Goal: Task Accomplishment & Management: Manage account settings

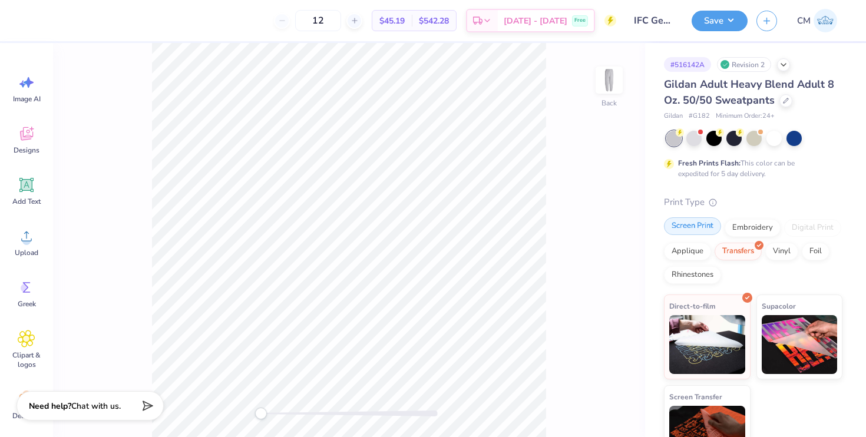
click at [694, 232] on div "Screen Print" at bounding box center [692, 226] width 57 height 18
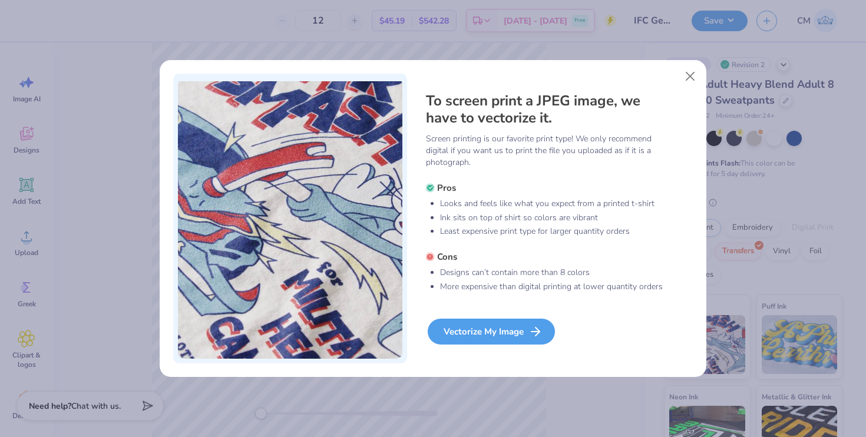
click at [475, 335] on div "Vectorize My Image" at bounding box center [491, 332] width 127 height 26
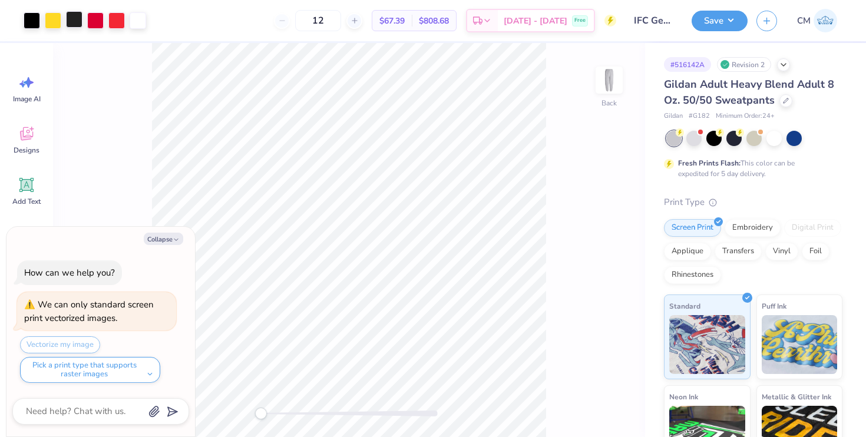
click at [70, 21] on div at bounding box center [74, 19] width 16 height 16
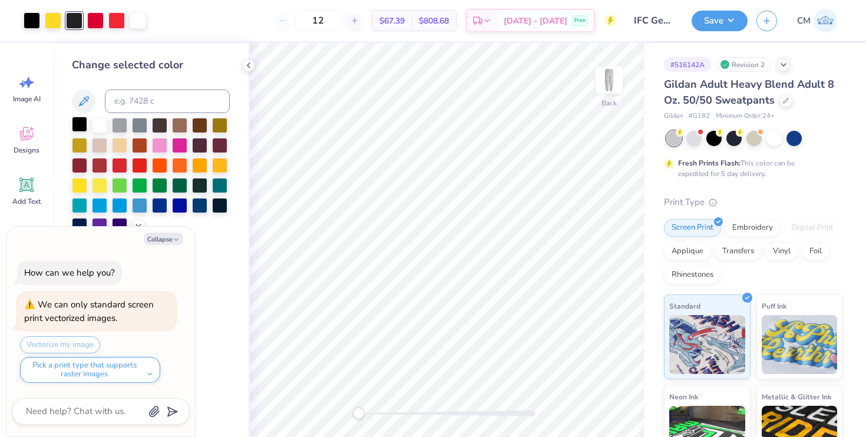
click at [84, 123] on div at bounding box center [79, 124] width 15 height 15
click at [722, 16] on button "Save" at bounding box center [720, 19] width 56 height 21
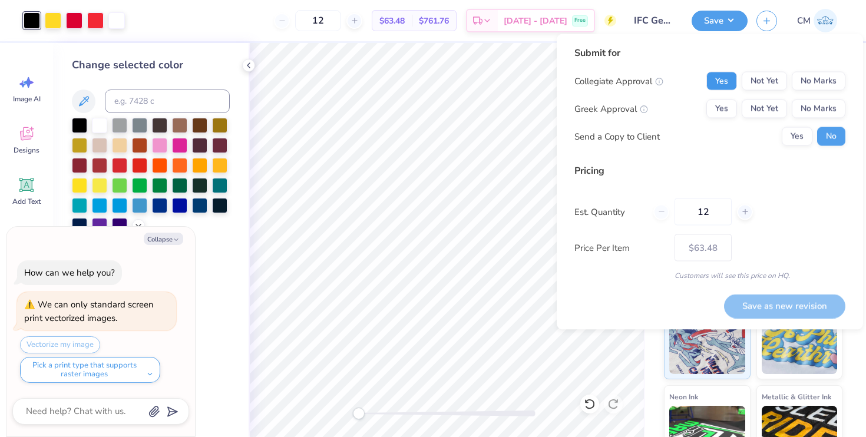
click at [718, 89] on button "Yes" at bounding box center [721, 81] width 31 height 19
click at [726, 109] on button "Yes" at bounding box center [721, 109] width 31 height 19
click at [787, 303] on button "Save as new revision" at bounding box center [784, 306] width 121 height 24
type textarea "x"
type input "– –"
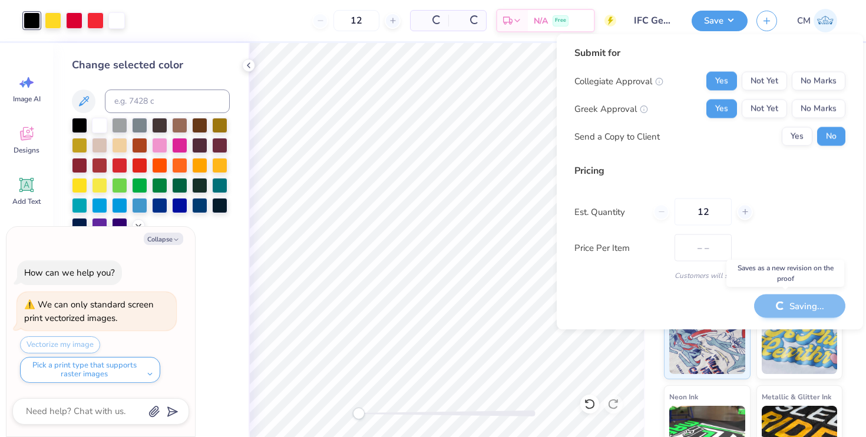
type textarea "x"
type input "$63.48"
type textarea "x"
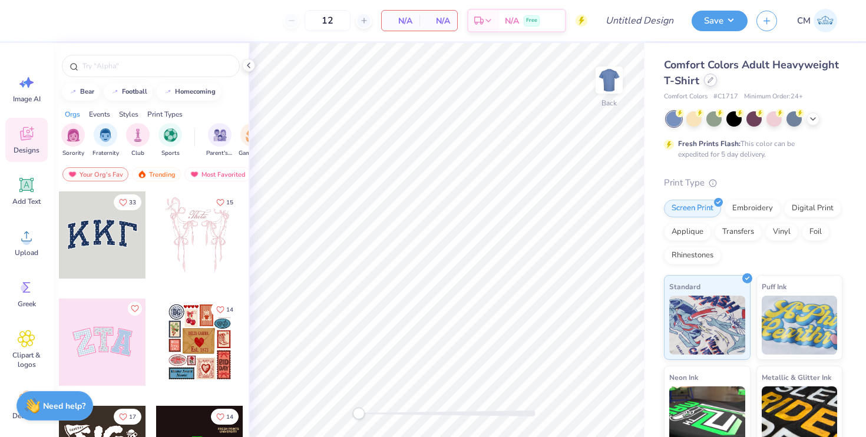
click at [709, 78] on icon at bounding box center [711, 80] width 6 height 6
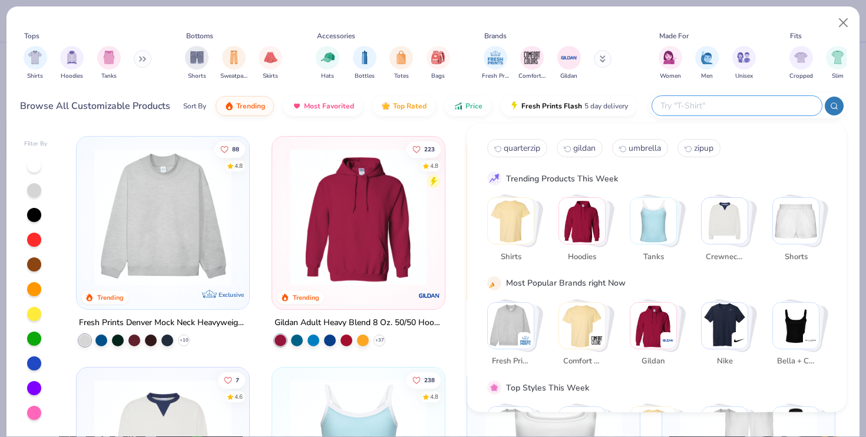
click at [730, 111] on input "text" at bounding box center [736, 106] width 154 height 14
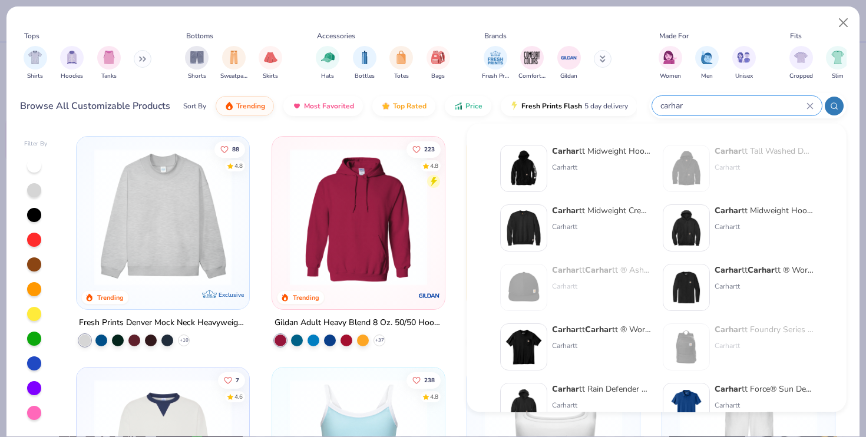
type input "carhar"
click at [579, 210] on div "Carhar tt Midweight Crewneck Sweatshirt" at bounding box center [601, 210] width 99 height 12
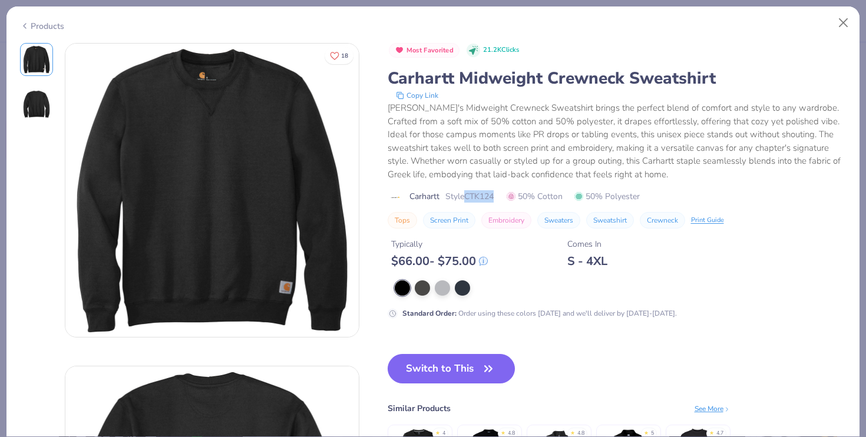
drag, startPoint x: 497, startPoint y: 200, endPoint x: 469, endPoint y: 200, distance: 27.7
click at [469, 200] on span "Style CTK124" at bounding box center [469, 196] width 48 height 12
copy span "CTK124"
click at [842, 21] on button "Close" at bounding box center [843, 23] width 22 height 22
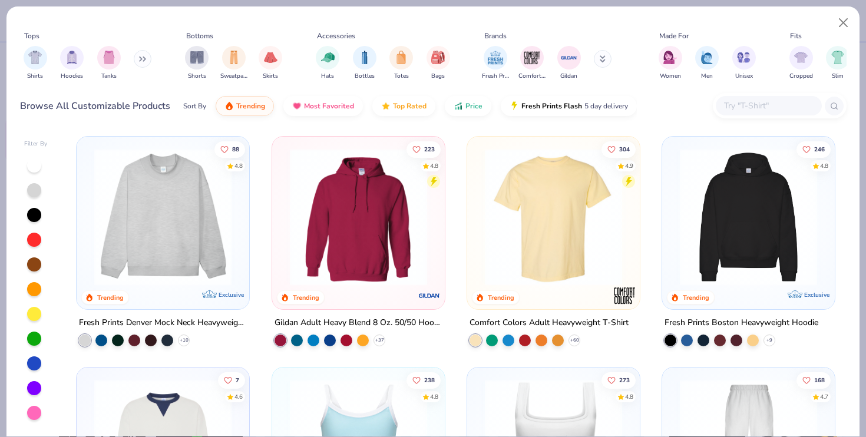
click at [138, 61] on button at bounding box center [143, 59] width 18 height 18
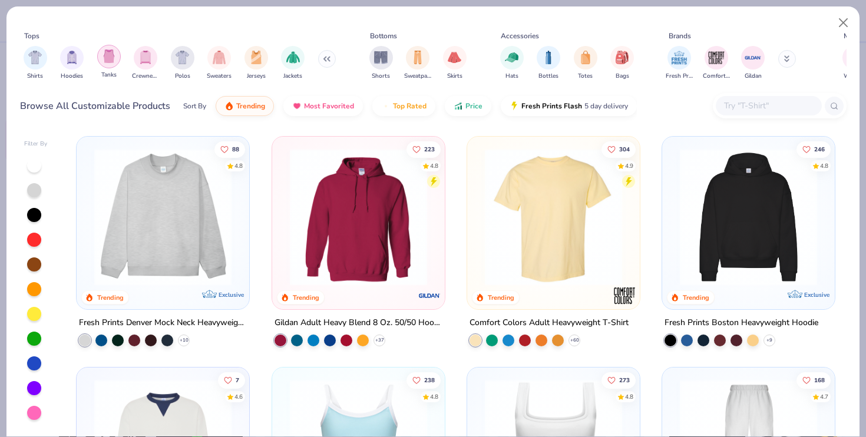
click at [110, 61] on img "filter for Tanks" at bounding box center [109, 56] width 13 height 14
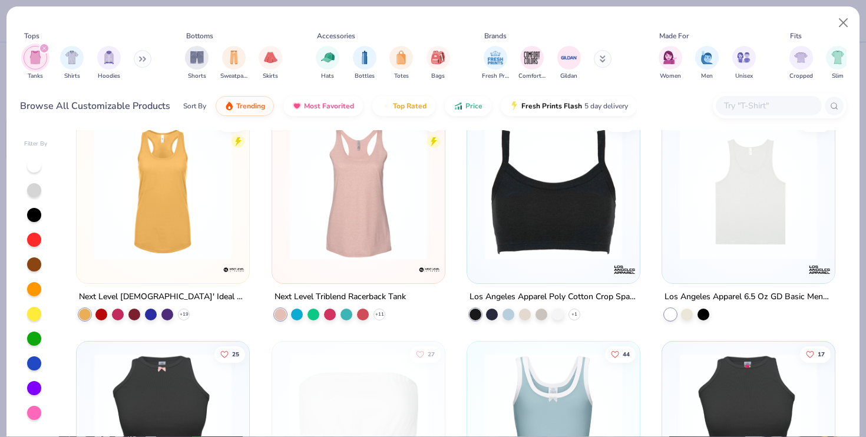
scroll to position [1873, 0]
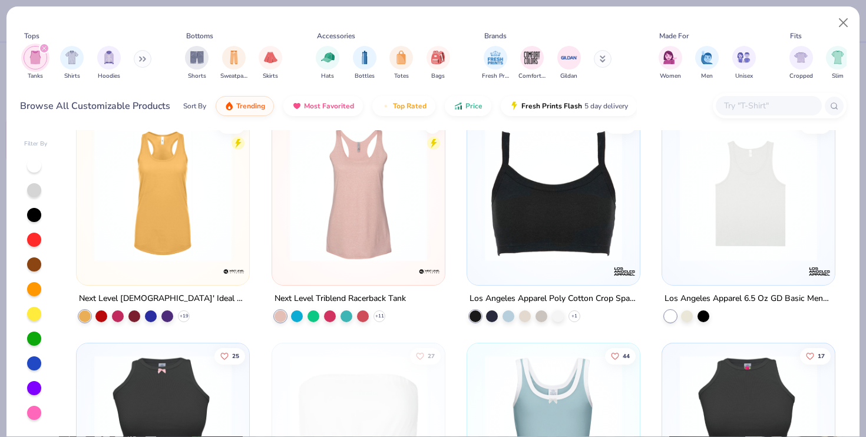
click at [533, 218] on img at bounding box center [553, 192] width 149 height 137
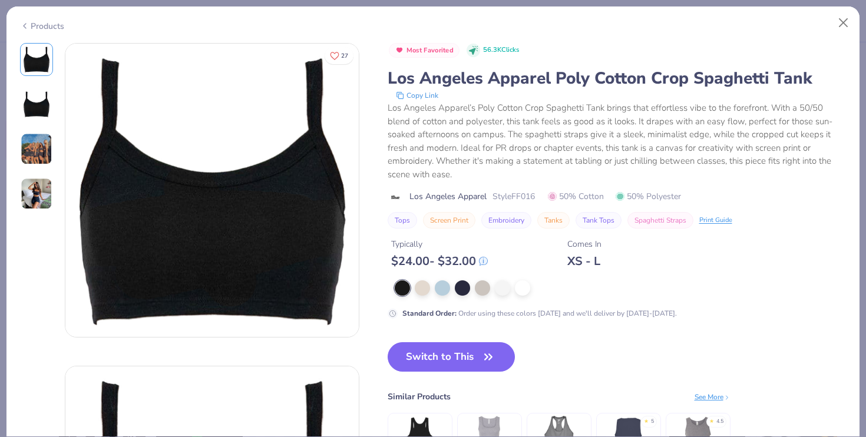
click at [29, 197] on img at bounding box center [37, 194] width 32 height 32
click at [438, 361] on button "Switch to This" at bounding box center [452, 356] width 128 height 29
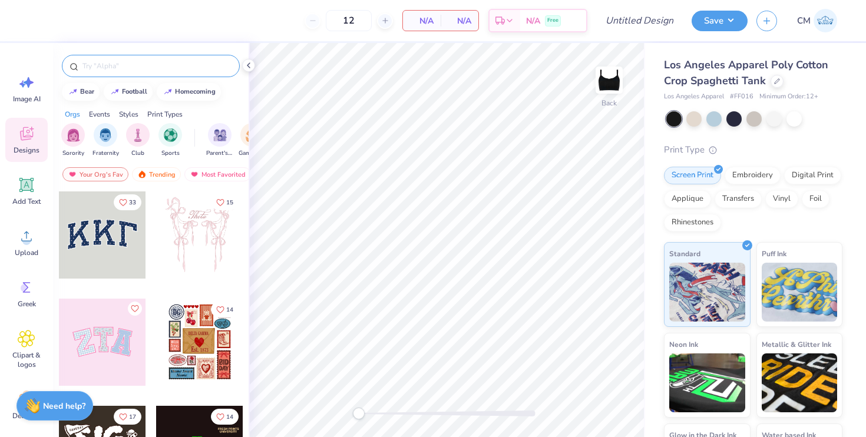
click at [134, 70] on input "text" at bounding box center [156, 66] width 151 height 12
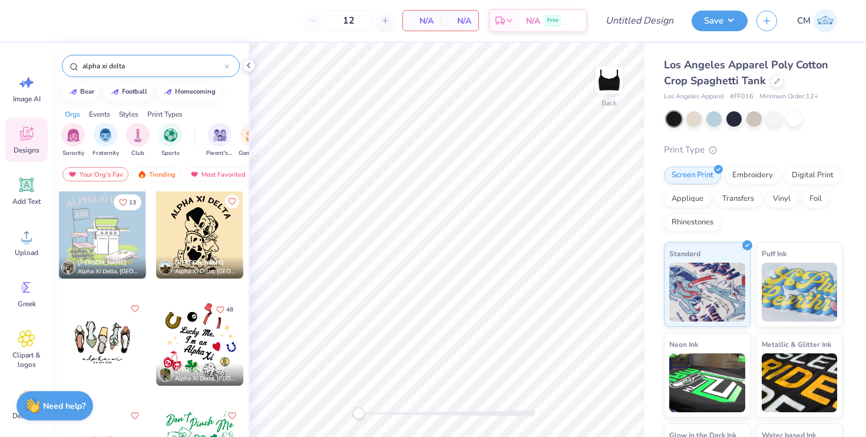
type input "alpha xi delta"
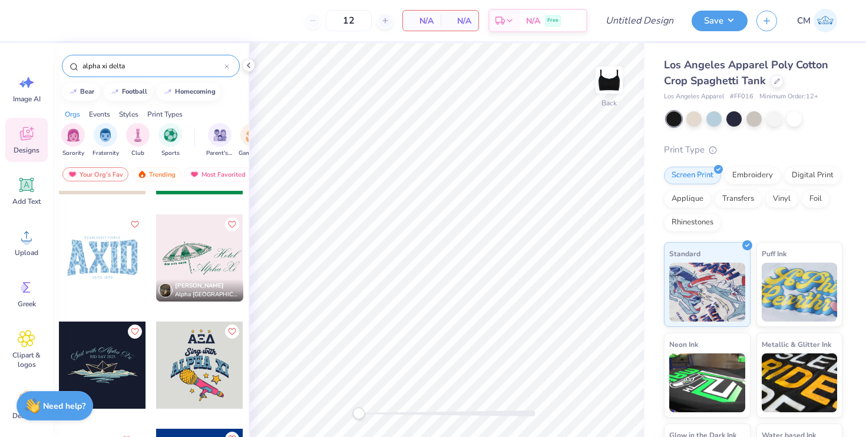
scroll to position [1046, 0]
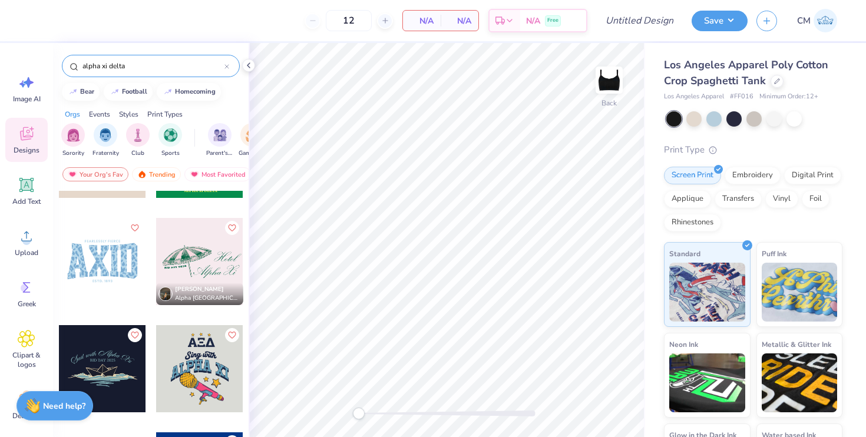
click at [94, 257] on div at bounding box center [102, 261] width 87 height 87
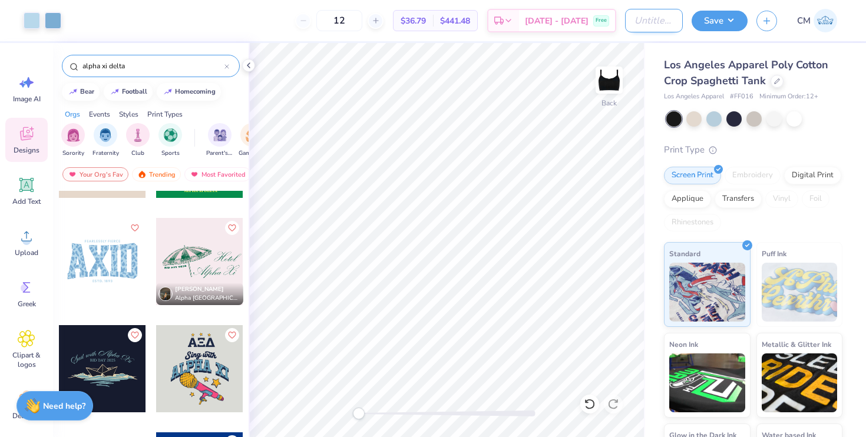
click at [652, 25] on input "Design Title" at bounding box center [654, 21] width 58 height 24
type input "[MEDICAL_DATA] Workout"
click at [715, 28] on button "Save" at bounding box center [720, 19] width 56 height 21
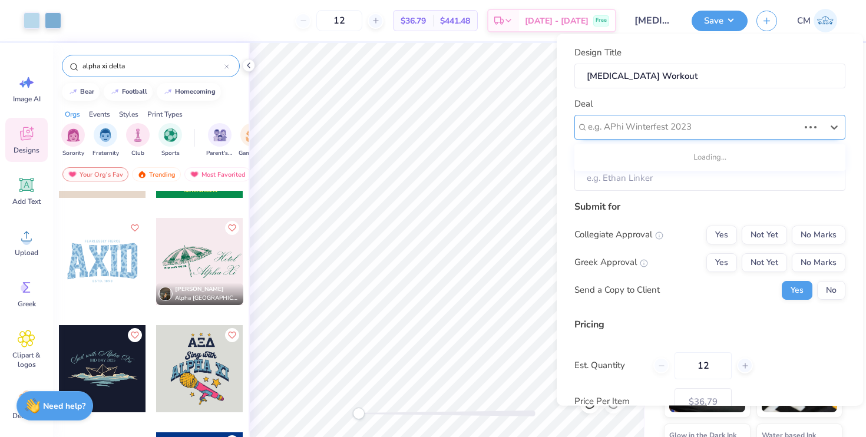
click at [677, 125] on div at bounding box center [693, 127] width 211 height 16
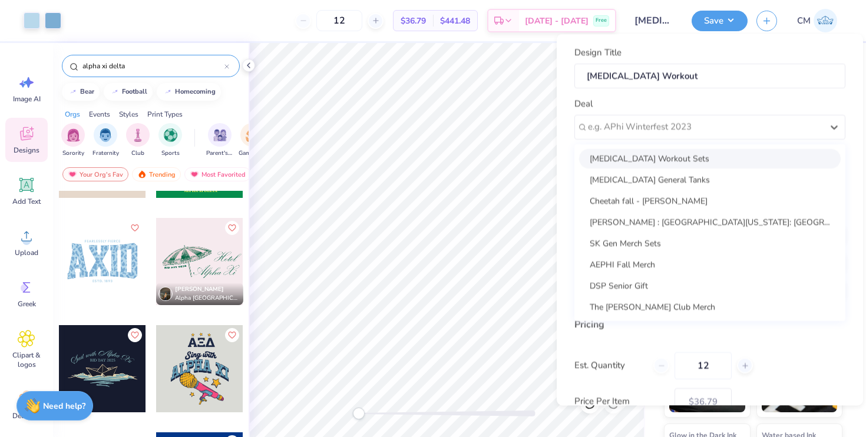
click at [652, 158] on div "AXiD Workout Sets" at bounding box center [710, 157] width 262 height 19
type input "Amma Amankwah"
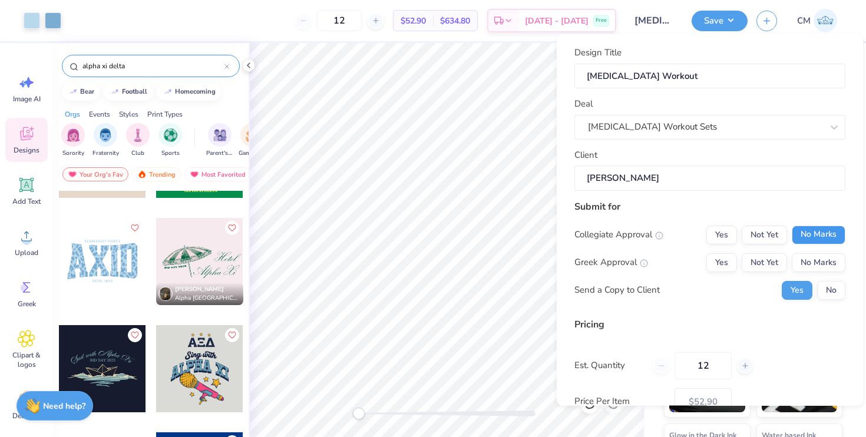
click at [828, 233] on button "No Marks" at bounding box center [819, 234] width 54 height 19
click at [719, 268] on button "Yes" at bounding box center [721, 262] width 31 height 19
click at [824, 277] on div "Collegiate Approval Yes Not Yet No Marks Greek Approval Yes Not Yet No Marks Se…" at bounding box center [709, 262] width 271 height 74
click at [829, 290] on button "No" at bounding box center [831, 289] width 28 height 19
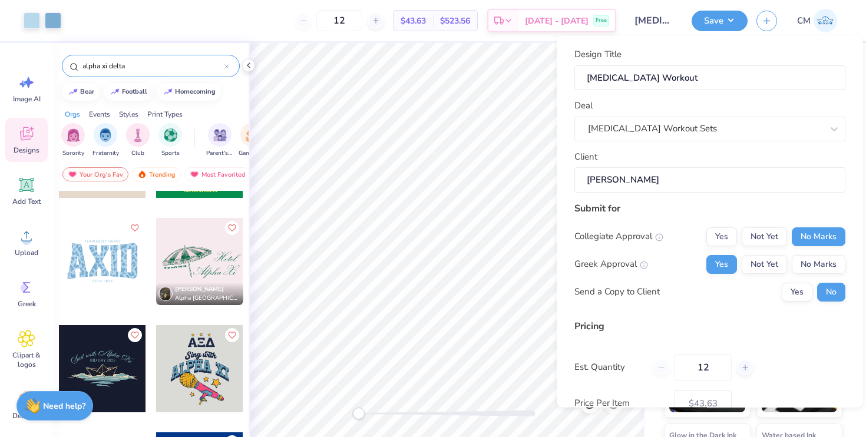
scroll to position [78, 0]
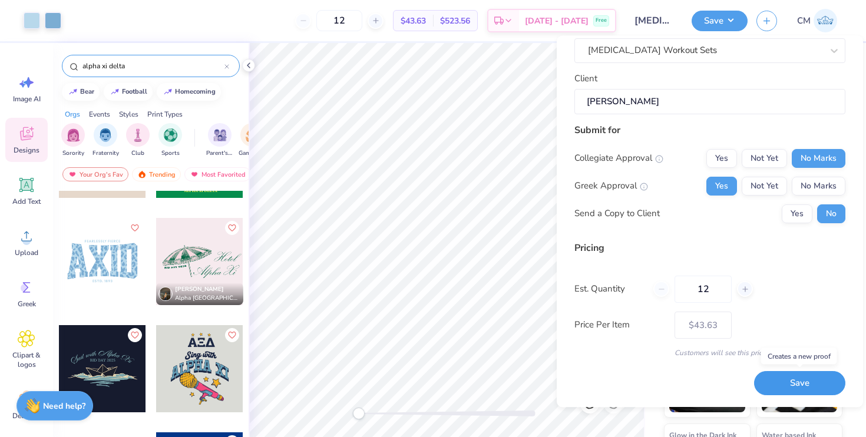
click at [783, 382] on button "Save" at bounding box center [799, 384] width 91 height 24
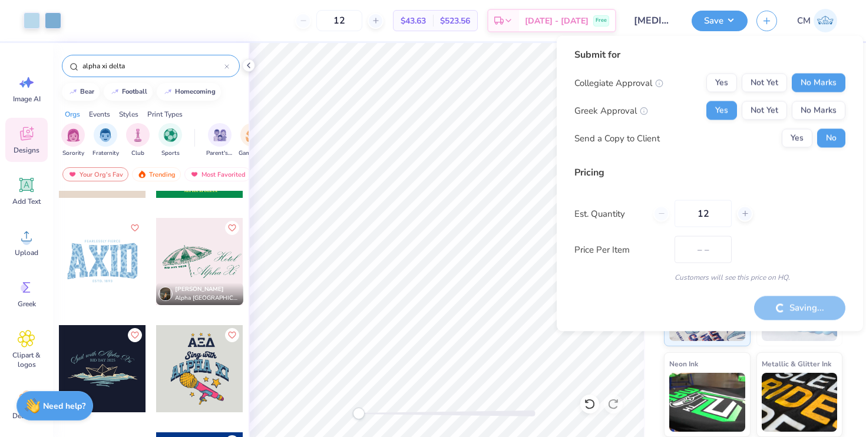
type input "$43.63"
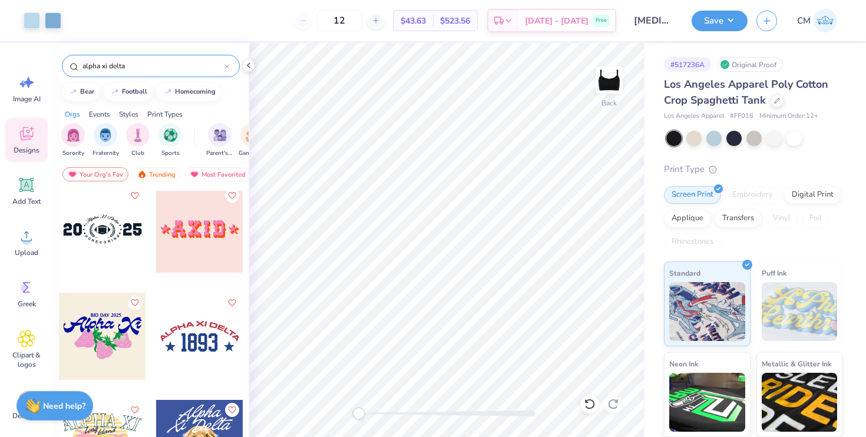
scroll to position [2368, 0]
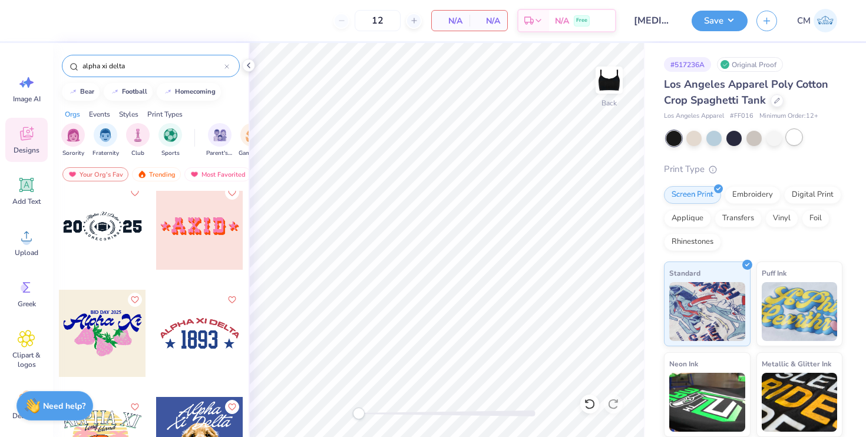
click at [797, 144] on div at bounding box center [793, 137] width 15 height 15
click at [205, 219] on div at bounding box center [199, 226] width 87 height 87
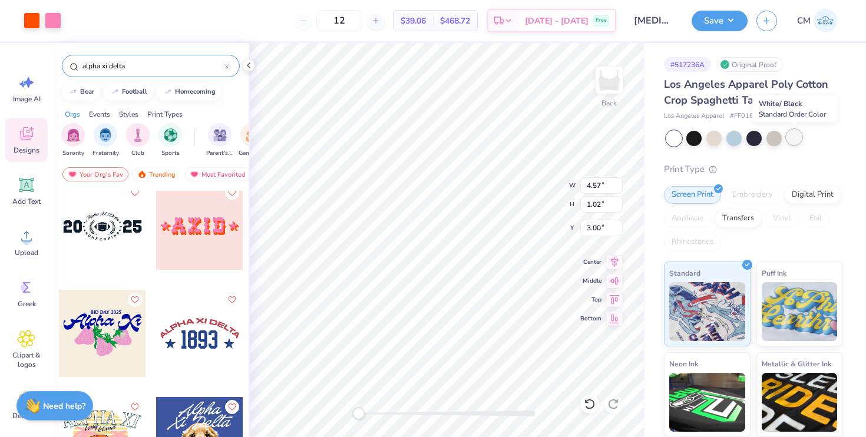
click at [796, 134] on div at bounding box center [793, 137] width 15 height 15
click at [790, 141] on div at bounding box center [793, 137] width 15 height 15
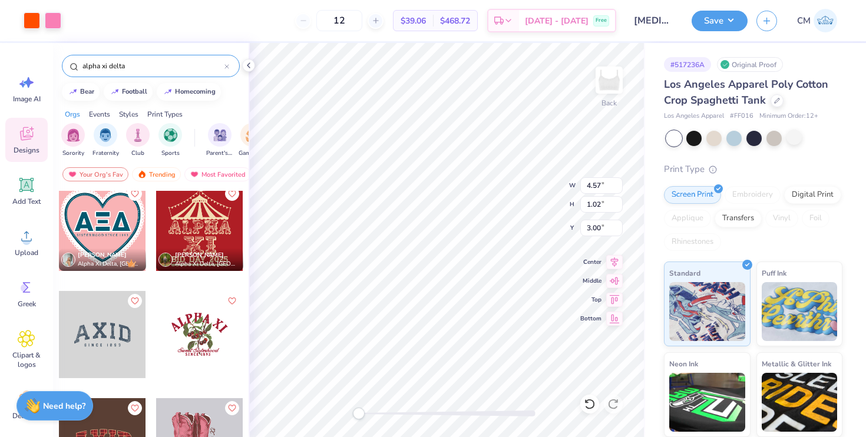
scroll to position [4190, 0]
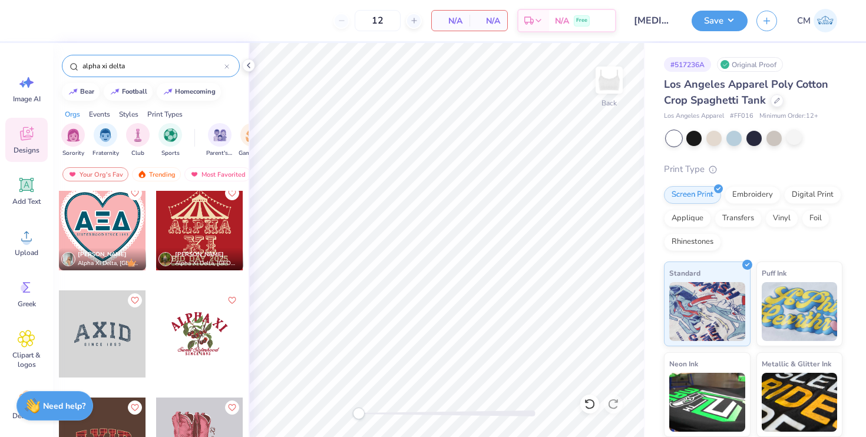
click at [110, 350] on div at bounding box center [102, 333] width 87 height 87
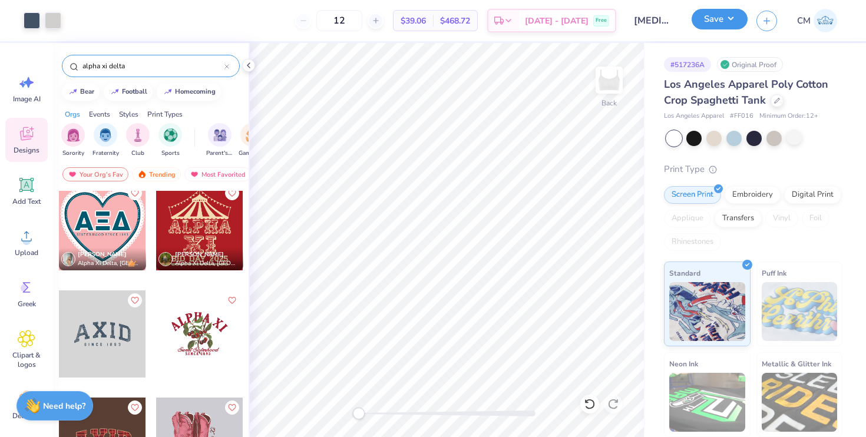
click at [732, 14] on button "Save" at bounding box center [720, 19] width 56 height 21
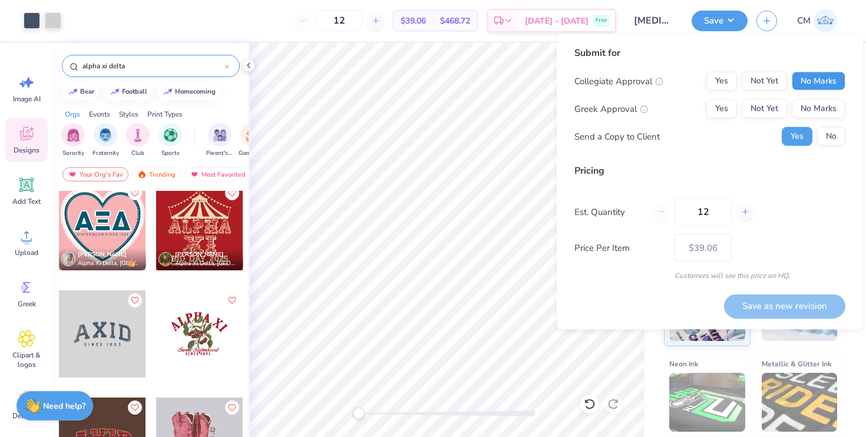
click at [810, 78] on button "No Marks" at bounding box center [819, 81] width 54 height 19
click at [729, 106] on button "Yes" at bounding box center [721, 109] width 31 height 19
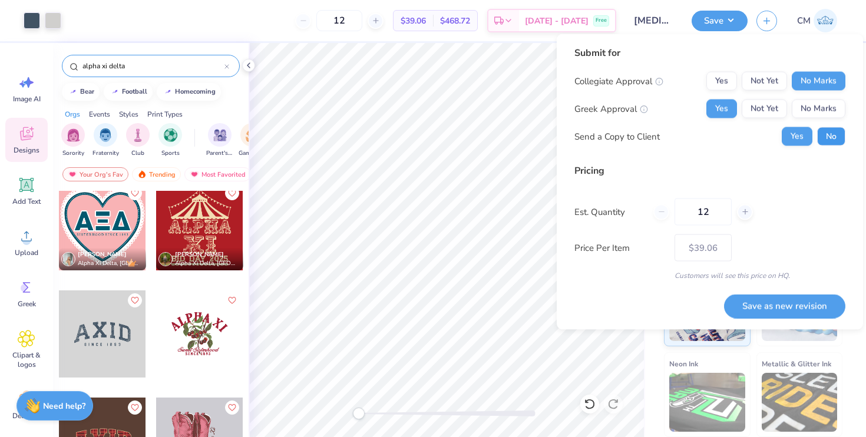
click at [842, 132] on button "No" at bounding box center [831, 136] width 28 height 19
click at [761, 309] on button "Save as new revision" at bounding box center [784, 306] width 121 height 24
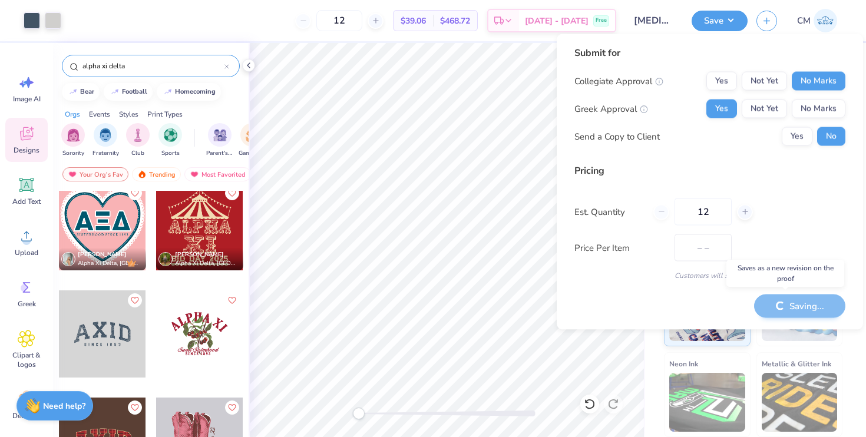
type input "$39.06"
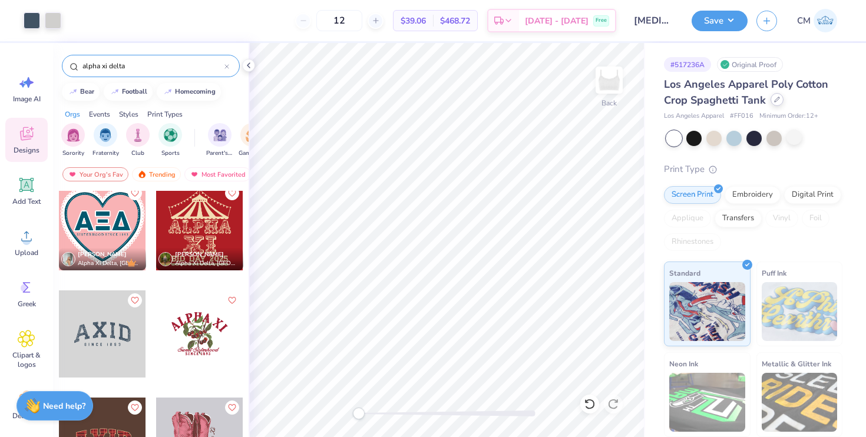
click at [780, 96] on div at bounding box center [777, 99] width 13 height 13
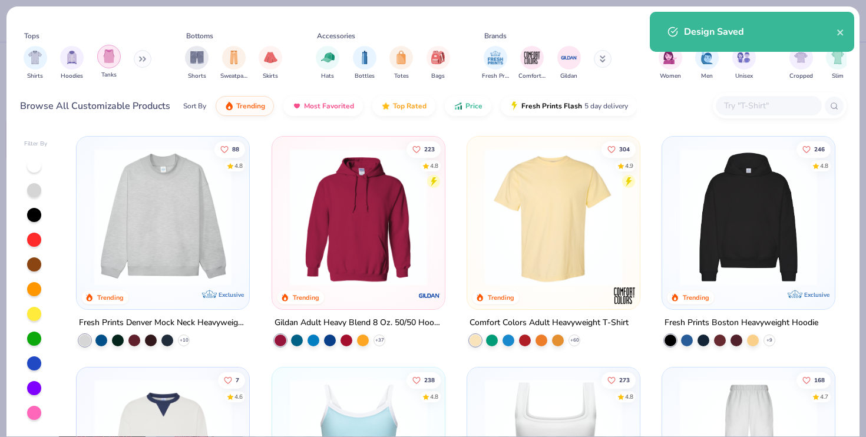
click at [101, 57] on div "filter for Tanks" at bounding box center [109, 57] width 24 height 24
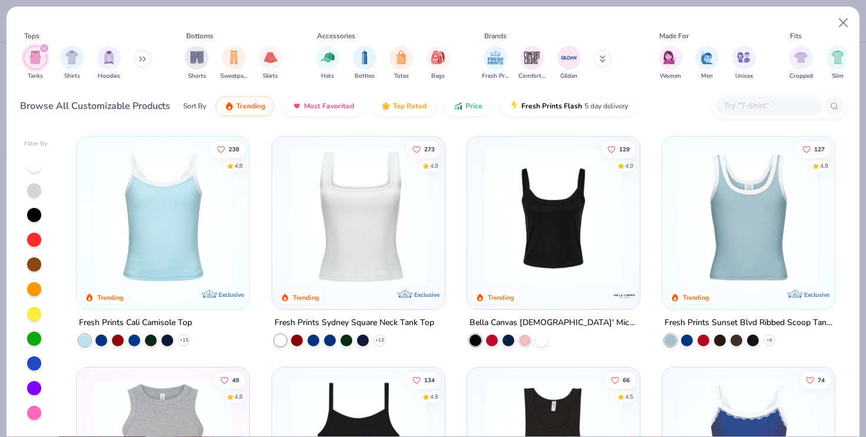
click at [183, 219] on img at bounding box center [162, 216] width 149 height 137
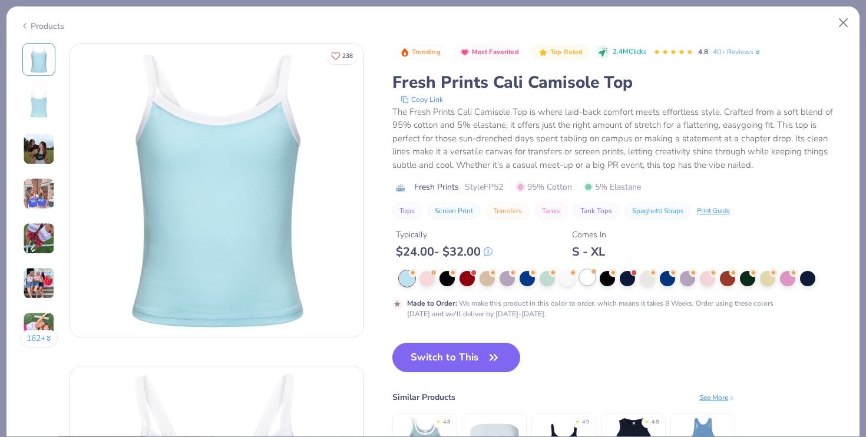
click at [588, 281] on div at bounding box center [587, 277] width 15 height 15
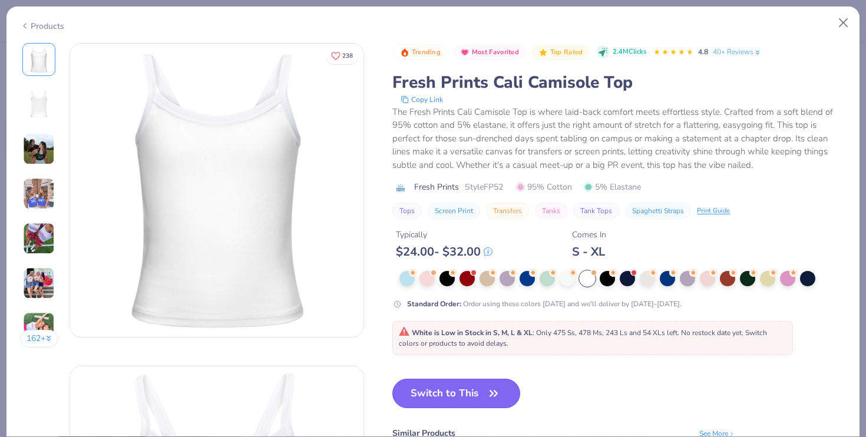
click at [478, 391] on button "Switch to This" at bounding box center [456, 393] width 128 height 29
type input "50"
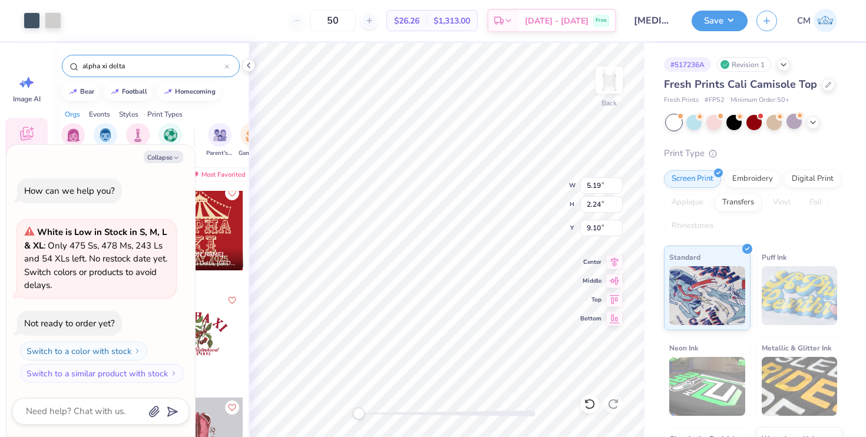
type textarea "x"
type input "3.29"
type textarea "x"
type input "1.88"
type textarea "x"
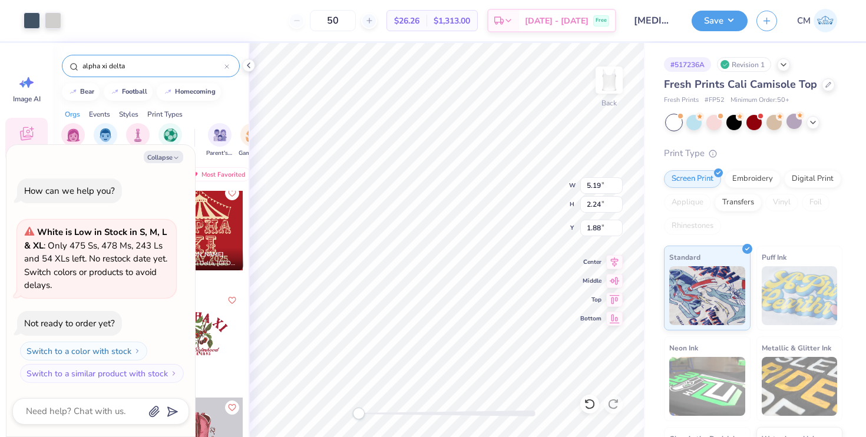
type input "3.29"
click at [30, 22] on div at bounding box center [32, 19] width 16 height 16
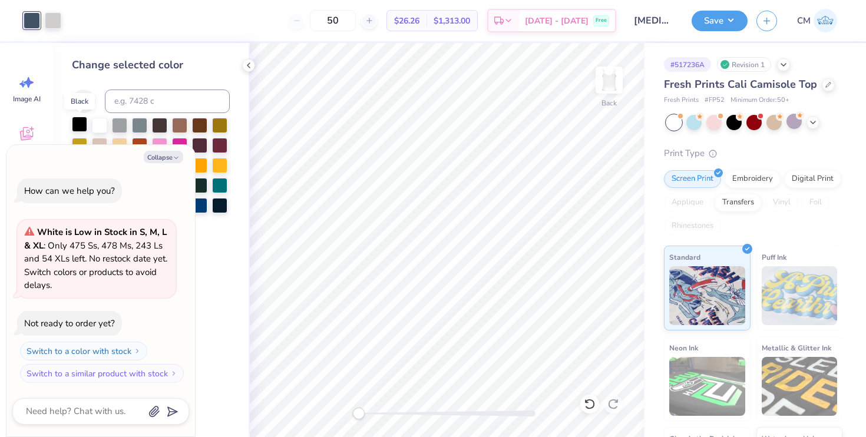
click at [80, 128] on div at bounding box center [79, 124] width 15 height 15
click at [168, 158] on button "Collapse" at bounding box center [163, 157] width 39 height 12
type textarea "x"
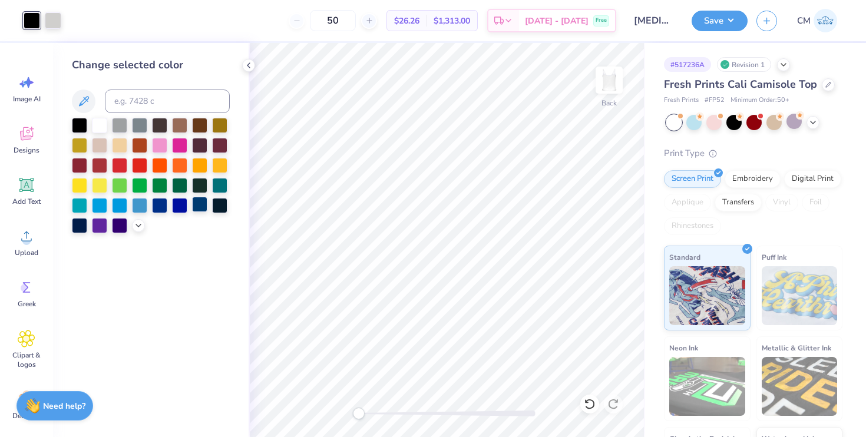
click at [202, 206] on div at bounding box center [199, 204] width 15 height 15
click at [57, 17] on div at bounding box center [53, 19] width 16 height 16
click at [204, 206] on div at bounding box center [199, 204] width 15 height 15
click at [248, 63] on icon at bounding box center [248, 65] width 9 height 9
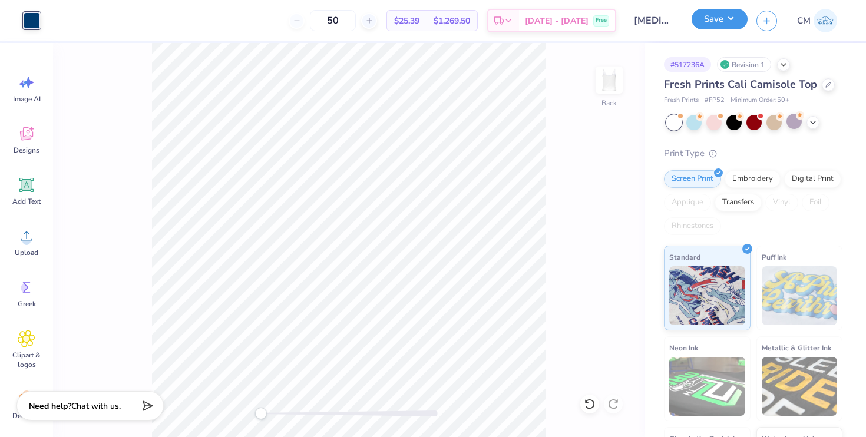
click at [713, 27] on button "Save" at bounding box center [720, 19] width 56 height 21
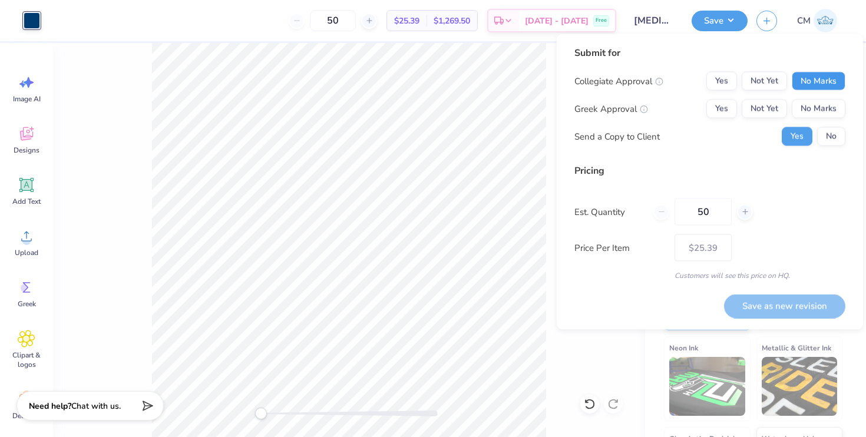
click at [802, 84] on button "No Marks" at bounding box center [819, 81] width 54 height 19
click at [721, 110] on button "Yes" at bounding box center [721, 109] width 31 height 19
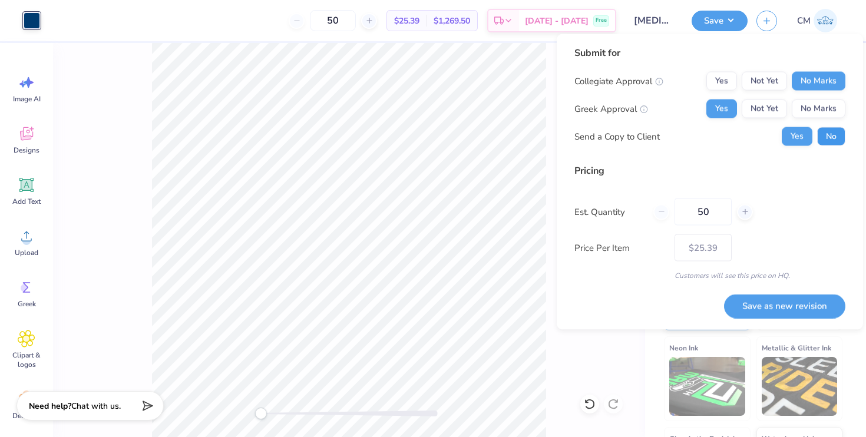
click at [825, 135] on button "No" at bounding box center [831, 136] width 28 height 19
click at [758, 307] on button "Save as new revision" at bounding box center [784, 306] width 121 height 24
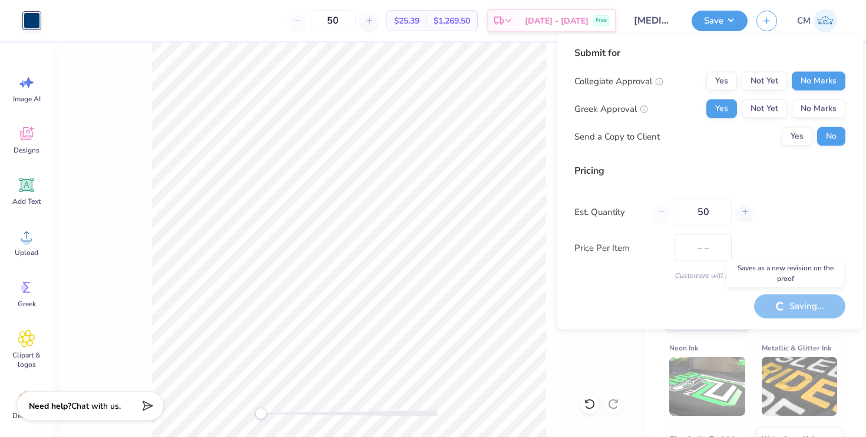
type input "$25.39"
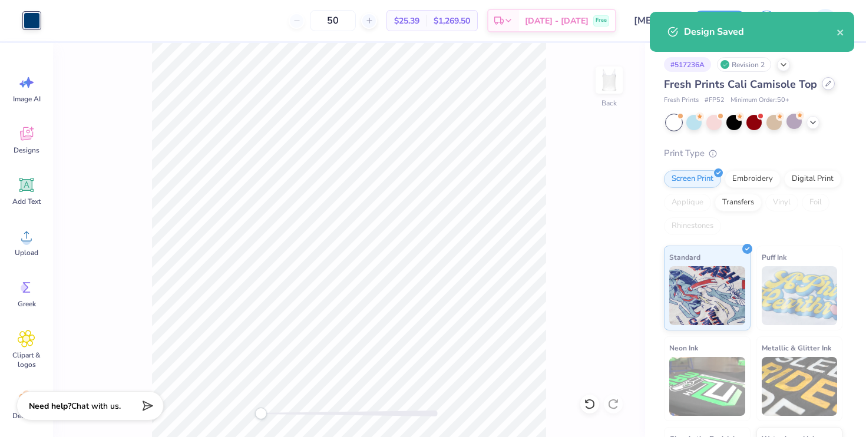
click at [822, 89] on div at bounding box center [828, 83] width 13 height 13
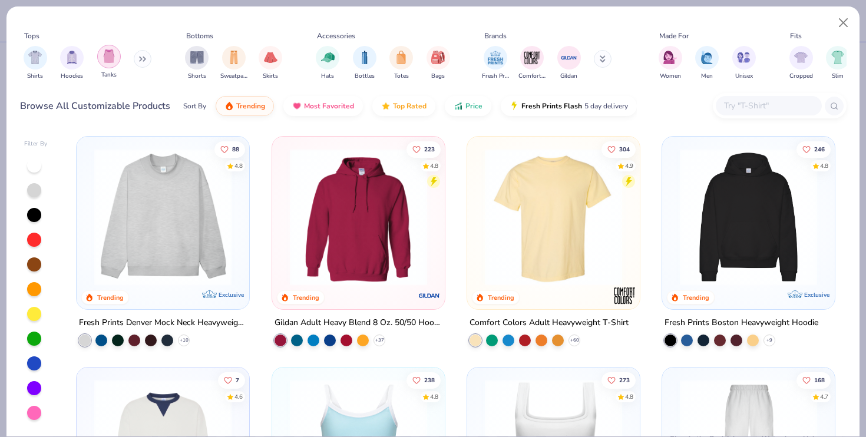
click at [107, 61] on img "filter for Tanks" at bounding box center [109, 56] width 13 height 14
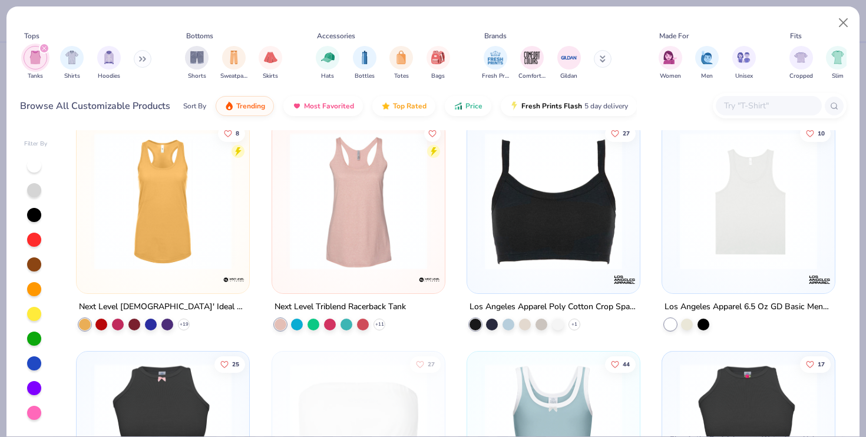
scroll to position [1835, 0]
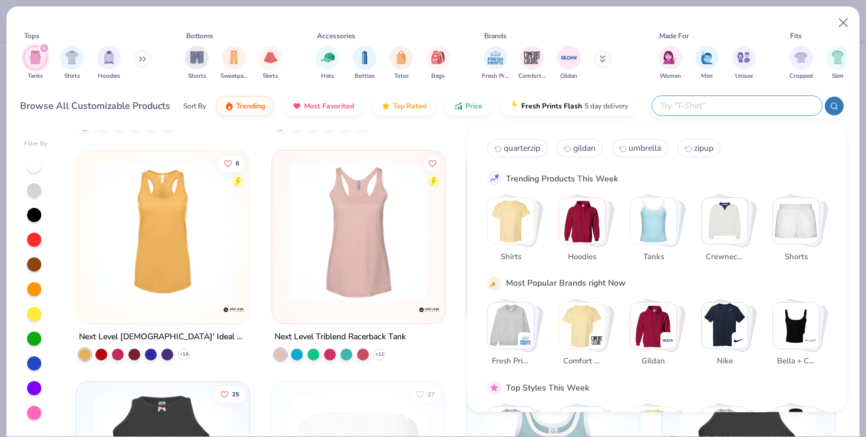
click at [736, 100] on input "text" at bounding box center [736, 106] width 154 height 14
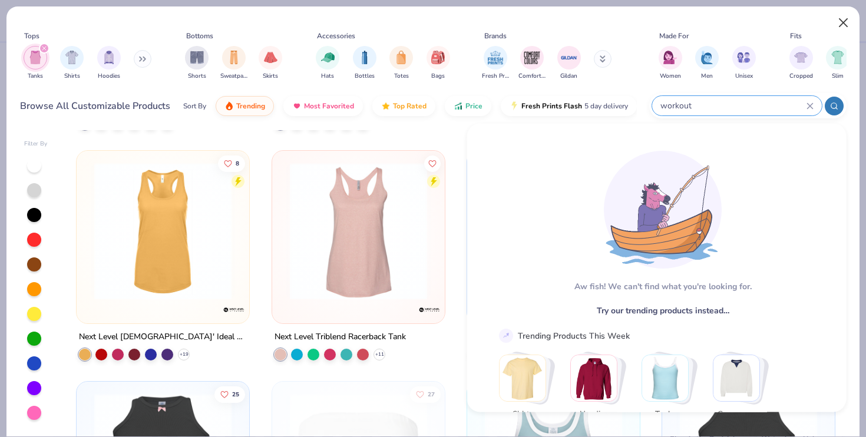
type input "workout"
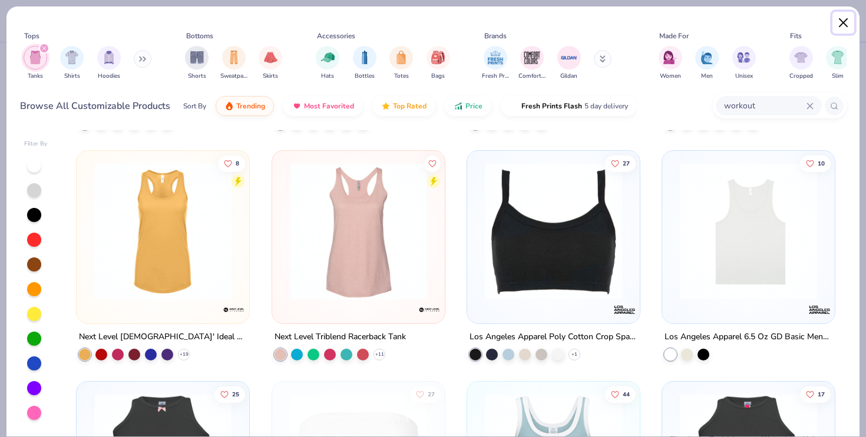
click at [838, 22] on button "Close" at bounding box center [843, 23] width 22 height 22
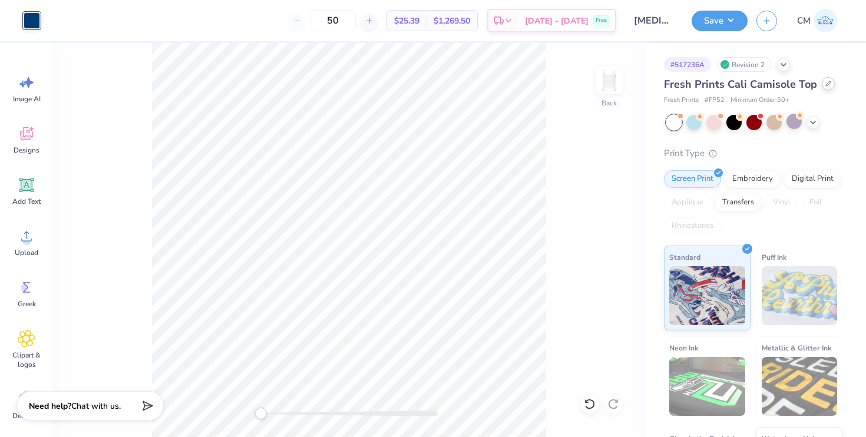
click at [825, 86] on icon at bounding box center [828, 84] width 6 height 6
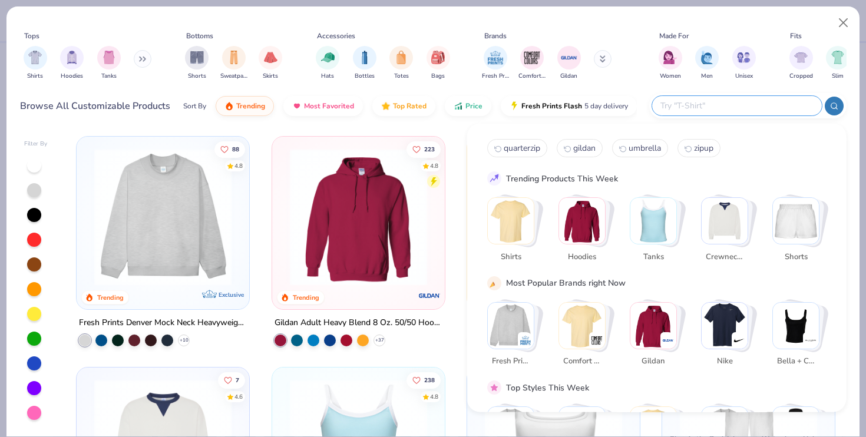
click at [735, 107] on input "text" at bounding box center [736, 106] width 154 height 14
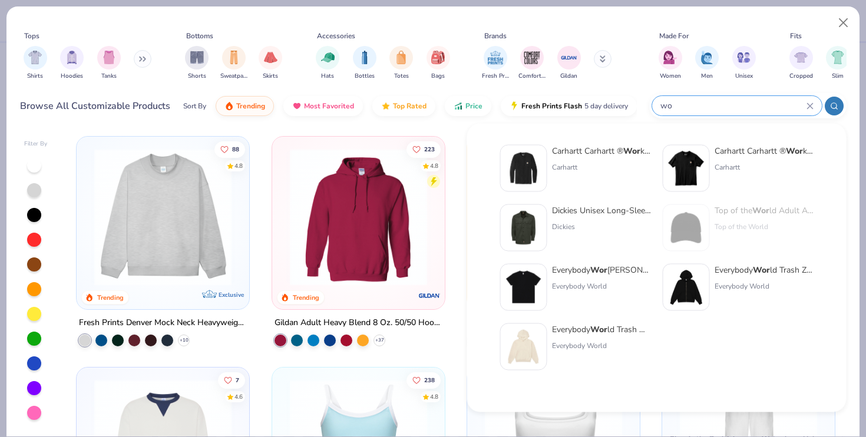
type input "w"
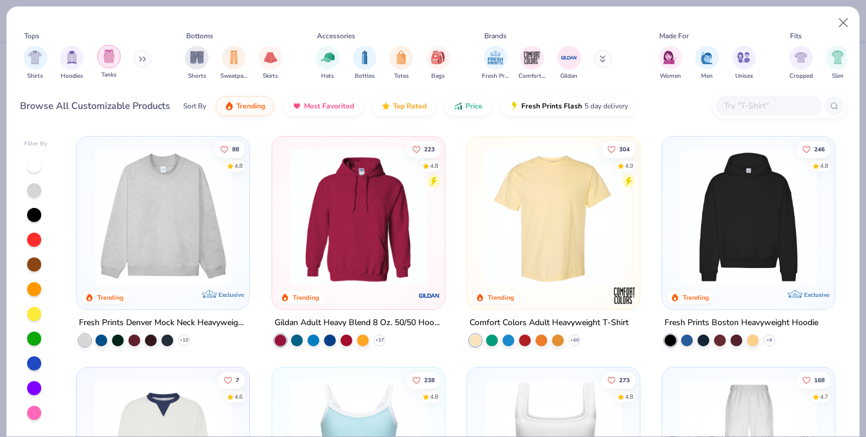
click at [108, 58] on img "filter for Tanks" at bounding box center [109, 56] width 13 height 14
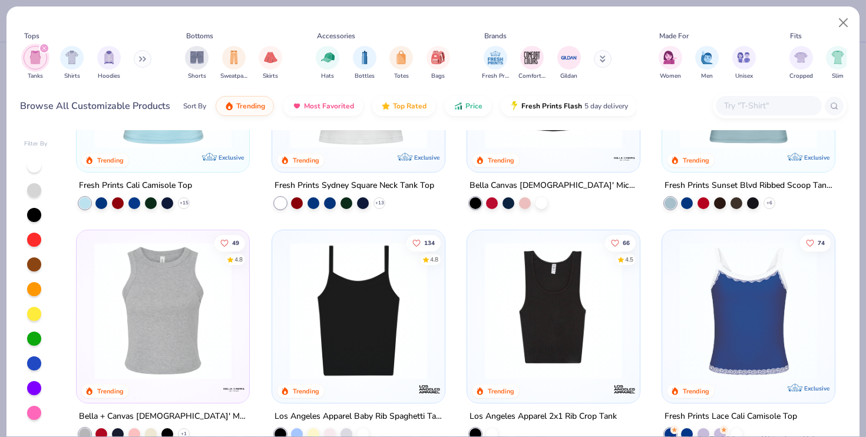
scroll to position [157, 0]
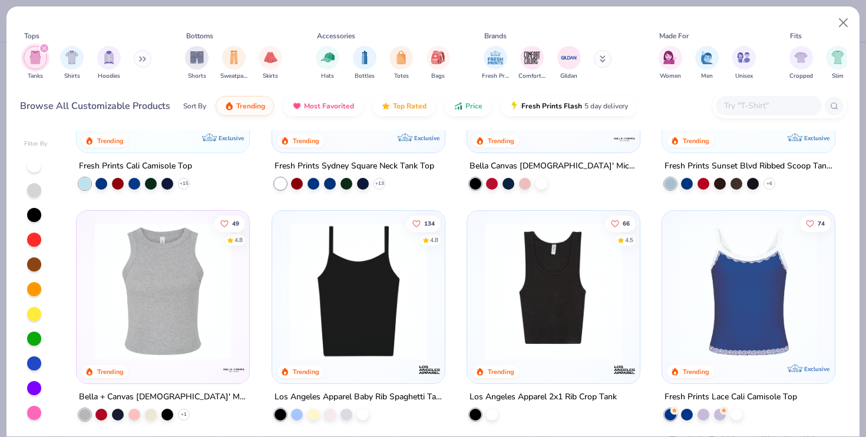
click at [378, 292] on img at bounding box center [358, 291] width 149 height 137
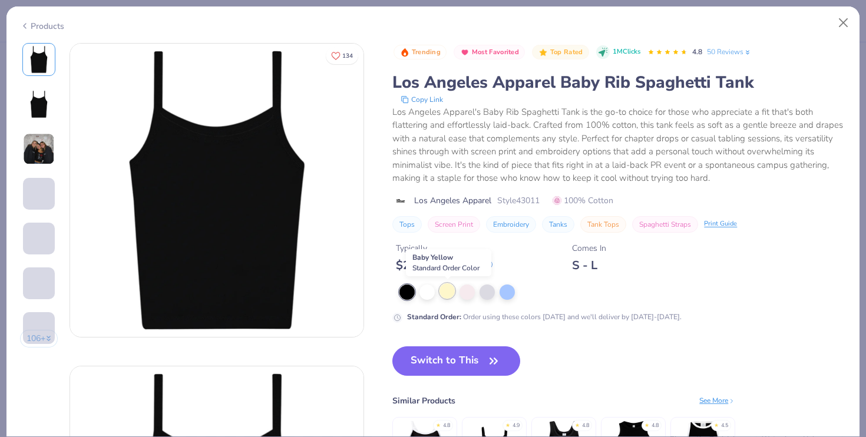
click at [452, 295] on div at bounding box center [446, 290] width 15 height 15
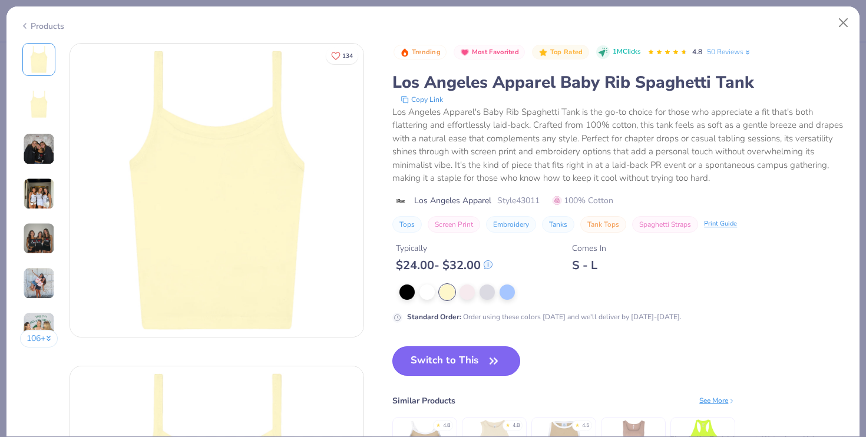
click at [440, 361] on button "Switch to This" at bounding box center [456, 360] width 128 height 29
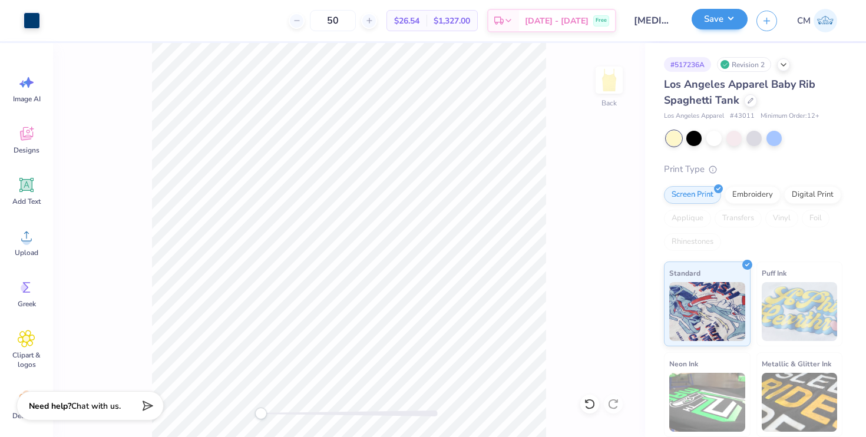
click at [706, 29] on div "Save" at bounding box center [720, 21] width 56 height 21
click at [715, 21] on button "Save" at bounding box center [720, 19] width 56 height 21
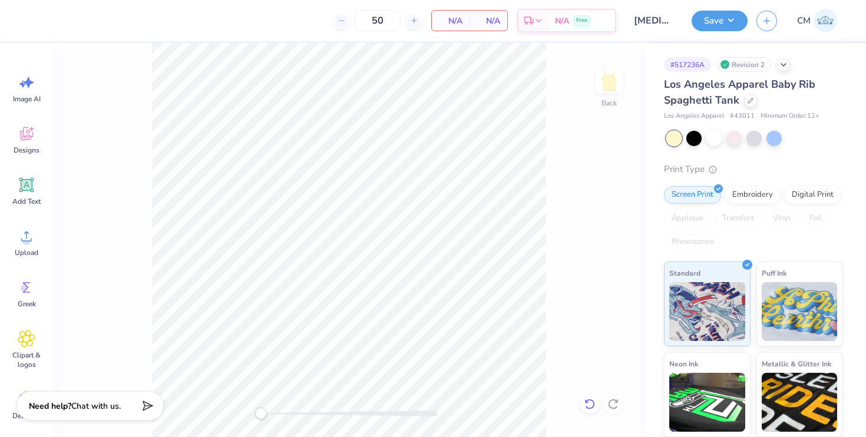
click at [581, 401] on div at bounding box center [589, 404] width 19 height 19
click at [599, 401] on div "Back" at bounding box center [349, 240] width 592 height 394
click at [583, 401] on div at bounding box center [589, 404] width 19 height 19
click at [628, 397] on div "Back" at bounding box center [349, 240] width 592 height 394
click at [618, 399] on icon at bounding box center [613, 404] width 12 height 12
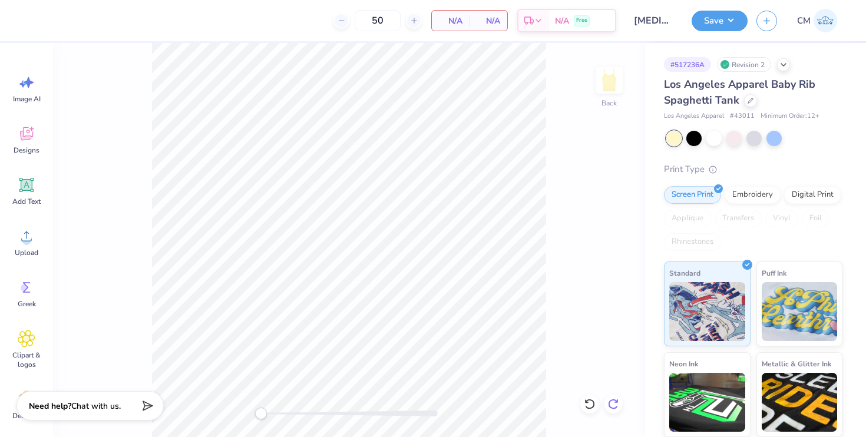
click at [618, 399] on icon at bounding box center [613, 404] width 12 height 12
click at [618, 399] on div "Back" at bounding box center [349, 240] width 592 height 394
click at [29, 235] on icon at bounding box center [27, 236] width 18 height 18
click at [29, 292] on icon at bounding box center [27, 287] width 8 height 11
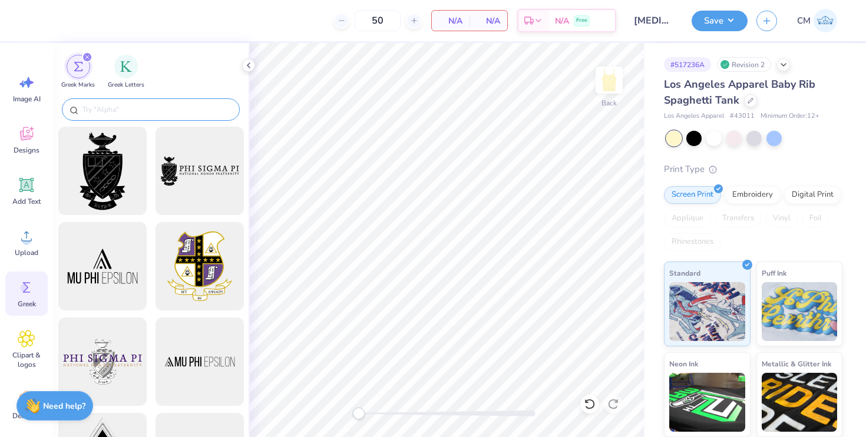
click at [147, 108] on input "text" at bounding box center [156, 110] width 151 height 12
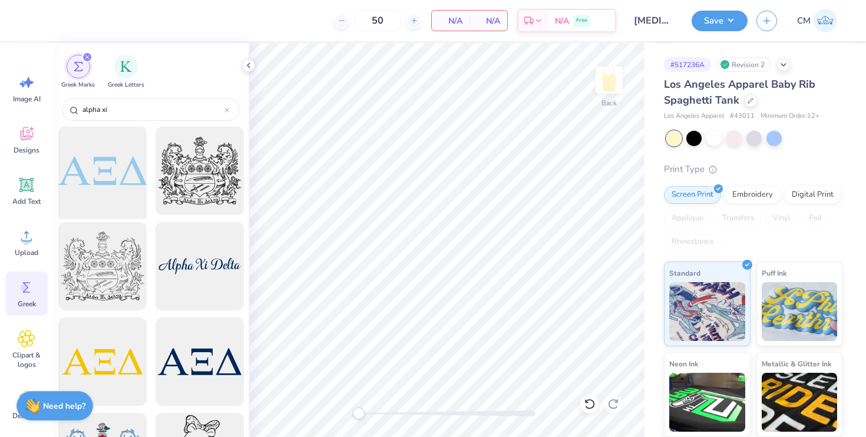
type input "alpha xi"
click at [118, 174] on div at bounding box center [102, 171] width 97 height 97
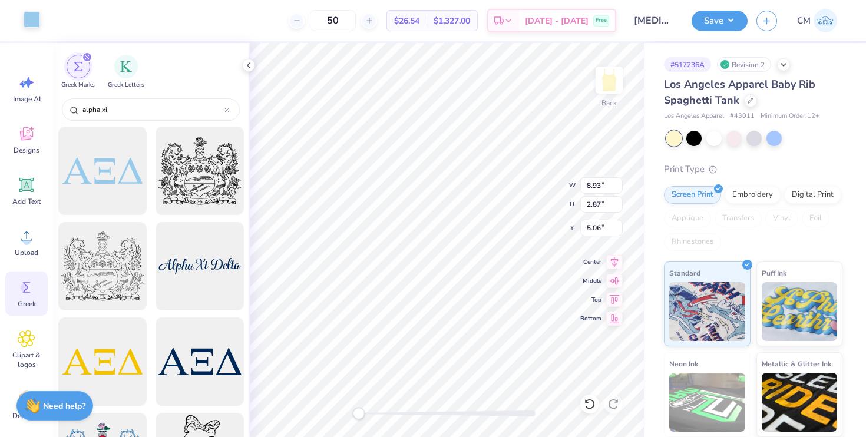
click at [26, 25] on div at bounding box center [32, 19] width 16 height 16
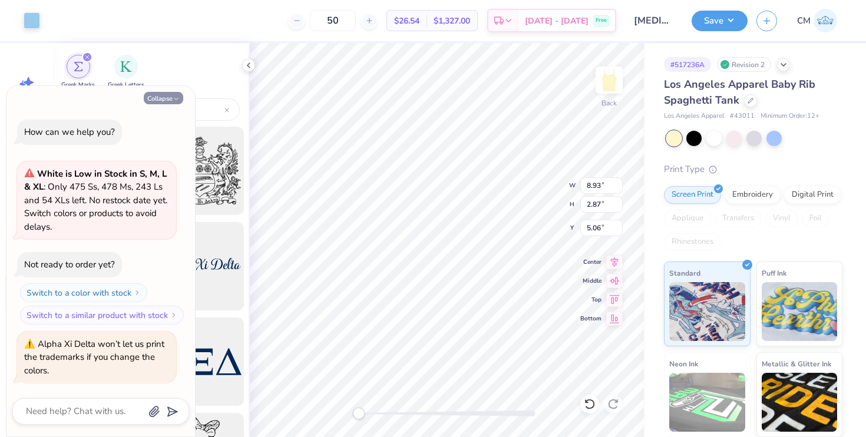
click at [163, 95] on button "Collapse" at bounding box center [163, 98] width 39 height 12
type textarea "x"
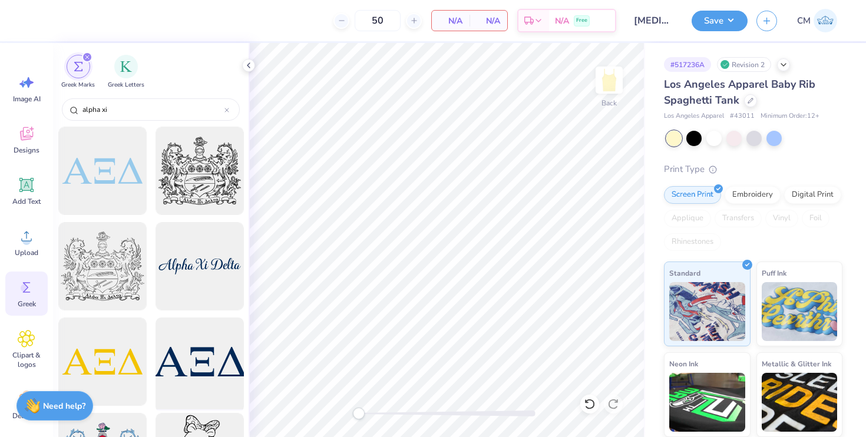
click at [216, 372] on div at bounding box center [199, 361] width 97 height 97
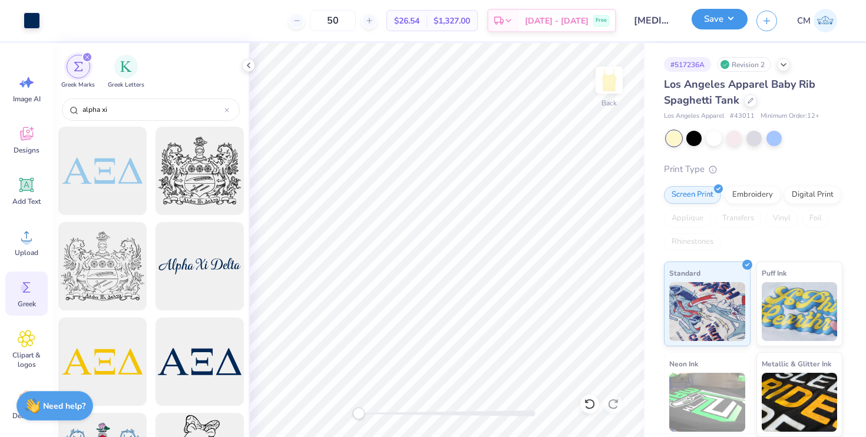
click at [715, 25] on button "Save" at bounding box center [720, 19] width 56 height 21
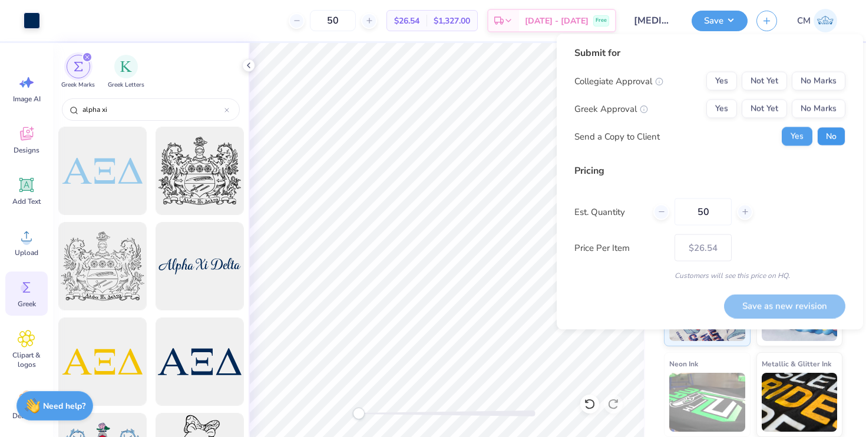
click at [844, 137] on button "No" at bounding box center [831, 136] width 28 height 19
click at [732, 111] on button "Yes" at bounding box center [721, 109] width 31 height 19
click at [830, 82] on button "No Marks" at bounding box center [819, 81] width 54 height 19
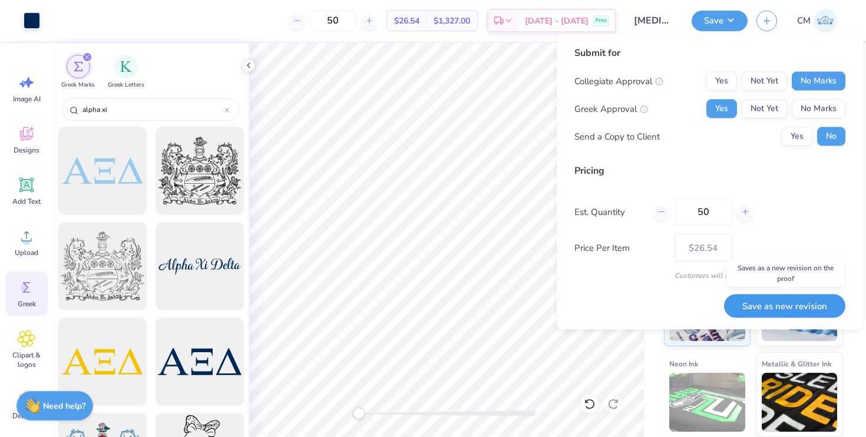
click at [797, 310] on button "Save as new revision" at bounding box center [784, 306] width 121 height 24
type input "$26.54"
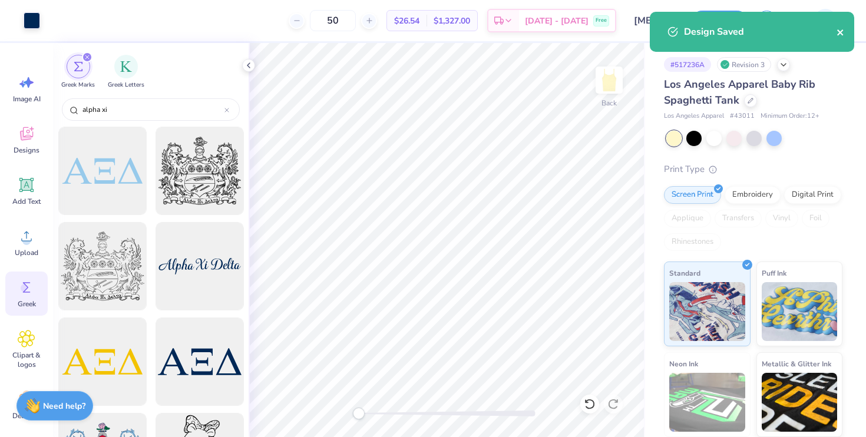
click at [844, 29] on icon "close" at bounding box center [841, 32] width 8 height 9
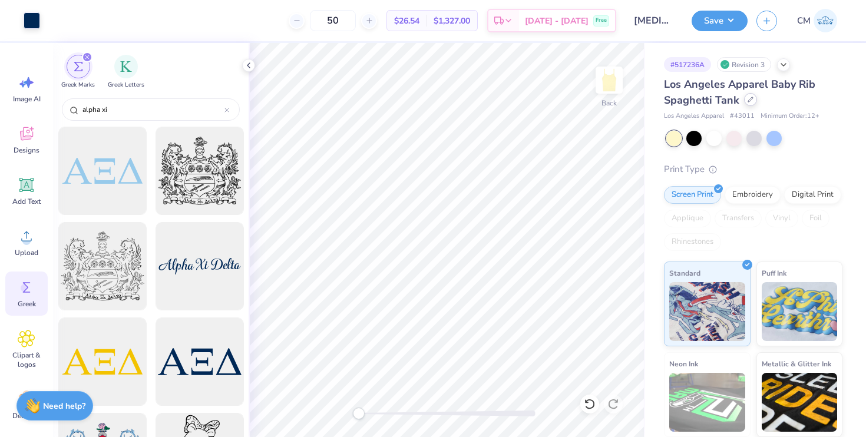
click at [749, 98] on icon at bounding box center [751, 100] width 6 height 6
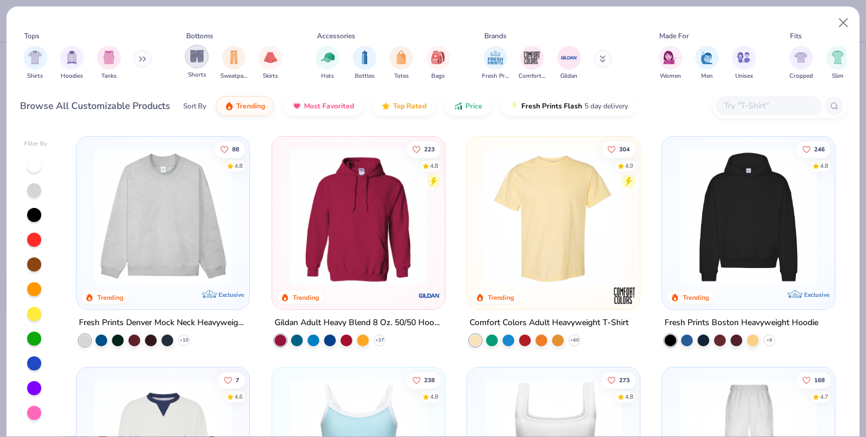
click at [198, 63] on img "filter for Shorts" at bounding box center [197, 56] width 14 height 14
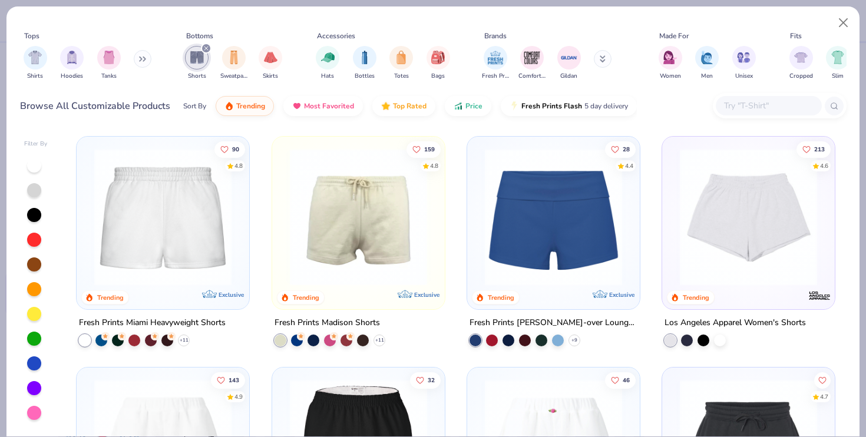
click at [564, 240] on img at bounding box center [553, 216] width 149 height 137
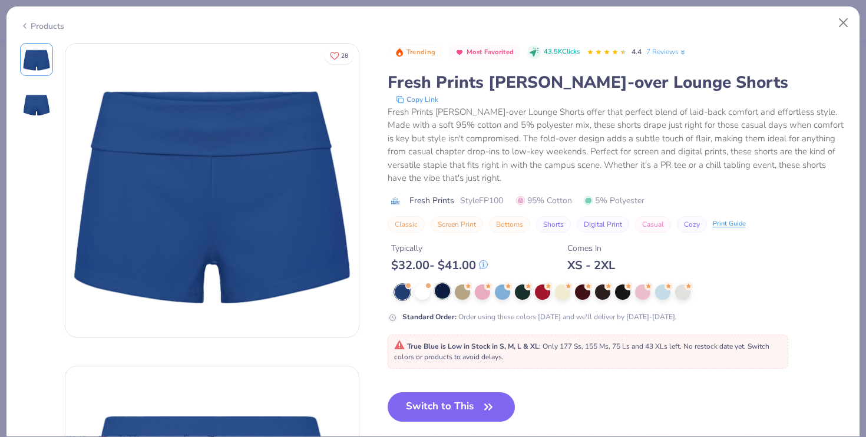
click at [439, 297] on div at bounding box center [442, 290] width 15 height 15
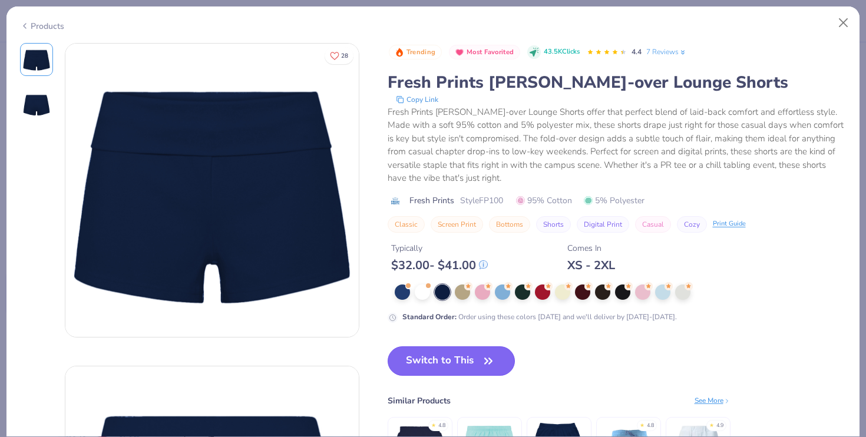
click at [446, 367] on button "Switch to This" at bounding box center [452, 360] width 128 height 29
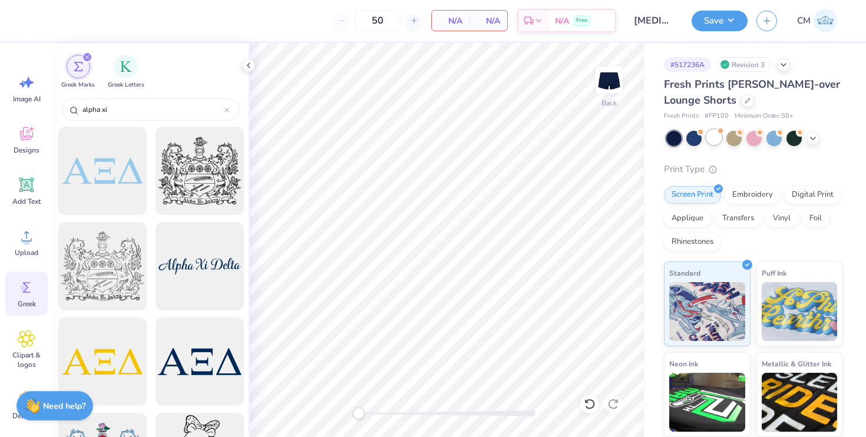
click at [712, 143] on div at bounding box center [713, 137] width 15 height 15
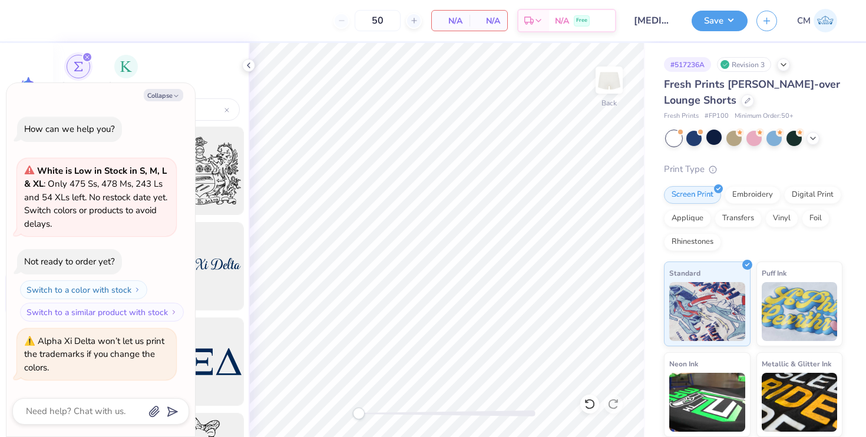
scroll to position [177, 0]
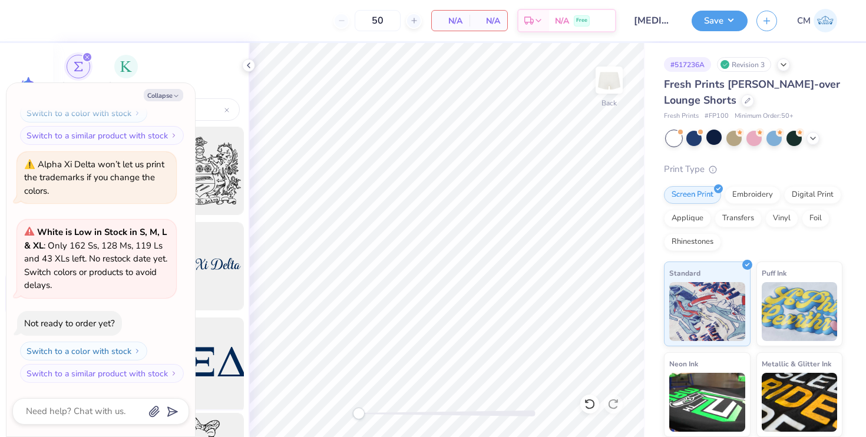
click at [212, 361] on div at bounding box center [199, 361] width 97 height 97
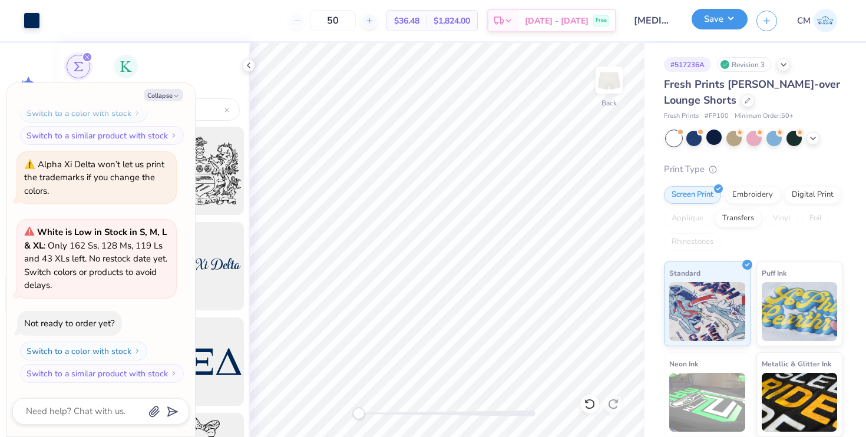
click at [706, 25] on button "Save" at bounding box center [720, 19] width 56 height 21
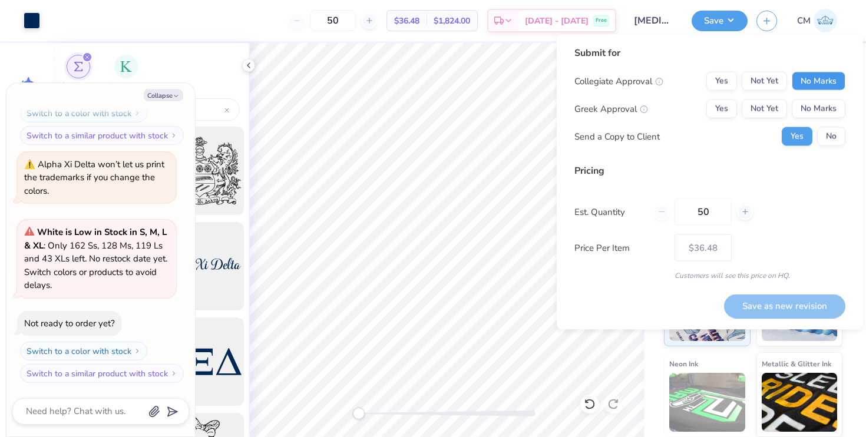
click at [800, 79] on button "No Marks" at bounding box center [819, 81] width 54 height 19
click at [718, 115] on button "Yes" at bounding box center [721, 109] width 31 height 19
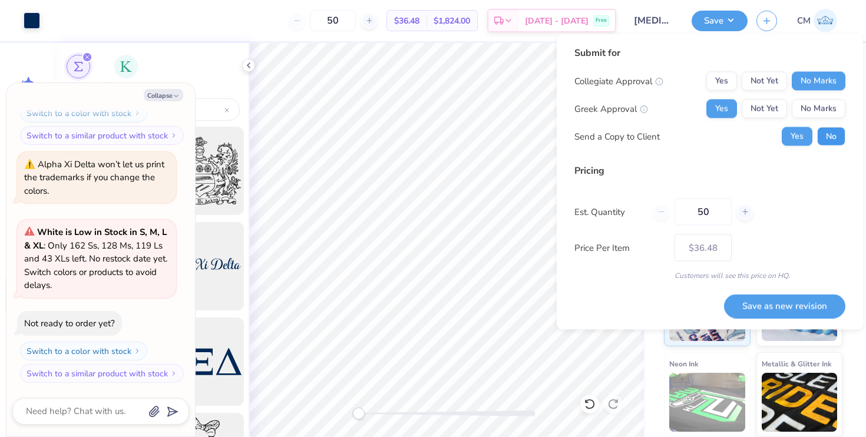
click at [832, 138] on button "No" at bounding box center [831, 136] width 28 height 19
click at [782, 306] on button "Save as new revision" at bounding box center [784, 306] width 121 height 24
type textarea "x"
type input "– –"
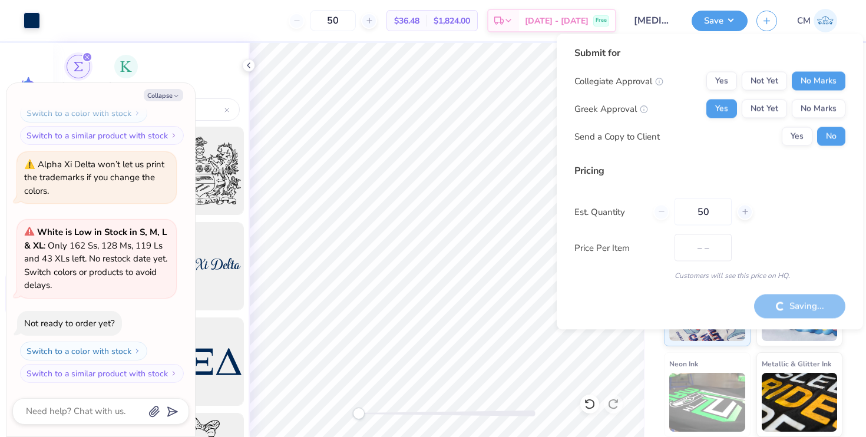
type textarea "x"
type input "$36.48"
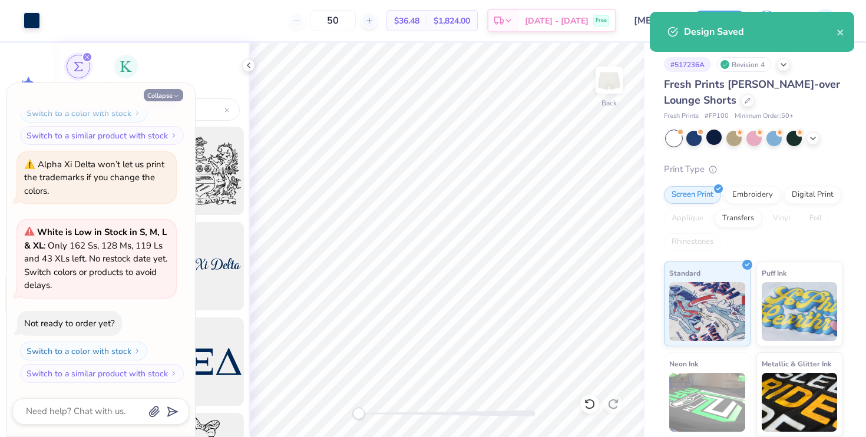
click at [180, 94] on button "Collapse" at bounding box center [163, 95] width 39 height 12
type textarea "x"
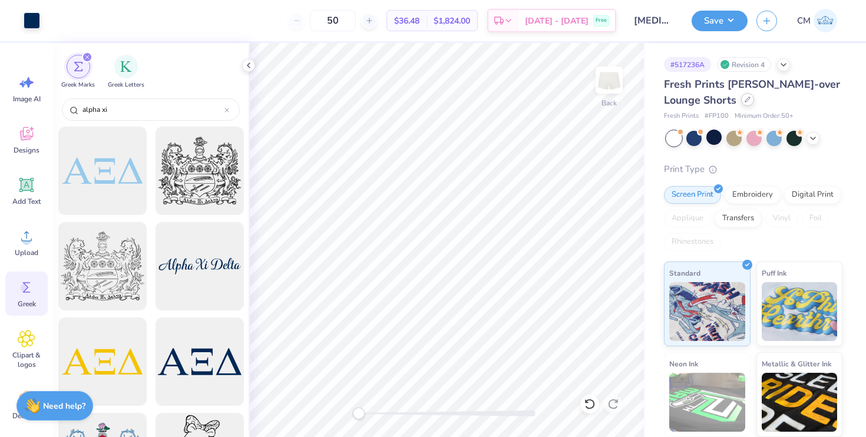
click at [748, 104] on div at bounding box center [747, 99] width 13 height 13
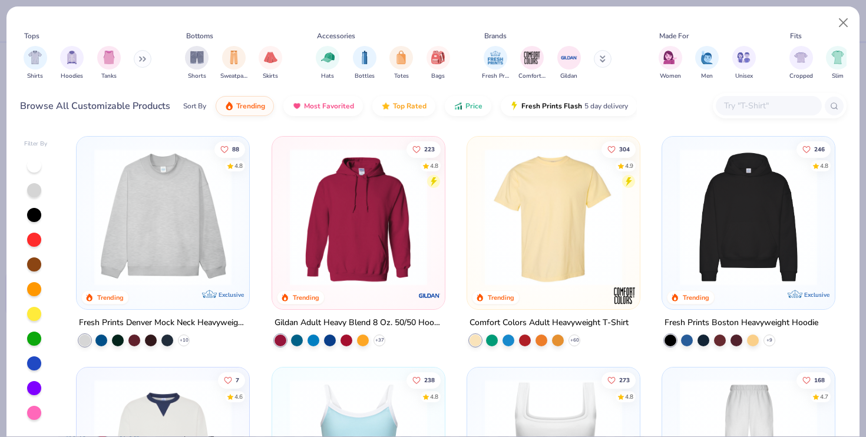
click at [209, 64] on div "Shorts Sweatpants Skirts" at bounding box center [233, 63] width 104 height 44
click at [195, 60] on img "filter for Shorts" at bounding box center [197, 56] width 14 height 14
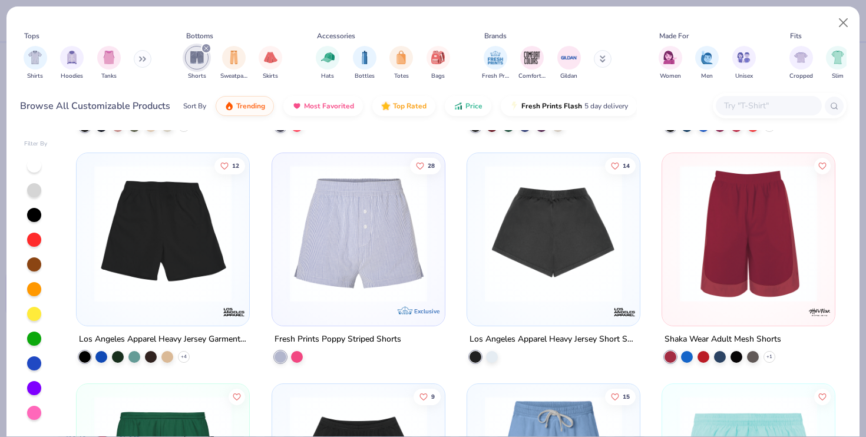
scroll to position [698, 0]
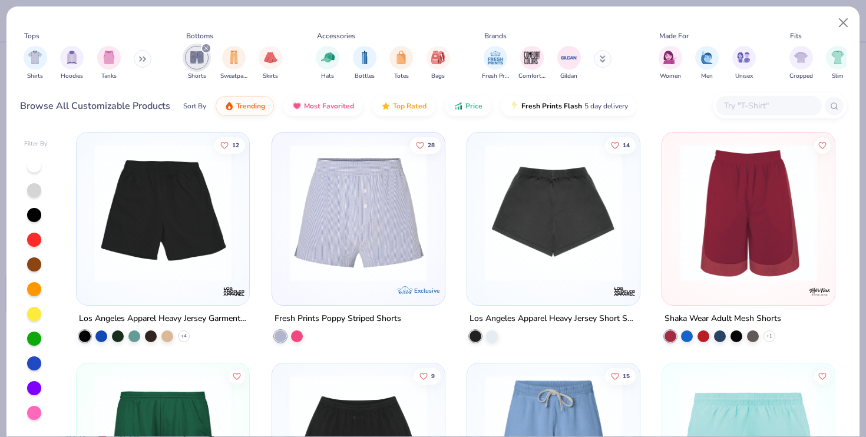
click at [138, 236] on img at bounding box center [162, 212] width 149 height 137
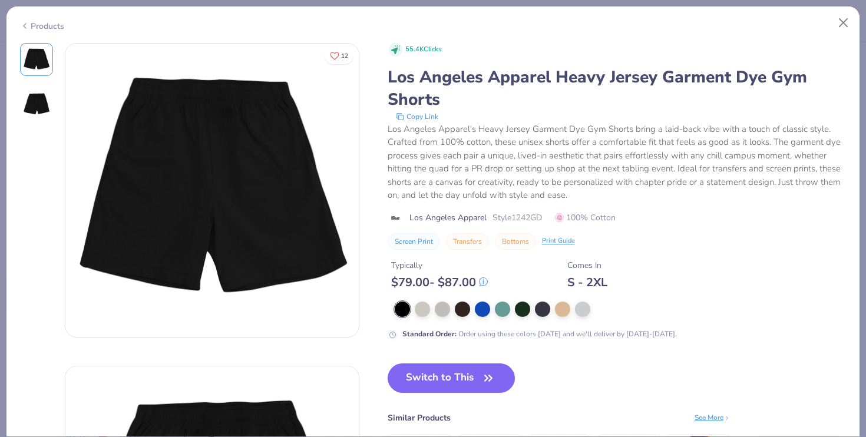
click at [29, 104] on img at bounding box center [36, 104] width 28 height 28
drag, startPoint x: 837, startPoint y: 19, endPoint x: 804, endPoint y: 14, distance: 34.0
click at [824, 14] on div "Products" at bounding box center [432, 21] width 853 height 31
click at [583, 311] on div at bounding box center [582, 307] width 15 height 15
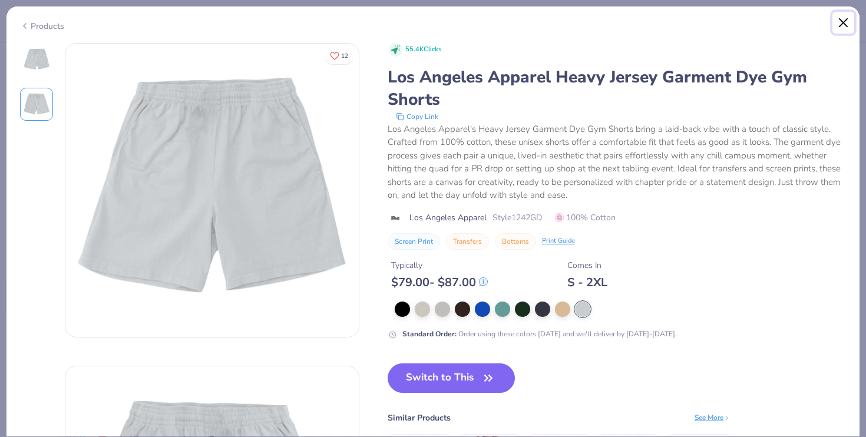
click at [837, 29] on button "Close" at bounding box center [843, 23] width 22 height 22
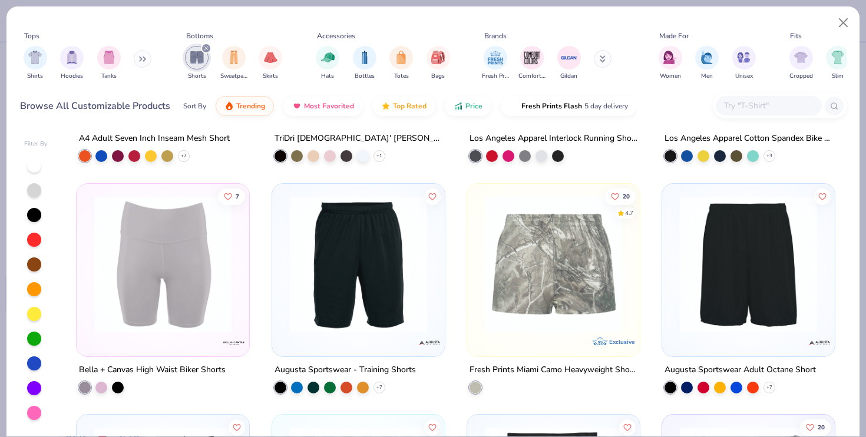
scroll to position [1343, 0]
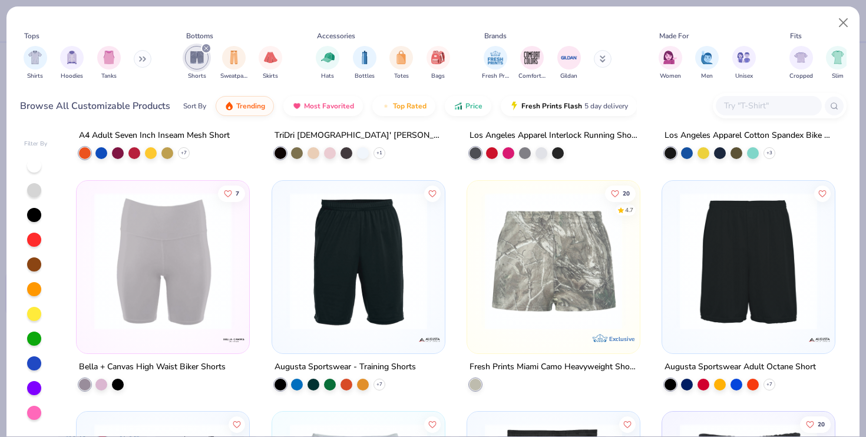
click at [734, 101] on input "text" at bounding box center [768, 106] width 91 height 14
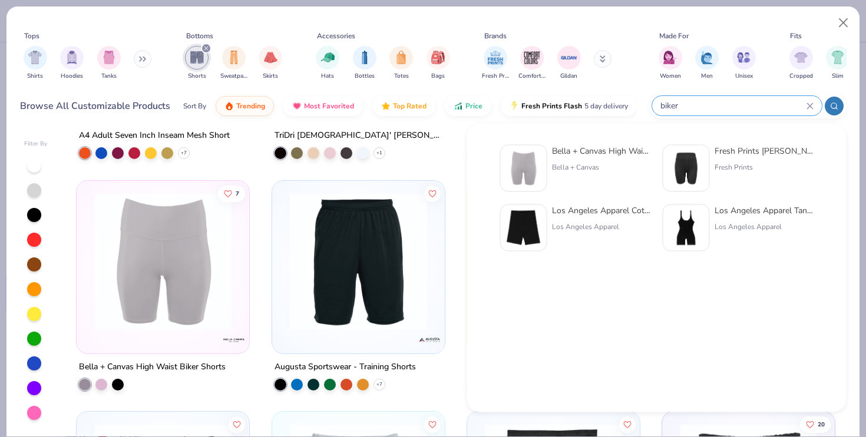
type input "biker"
click at [723, 213] on div "Los Angeles Apparel Tank Biketard" at bounding box center [764, 210] width 99 height 12
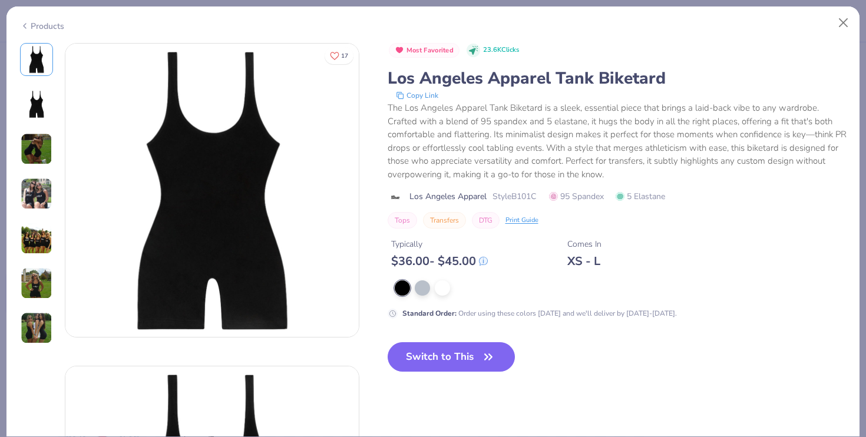
click at [31, 167] on div at bounding box center [36, 194] width 33 height 302
click at [31, 153] on img at bounding box center [37, 149] width 32 height 32
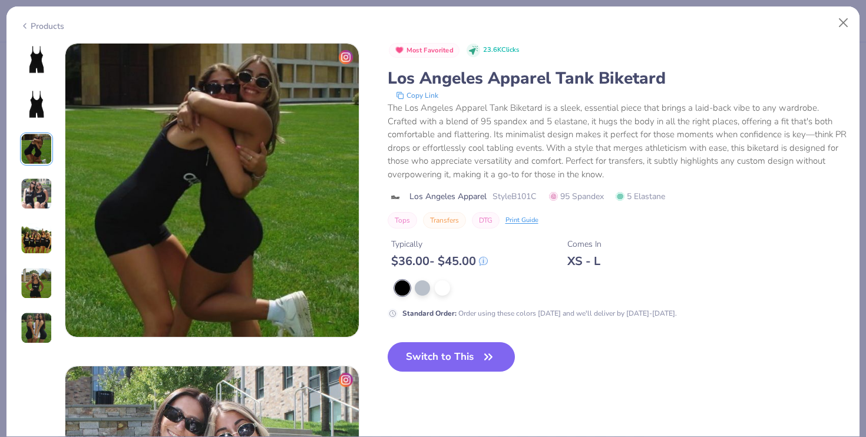
click at [37, 179] on img at bounding box center [37, 194] width 32 height 32
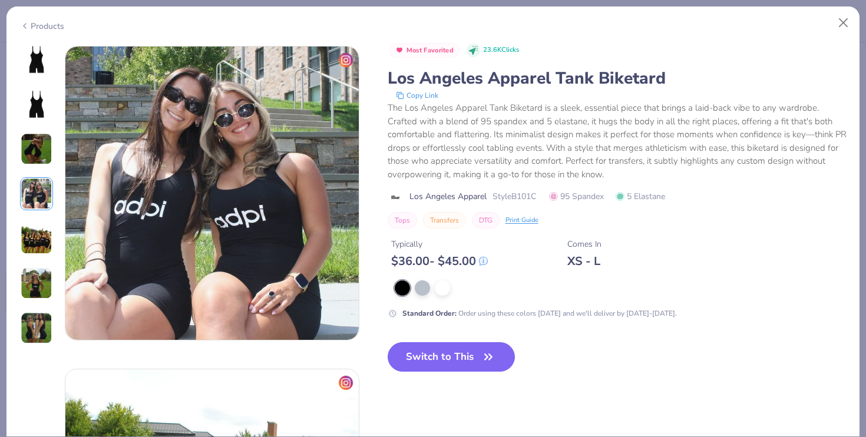
scroll to position [969, 0]
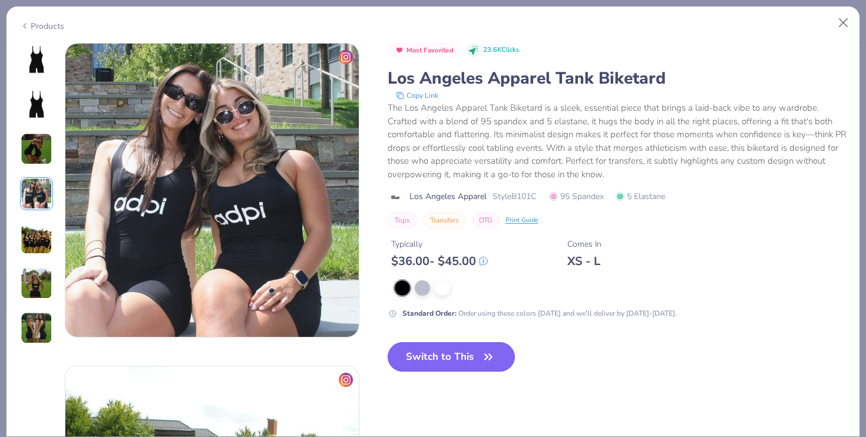
click at [456, 354] on button "Switch to This" at bounding box center [452, 356] width 128 height 29
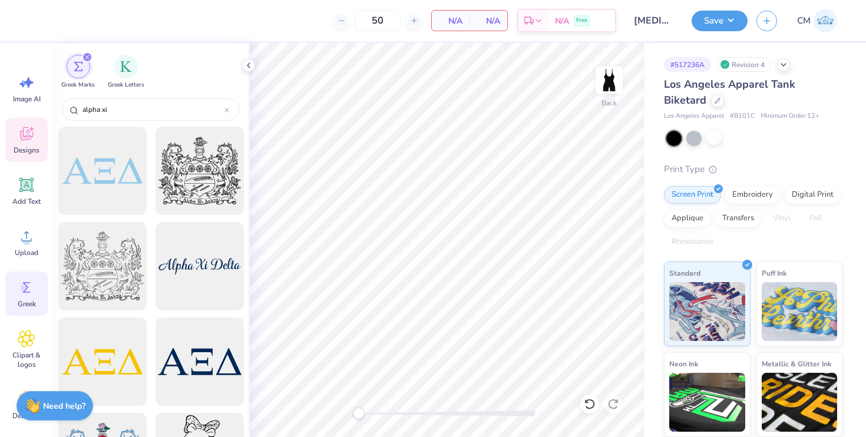
click at [25, 140] on icon at bounding box center [27, 134] width 18 height 18
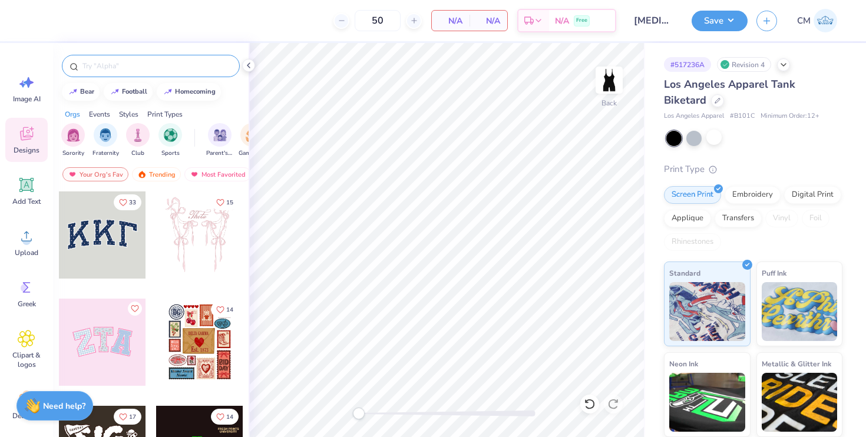
click at [117, 71] on input "text" at bounding box center [156, 66] width 151 height 12
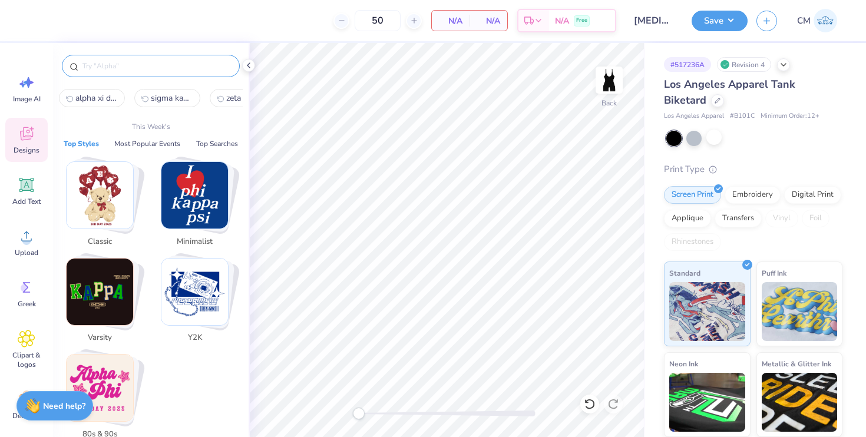
type input "a"
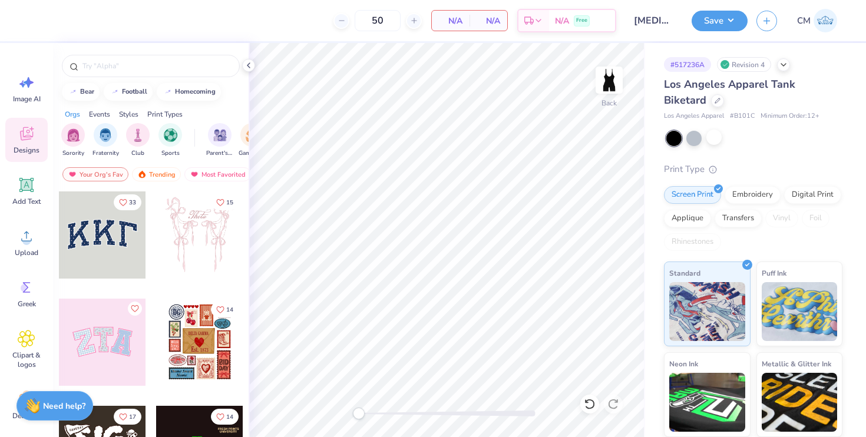
click at [117, 245] on div at bounding box center [102, 234] width 87 height 87
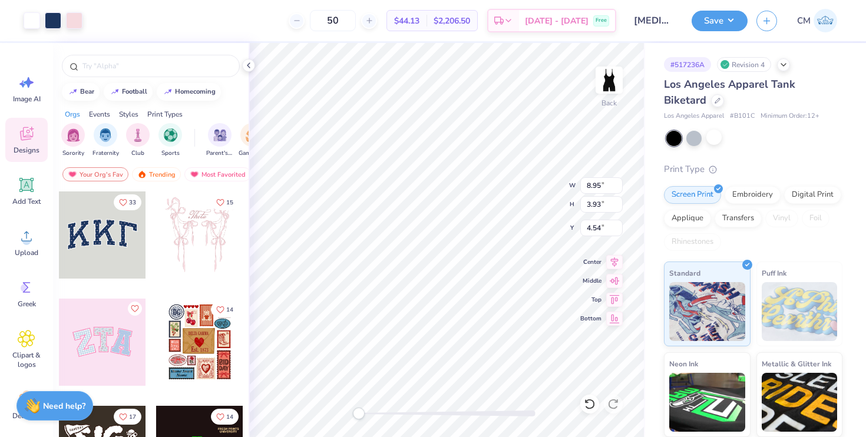
type input "7.16"
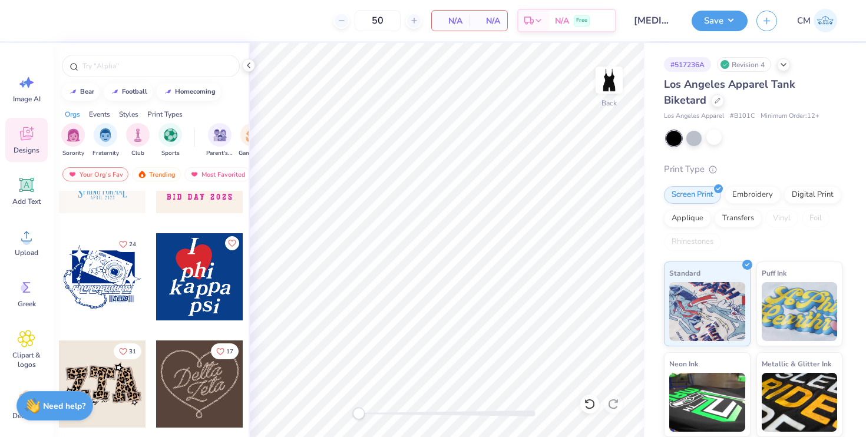
scroll to position [619, 0]
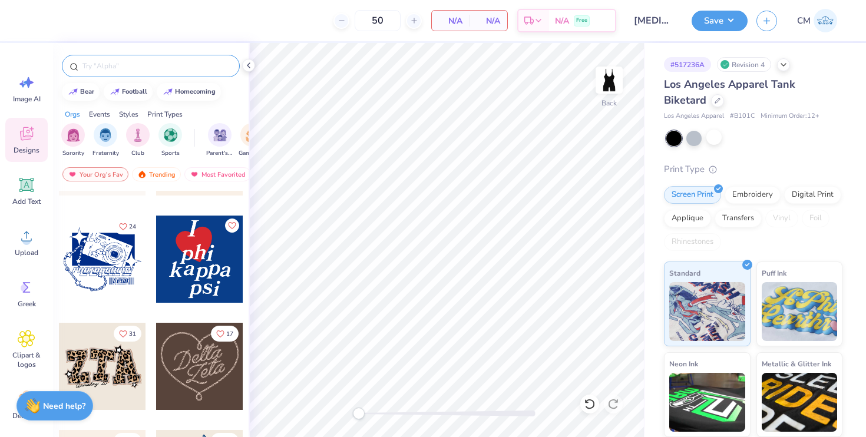
click at [134, 65] on input "text" at bounding box center [156, 66] width 151 height 12
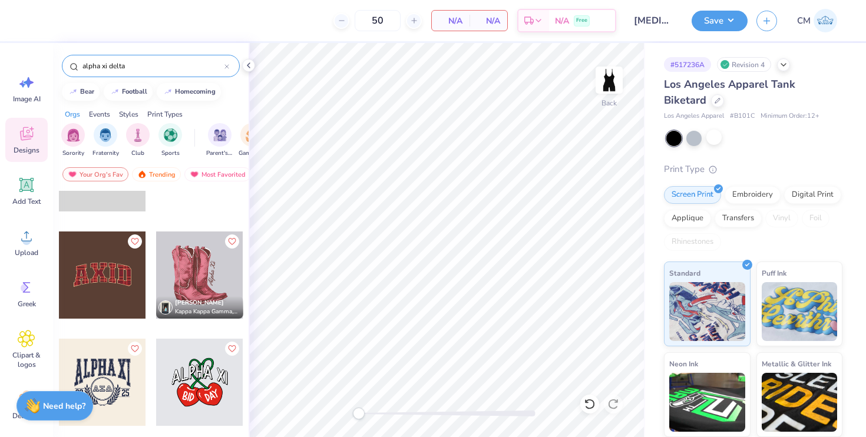
scroll to position [4361, 0]
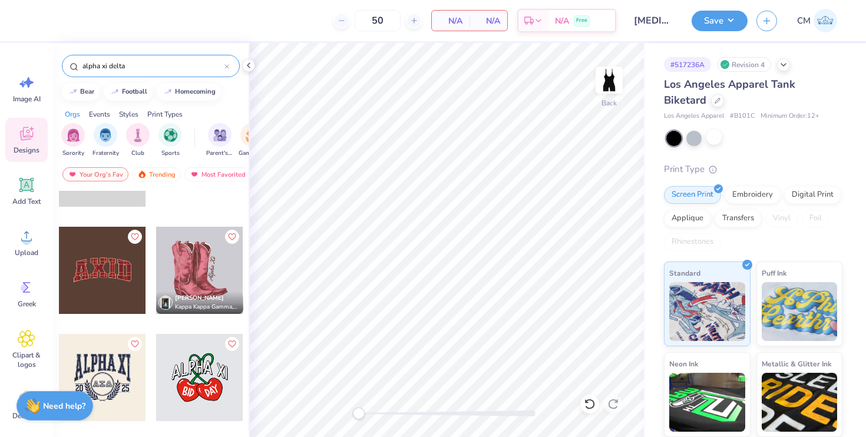
type input "alpha xi delta"
click at [101, 269] on div at bounding box center [102, 270] width 87 height 87
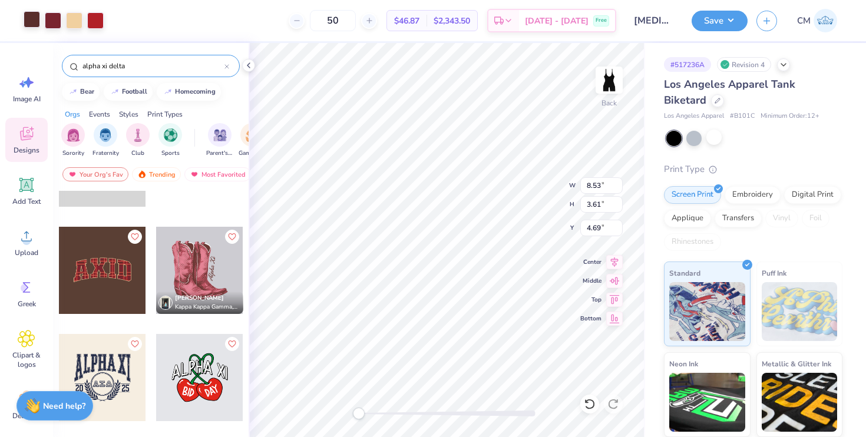
click at [33, 21] on div at bounding box center [32, 19] width 16 height 16
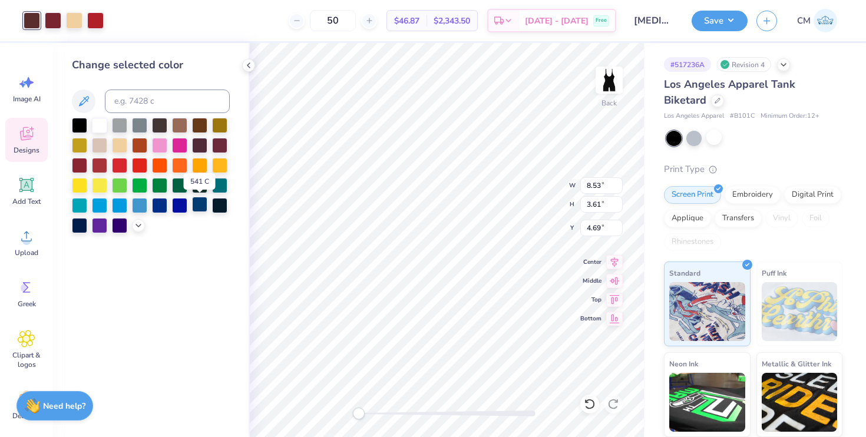
click at [202, 207] on div at bounding box center [199, 204] width 15 height 15
click at [590, 405] on icon at bounding box center [590, 404] width 12 height 12
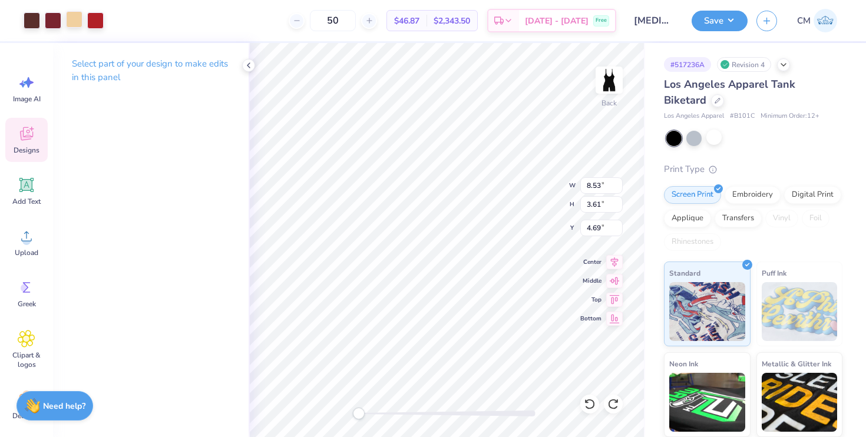
click at [76, 18] on div at bounding box center [74, 19] width 16 height 16
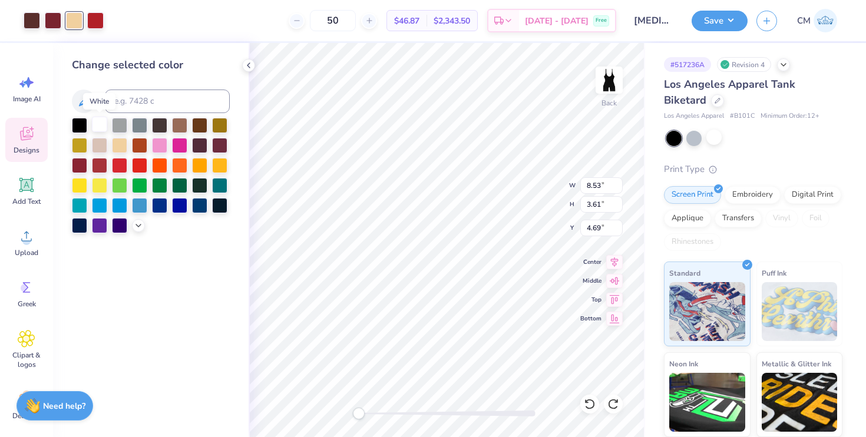
click at [104, 126] on div at bounding box center [99, 124] width 15 height 15
click at [100, 25] on div at bounding box center [95, 19] width 16 height 16
click at [101, 206] on div at bounding box center [99, 204] width 15 height 15
click at [52, 19] on div at bounding box center [53, 19] width 16 height 16
click at [198, 206] on div at bounding box center [199, 204] width 15 height 15
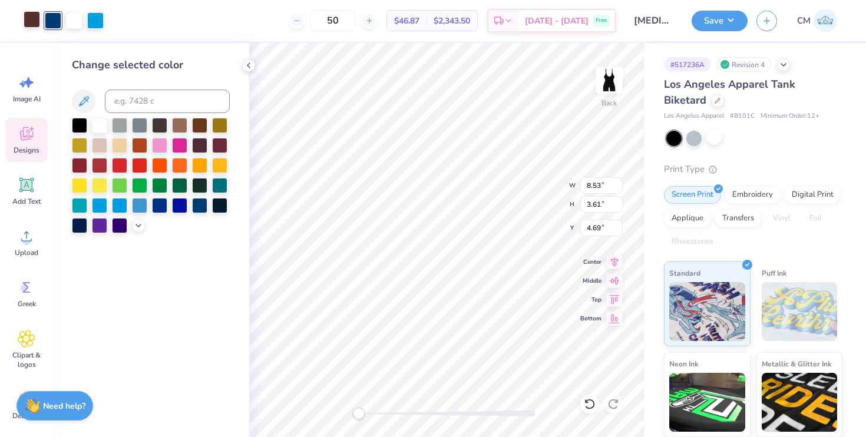
click at [31, 18] on div at bounding box center [32, 19] width 16 height 16
click at [178, 209] on div at bounding box center [179, 204] width 15 height 15
click at [200, 209] on div at bounding box center [199, 204] width 15 height 15
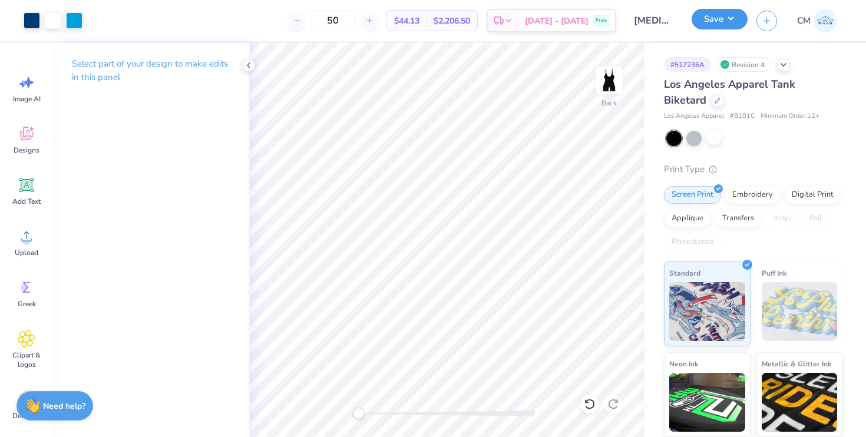
click at [725, 21] on button "Save" at bounding box center [720, 19] width 56 height 21
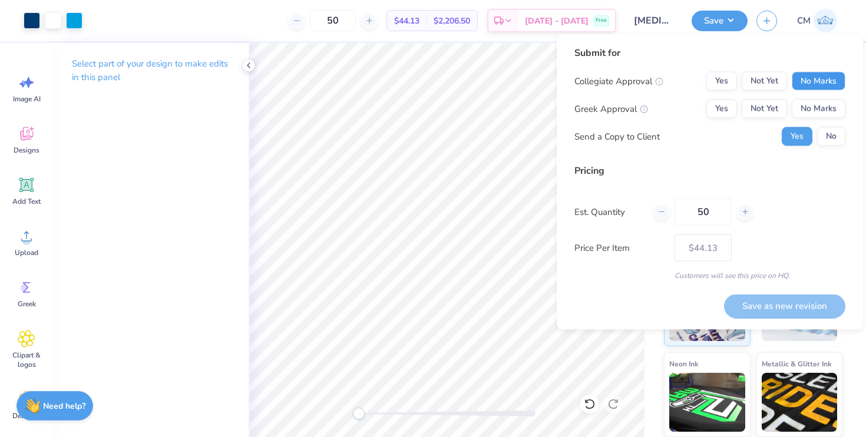
click at [816, 72] on button "No Marks" at bounding box center [819, 81] width 54 height 19
click at [729, 107] on button "Yes" at bounding box center [721, 109] width 31 height 19
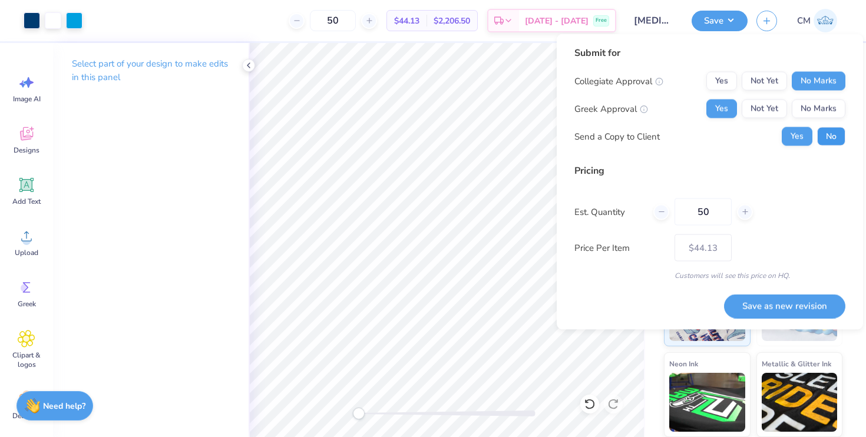
click at [832, 134] on button "No" at bounding box center [831, 136] width 28 height 19
click at [710, 214] on input "50" at bounding box center [703, 212] width 57 height 27
type input "5"
type input "2"
type input "12"
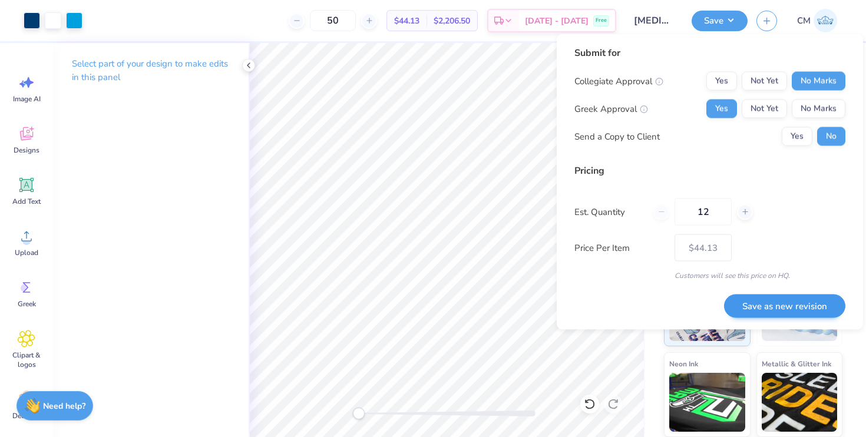
type input "12"
type input "$65.00"
type input "1"
type input "0"
type input "012"
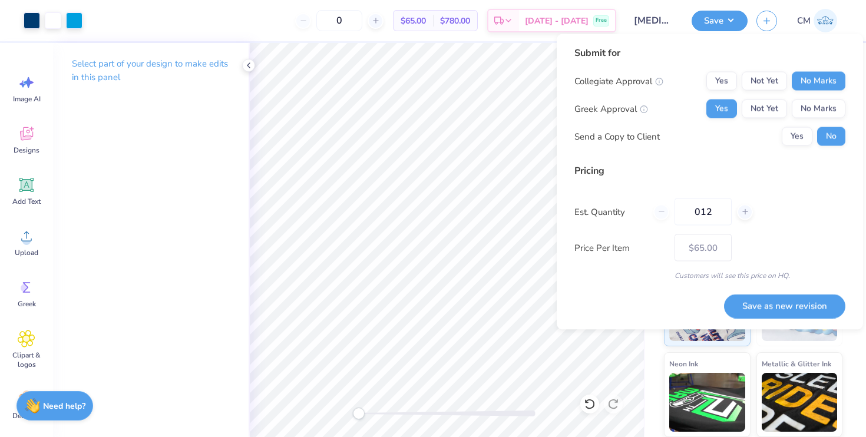
type input "12"
type input "$65.00"
type input "0"
type input "2"
type input "12"
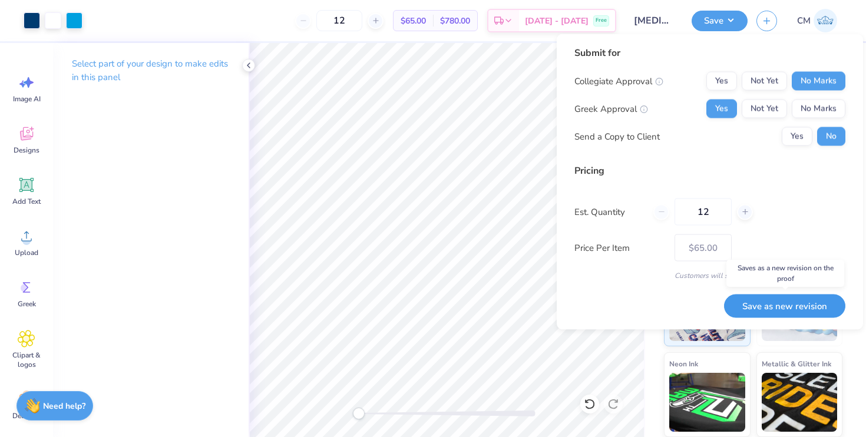
click at [784, 310] on button "Save as new revision" at bounding box center [784, 306] width 121 height 24
type input "$65.00"
drag, startPoint x: 250, startPoint y: 65, endPoint x: 244, endPoint y: 66, distance: 5.9
click at [250, 66] on icon at bounding box center [248, 65] width 9 height 9
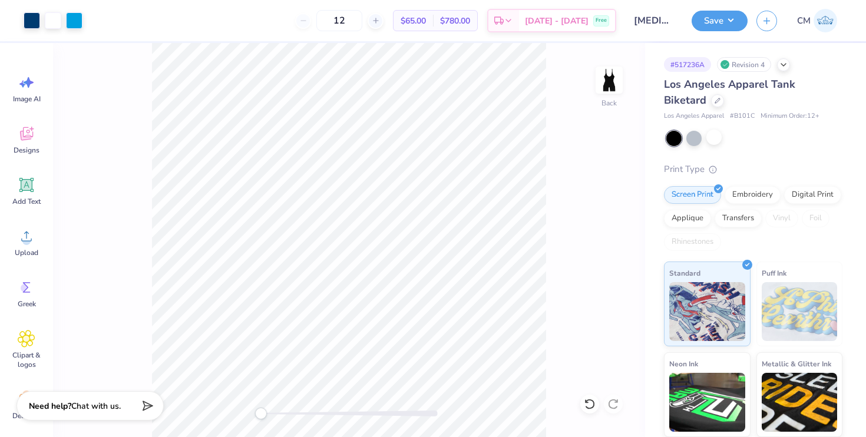
click at [721, 134] on div at bounding box center [713, 137] width 15 height 15
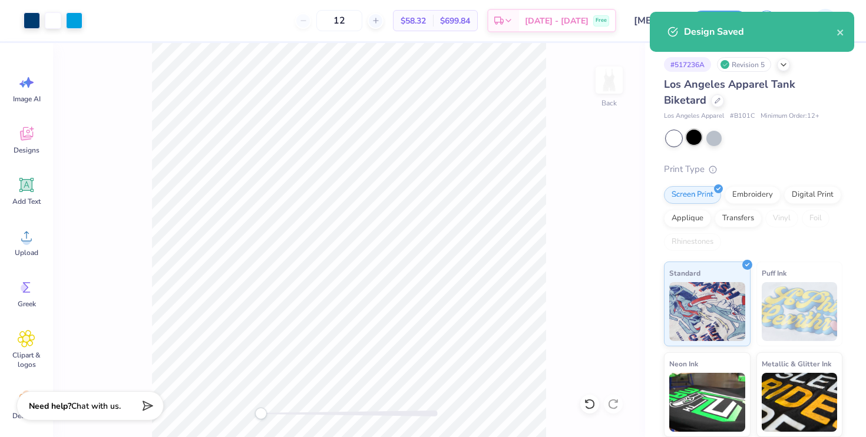
click at [694, 139] on div at bounding box center [693, 137] width 15 height 15
click at [715, 139] on div at bounding box center [713, 137] width 15 height 15
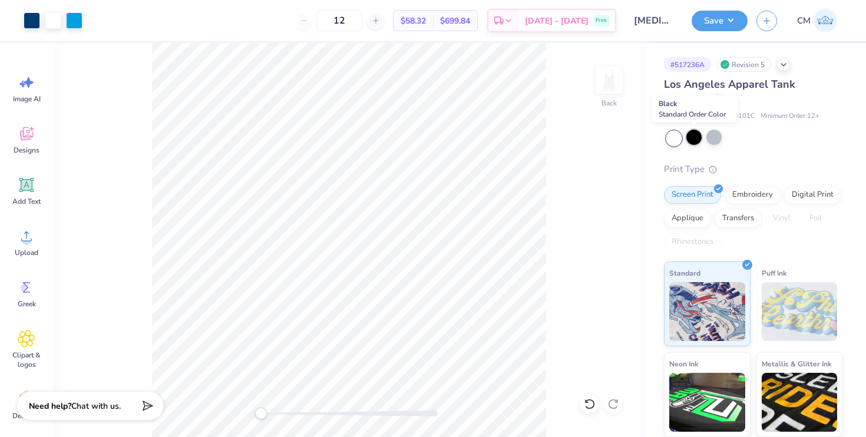
click at [693, 141] on div at bounding box center [693, 137] width 15 height 15
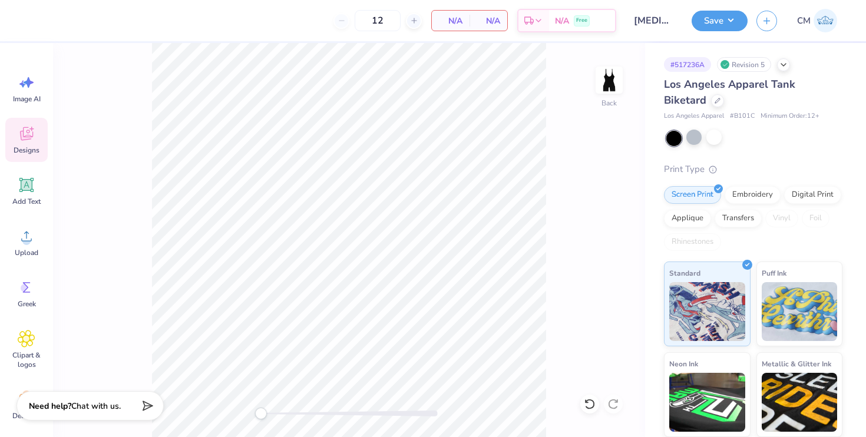
click at [26, 148] on span "Designs" at bounding box center [27, 150] width 26 height 9
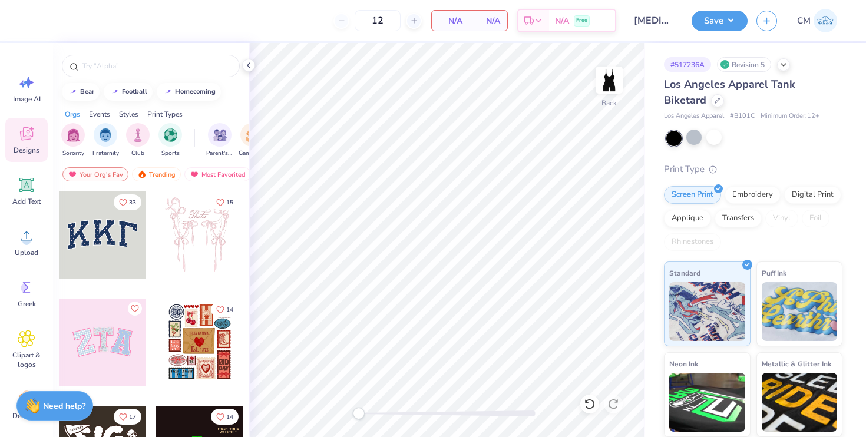
click at [107, 240] on div at bounding box center [102, 234] width 87 height 87
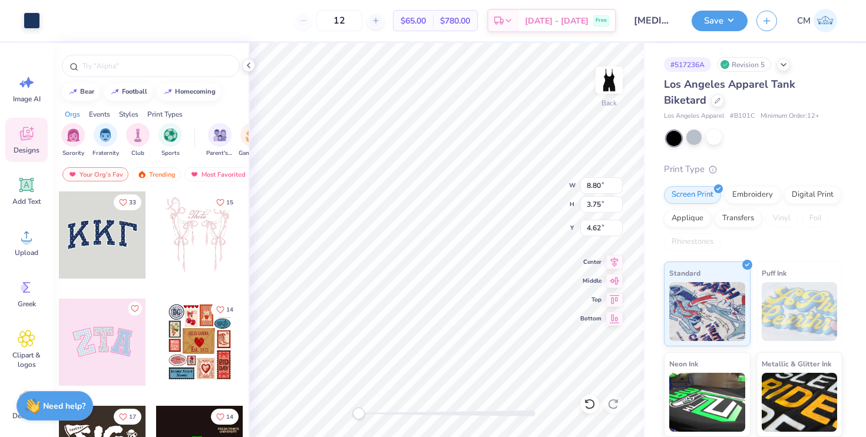
click at [98, 375] on div at bounding box center [102, 342] width 87 height 87
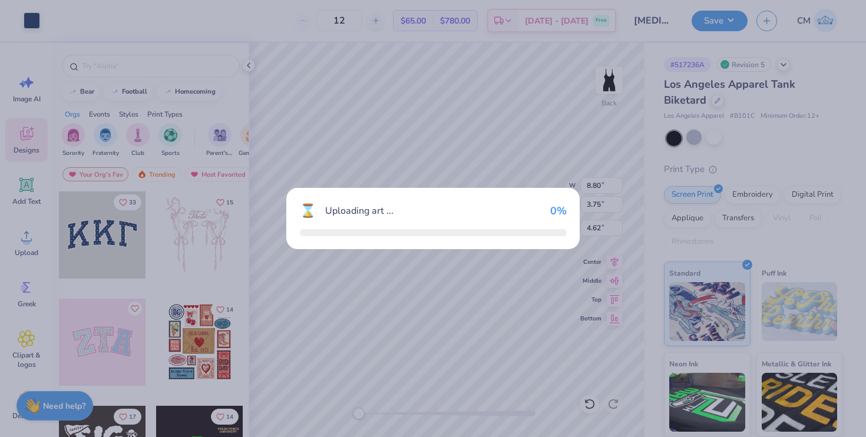
type input "8.95"
type input "4.48"
type input "4.26"
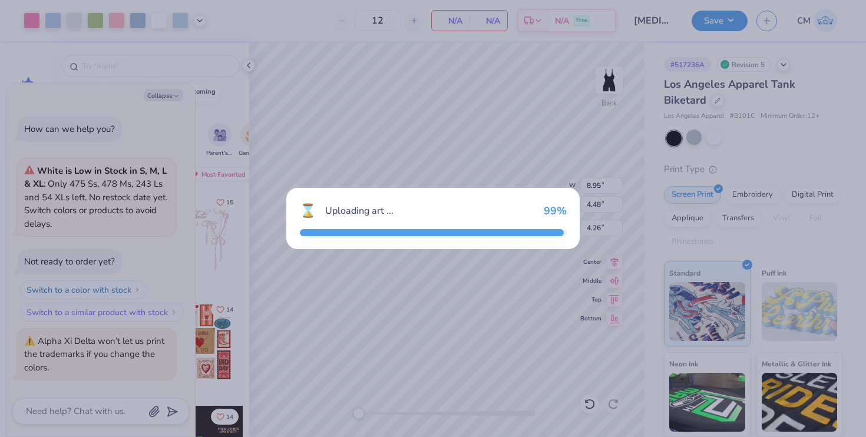
scroll to position [293, 0]
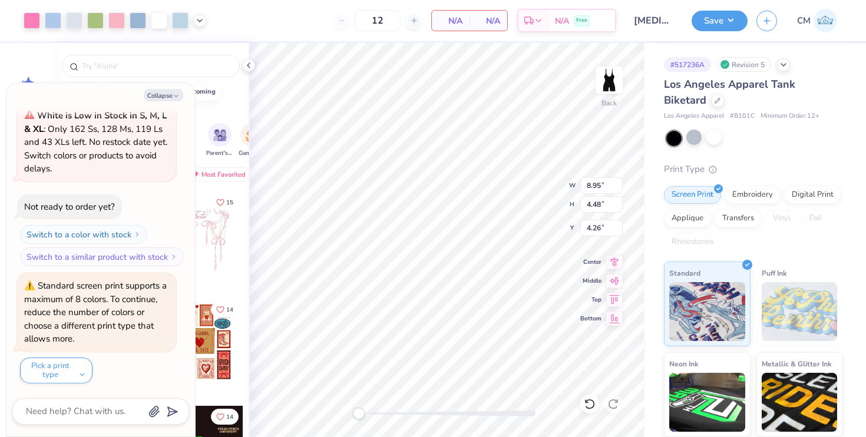
type textarea "x"
type input "2.74"
type input "3.57"
type input "4.38"
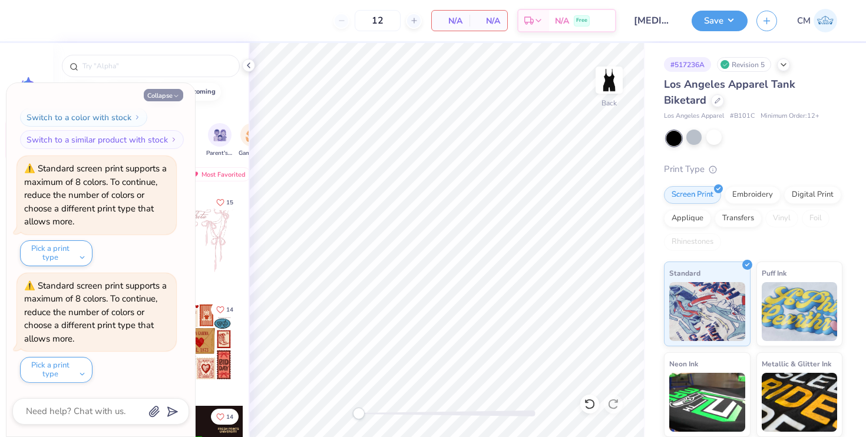
click at [167, 95] on button "Collapse" at bounding box center [163, 95] width 39 height 12
type textarea "x"
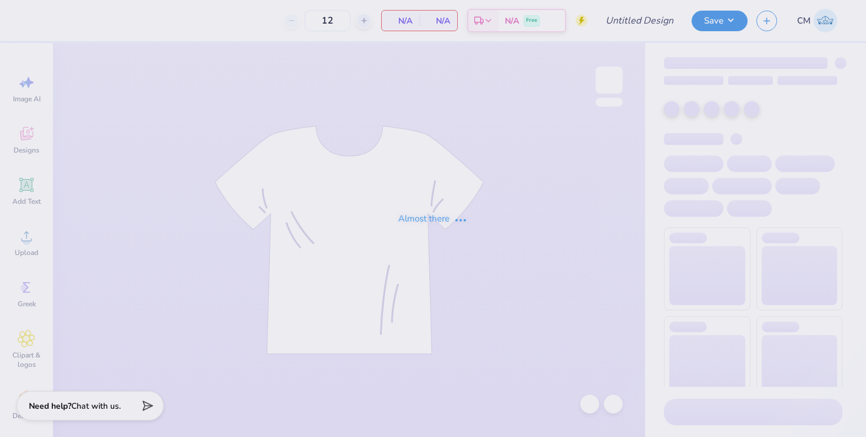
type input "IFC General Merch"
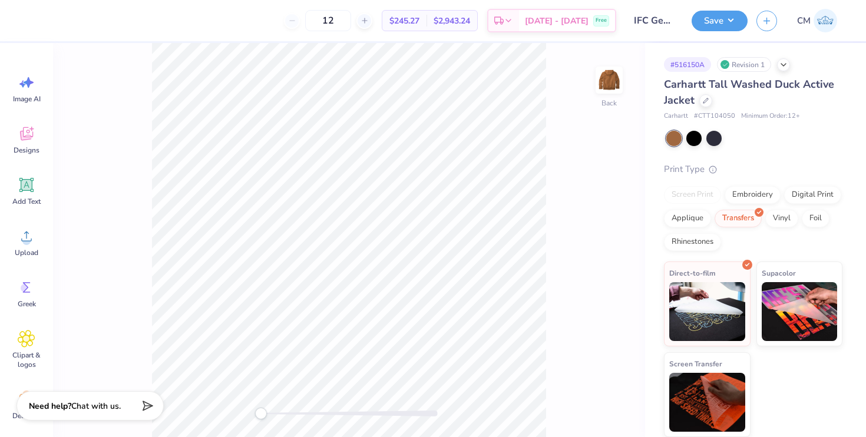
click at [695, 201] on div "Screen Print" at bounding box center [692, 195] width 57 height 18
click at [693, 198] on div "Screen Print" at bounding box center [692, 195] width 57 height 18
click at [782, 131] on div at bounding box center [754, 138] width 176 height 15
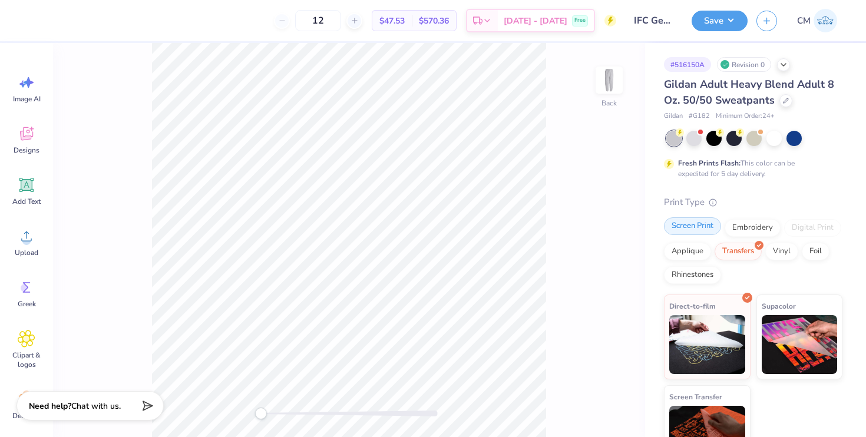
click at [690, 230] on div "Screen Print" at bounding box center [692, 226] width 57 height 18
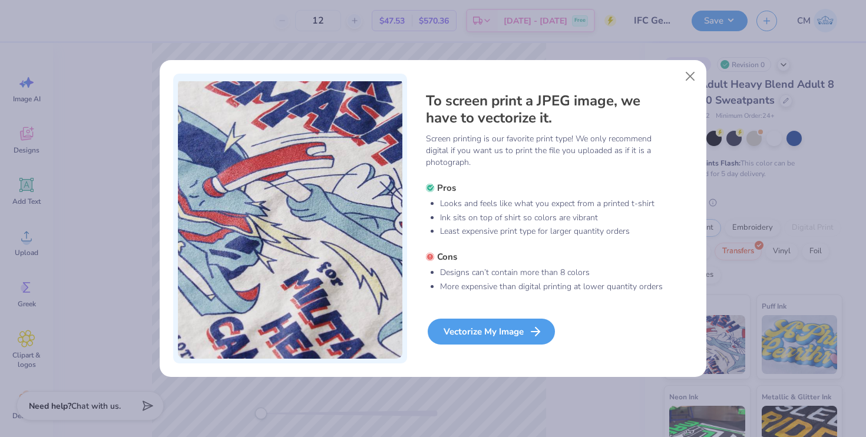
click at [471, 325] on div "Vectorize My Image" at bounding box center [491, 332] width 127 height 26
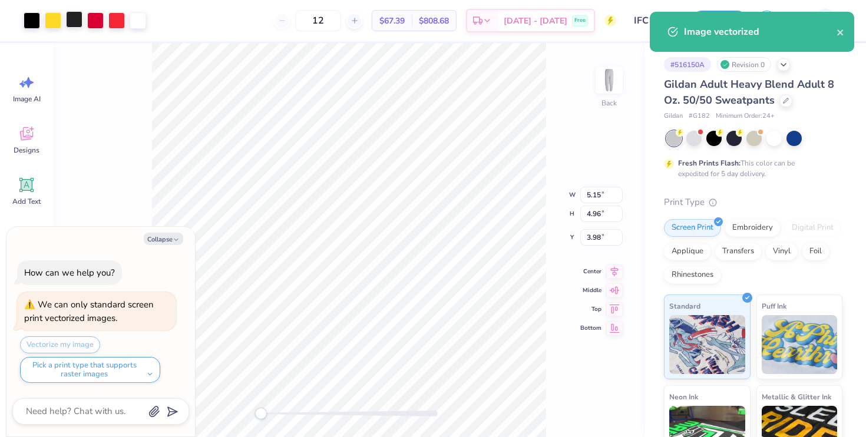
click at [76, 28] on div at bounding box center [74, 19] width 16 height 16
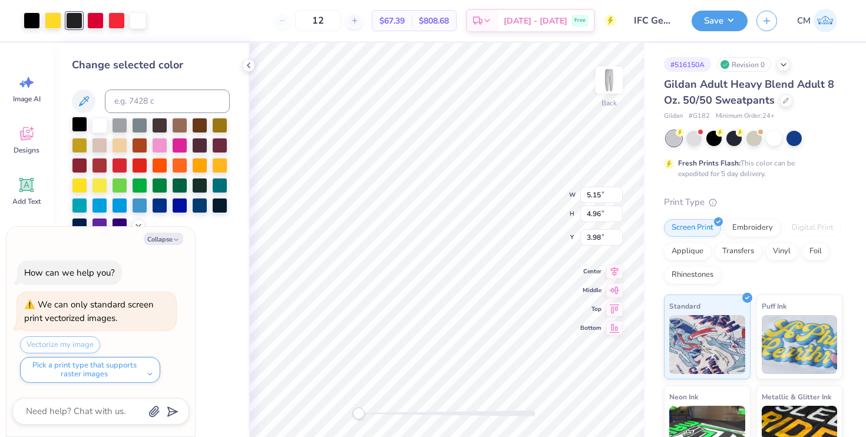
click at [80, 122] on div at bounding box center [79, 124] width 15 height 15
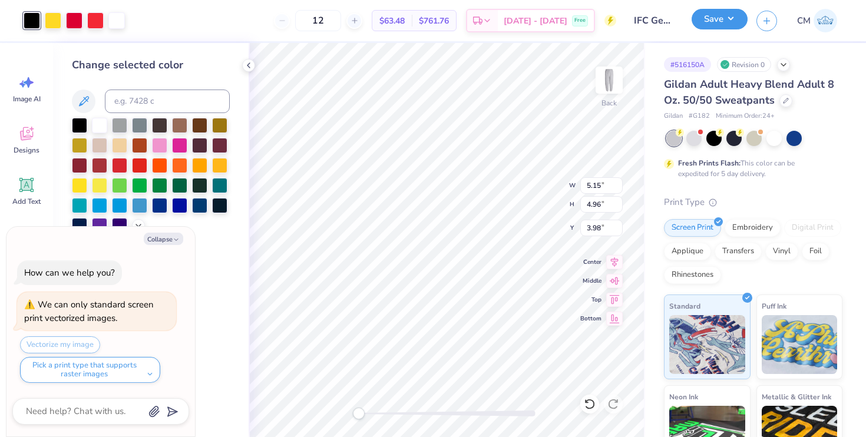
click at [723, 20] on button "Save" at bounding box center [720, 19] width 56 height 21
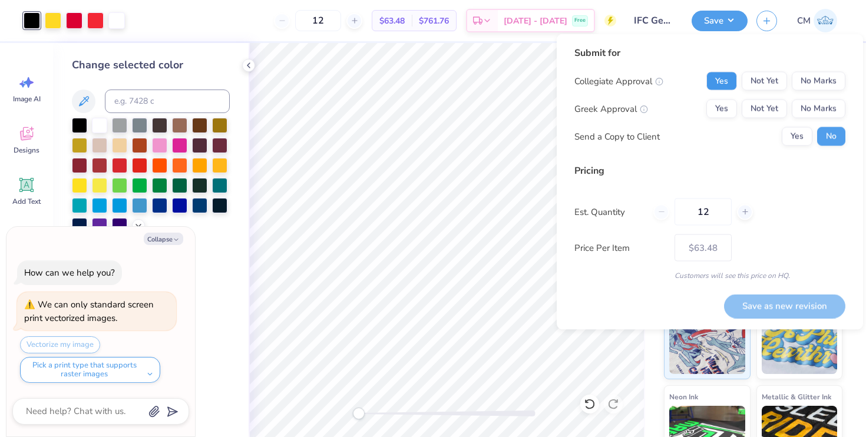
click at [731, 84] on button "Yes" at bounding box center [721, 81] width 31 height 19
click at [733, 123] on div "Collegiate Approval Yes Not Yet No Marks Greek Approval Yes Not Yet No Marks Se…" at bounding box center [709, 109] width 271 height 74
click at [729, 104] on button "Yes" at bounding box center [721, 109] width 31 height 19
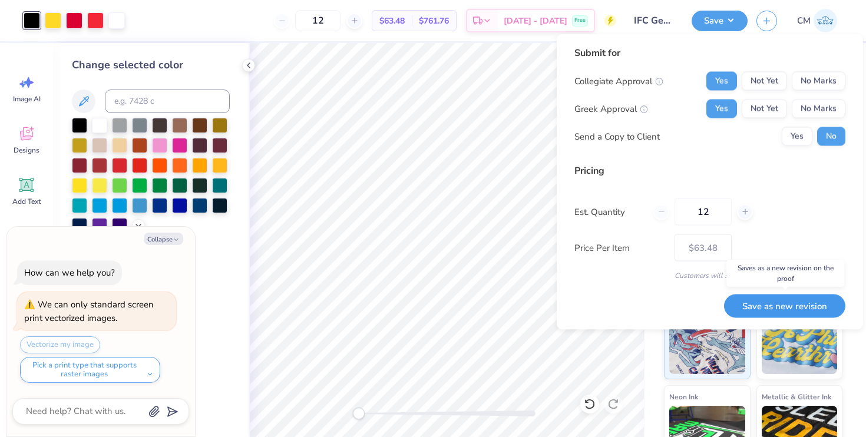
click at [772, 308] on button "Save as new revision" at bounding box center [784, 306] width 121 height 24
type textarea "x"
type input "– –"
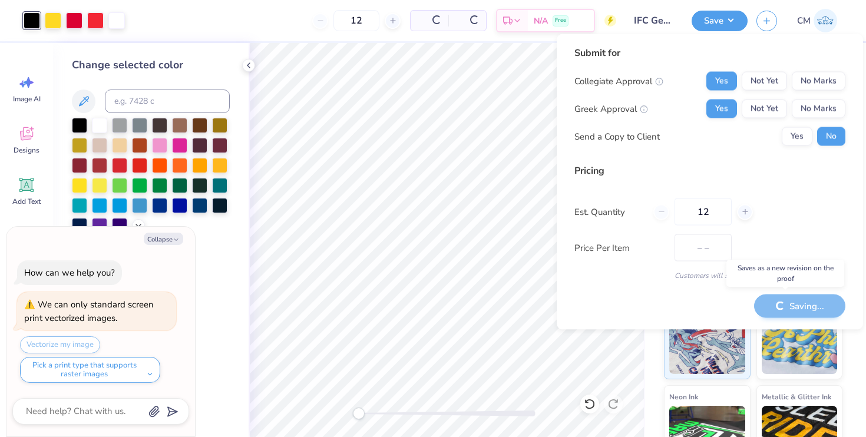
type textarea "x"
type input "$63.48"
type textarea "x"
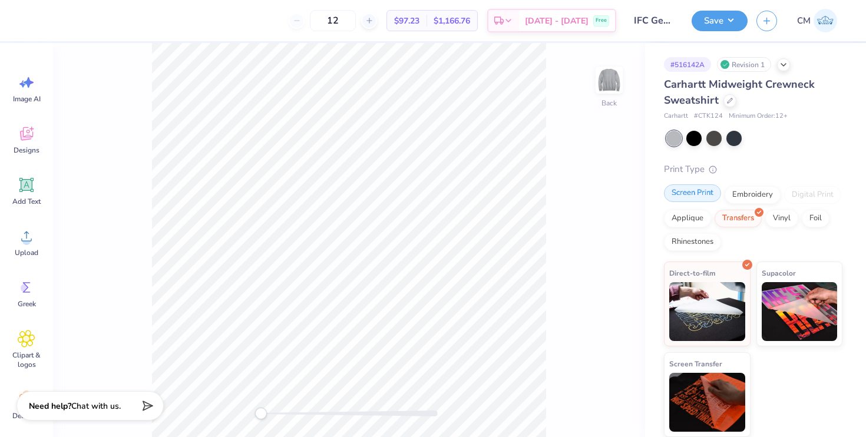
click at [675, 192] on div "Screen Print" at bounding box center [692, 193] width 57 height 18
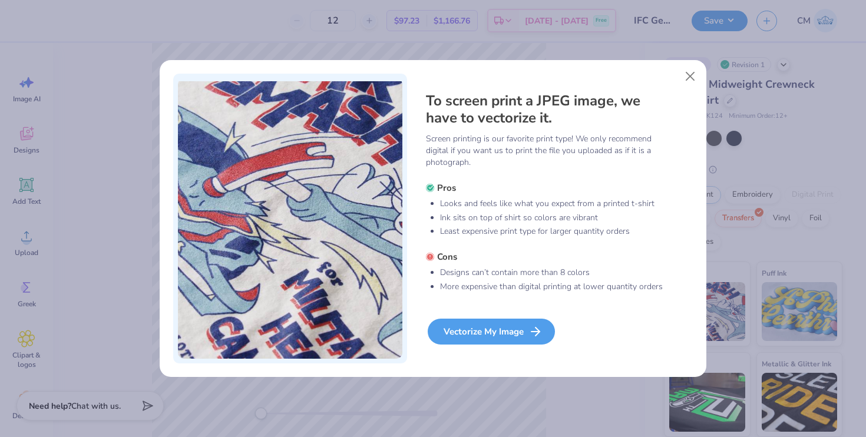
click at [468, 332] on div "Vectorize My Image" at bounding box center [491, 332] width 127 height 26
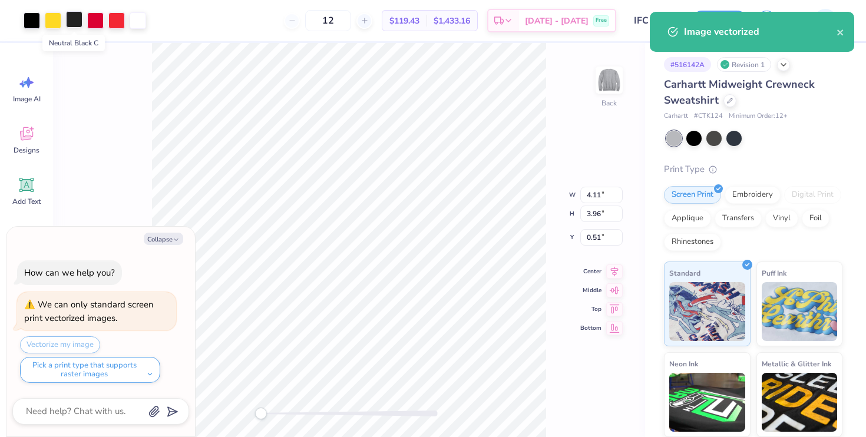
click at [74, 18] on div at bounding box center [74, 19] width 16 height 16
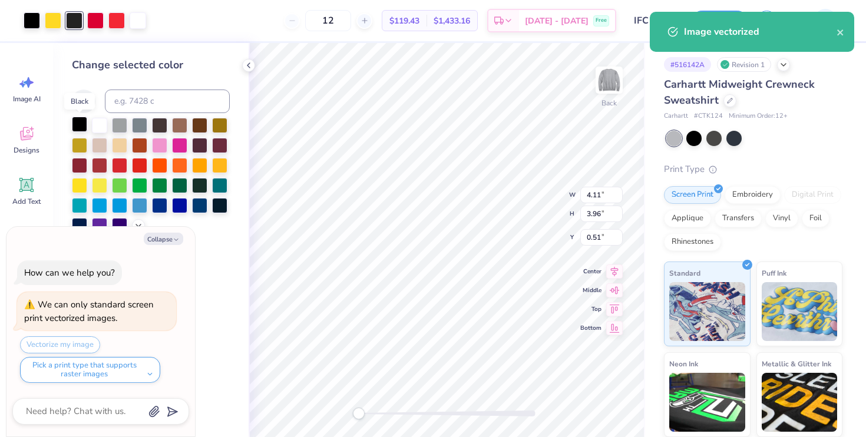
click at [77, 125] on div at bounding box center [79, 124] width 15 height 15
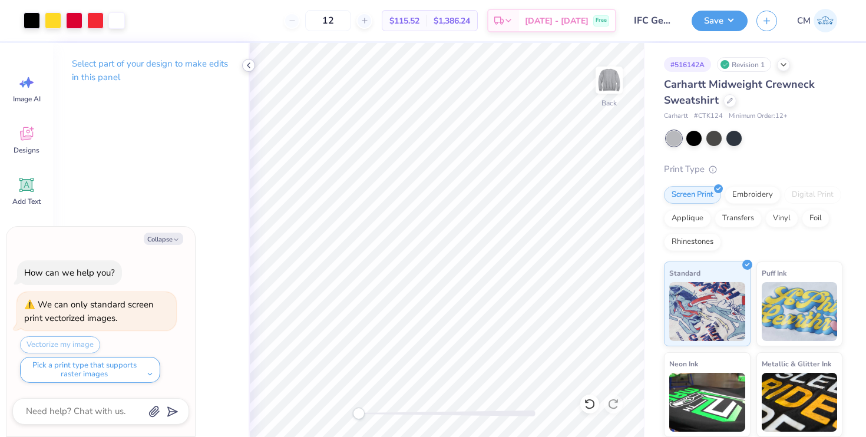
click at [247, 68] on icon at bounding box center [248, 65] width 9 height 9
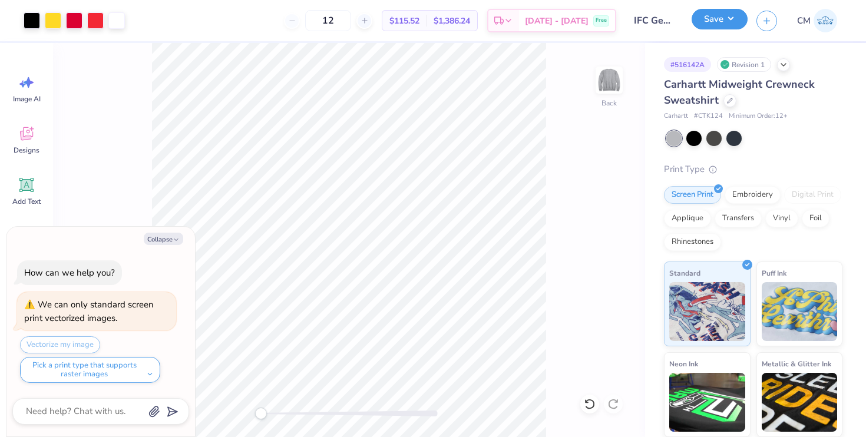
click at [720, 16] on button "Save" at bounding box center [720, 19] width 56 height 21
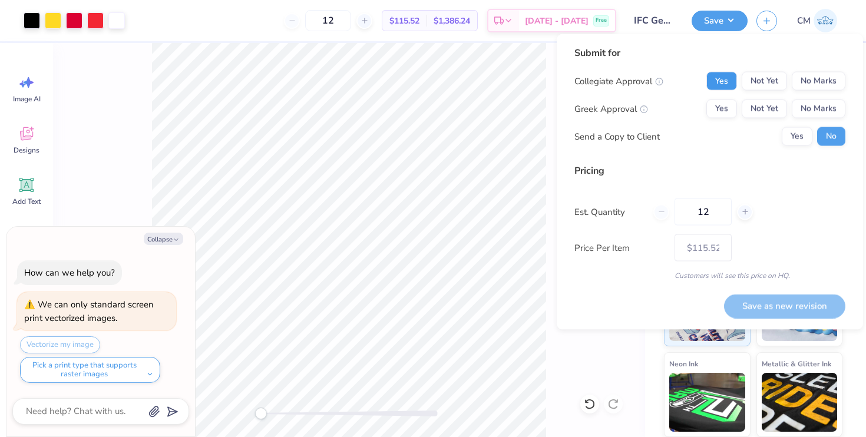
click at [734, 80] on button "Yes" at bounding box center [721, 81] width 31 height 19
click at [731, 100] on button "Yes" at bounding box center [721, 109] width 31 height 19
click at [756, 301] on button "Save as new revision" at bounding box center [784, 306] width 121 height 24
type textarea "x"
type input "– –"
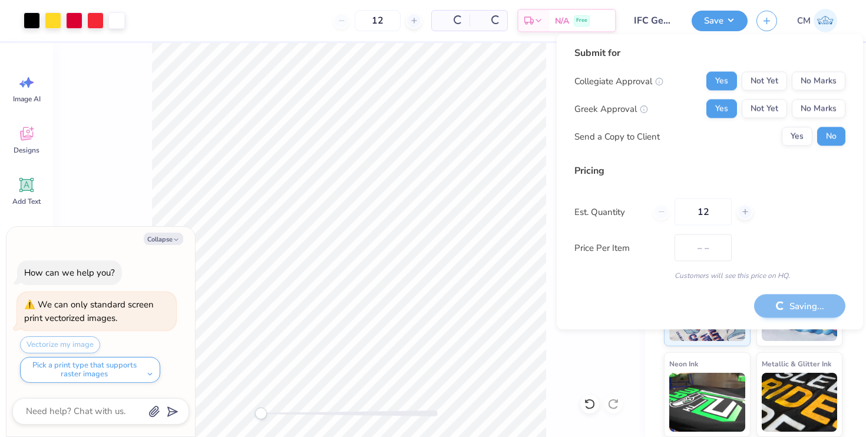
type textarea "x"
type input "$115.52"
type textarea "x"
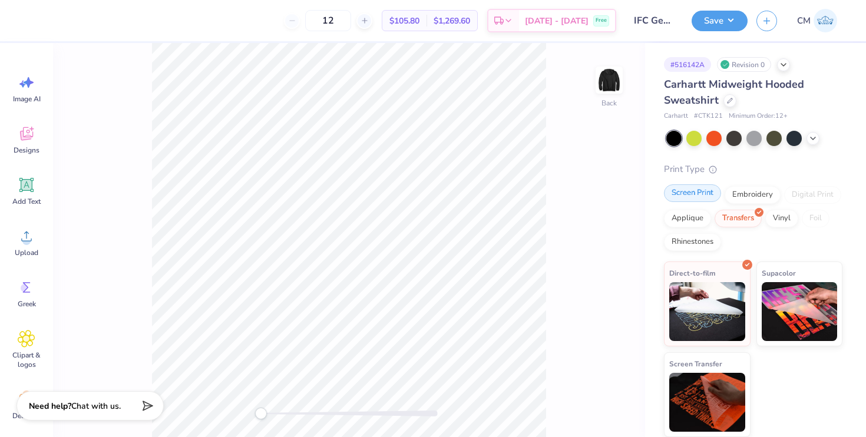
click at [692, 195] on div "Screen Print" at bounding box center [692, 193] width 57 height 18
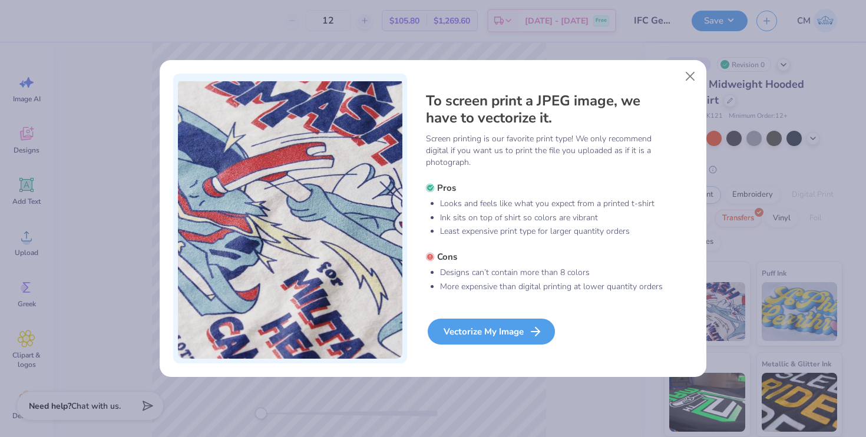
click at [473, 338] on div "Vectorize My Image" at bounding box center [491, 332] width 127 height 26
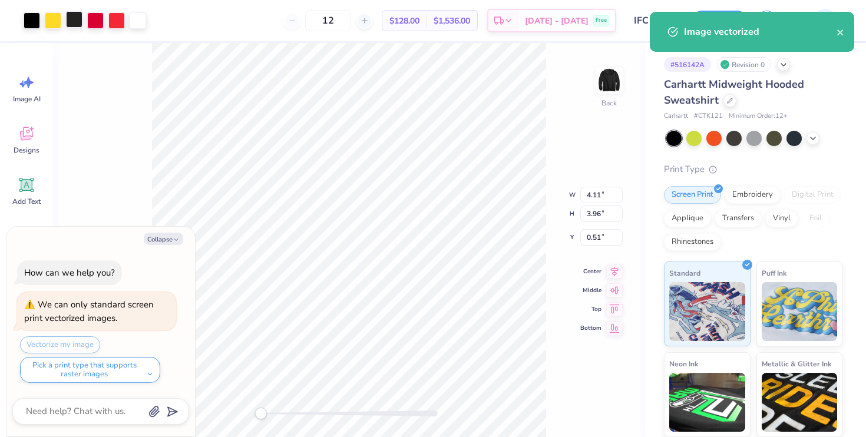
click at [75, 23] on div at bounding box center [74, 19] width 16 height 16
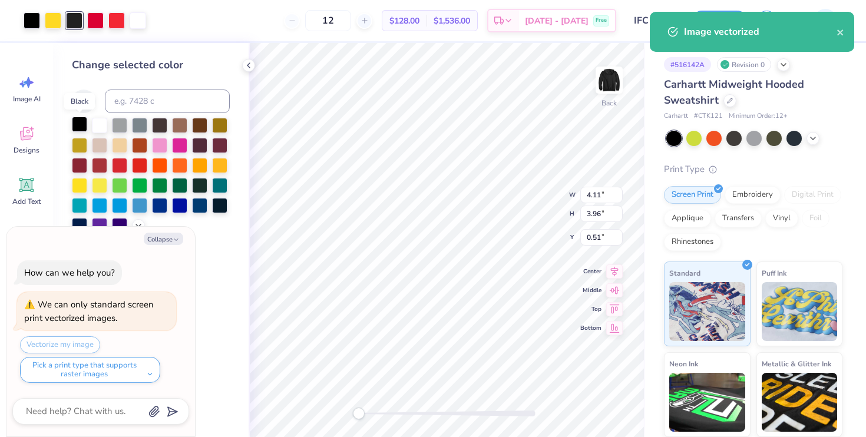
click at [80, 123] on div at bounding box center [79, 124] width 15 height 15
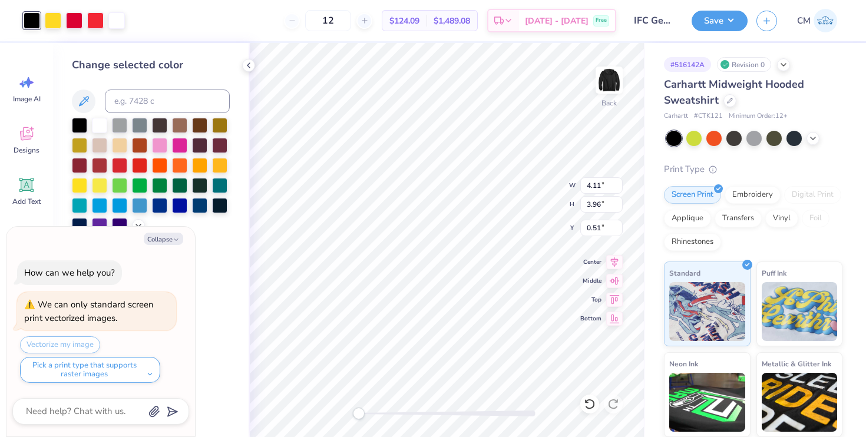
click at [716, 18] on div "Image vectorized" at bounding box center [751, 36] width 209 height 54
click at [718, 22] on button "Save" at bounding box center [720, 19] width 56 height 21
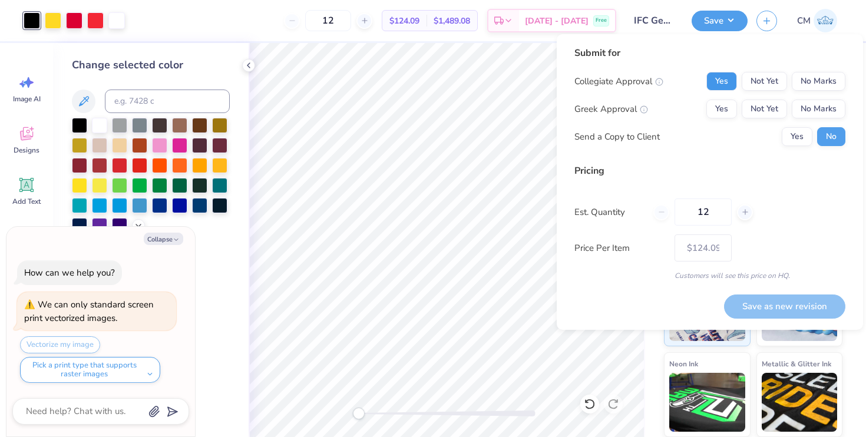
click at [727, 86] on button "Yes" at bounding box center [721, 81] width 31 height 19
click at [725, 111] on button "Yes" at bounding box center [721, 109] width 31 height 19
click at [764, 308] on button "Save as new revision" at bounding box center [784, 307] width 121 height 24
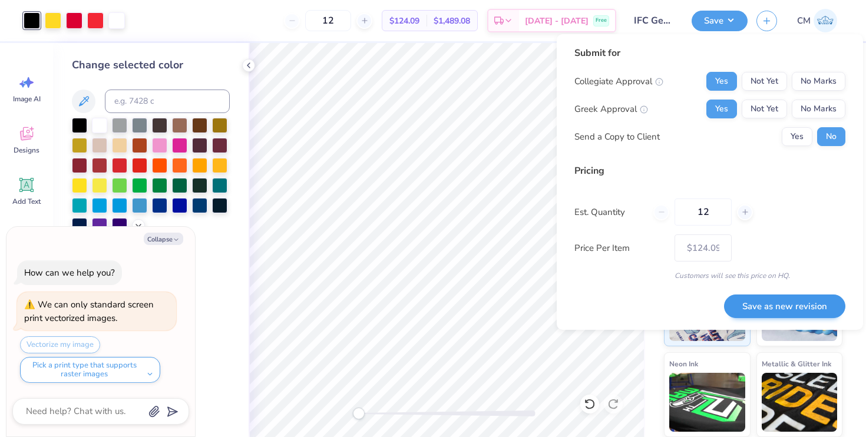
type textarea "x"
type input "– –"
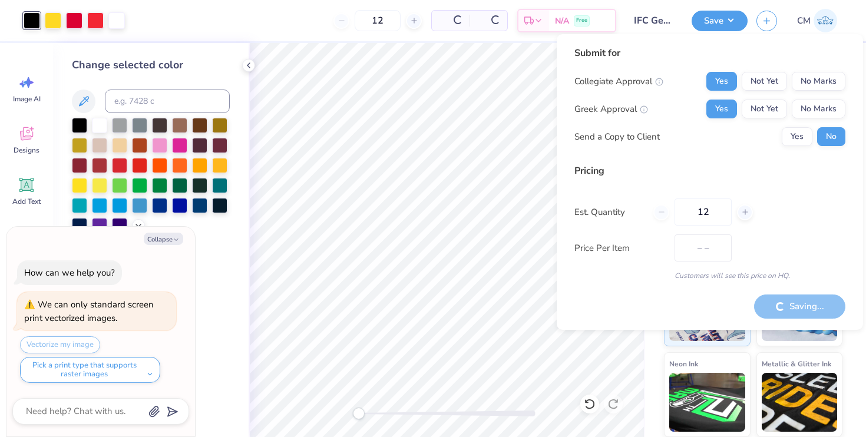
type textarea "x"
type input "$124.09"
type textarea "x"
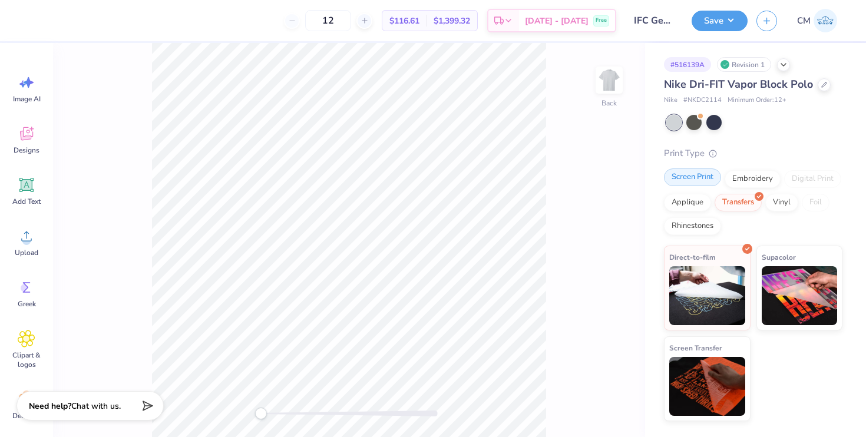
click at [688, 182] on div "Screen Print" at bounding box center [692, 177] width 57 height 18
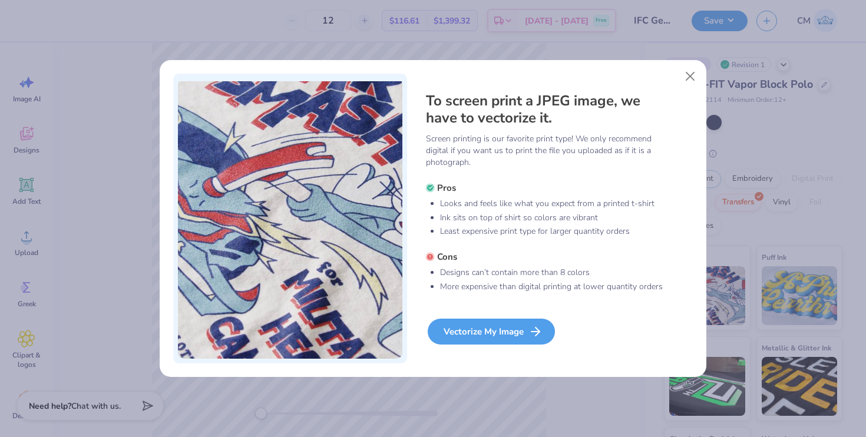
click at [466, 331] on div "Vectorize My Image" at bounding box center [491, 332] width 127 height 26
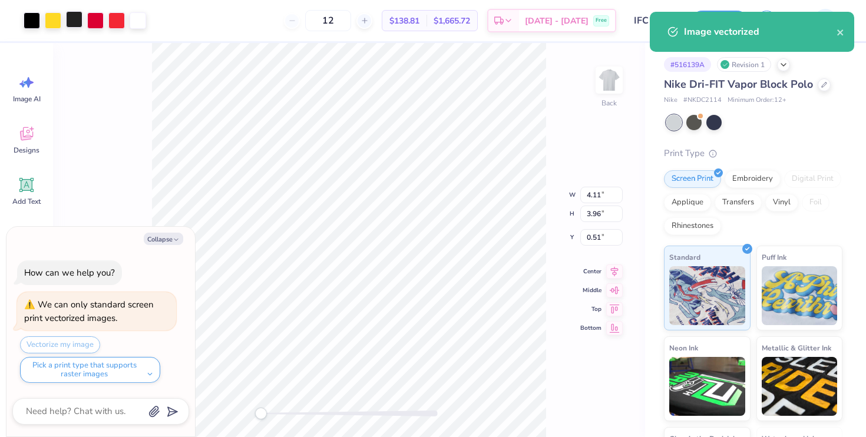
click at [72, 24] on div at bounding box center [74, 19] width 16 height 16
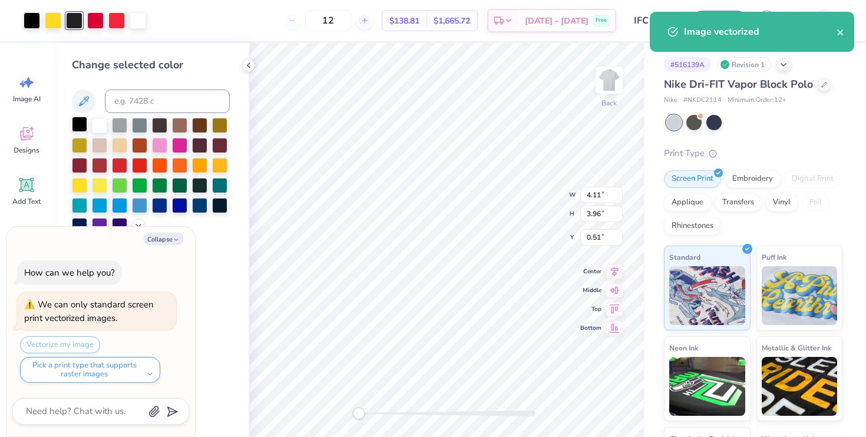
click at [81, 121] on div at bounding box center [79, 124] width 15 height 15
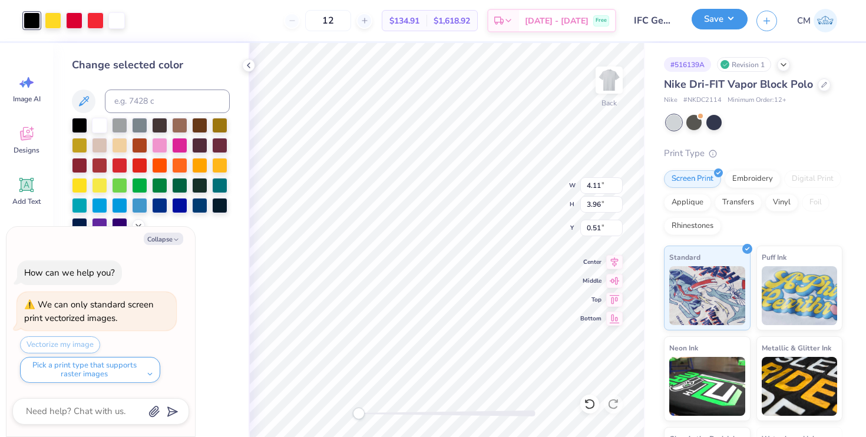
click at [733, 25] on button "Save" at bounding box center [720, 19] width 56 height 21
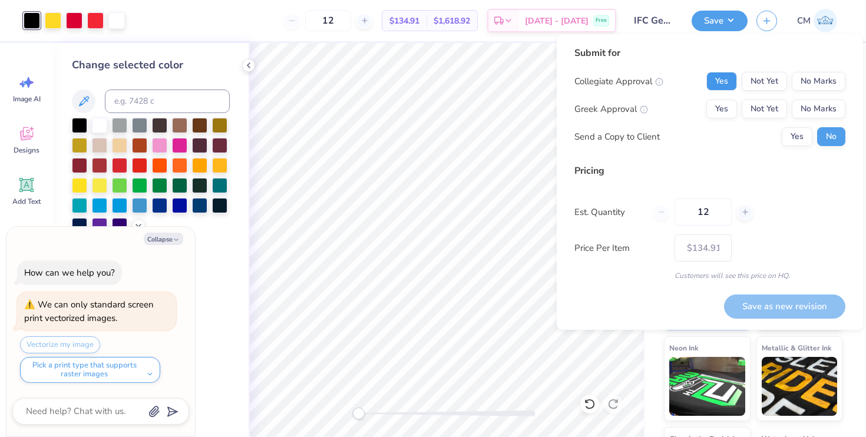
click at [730, 81] on button "Yes" at bounding box center [721, 81] width 31 height 19
click at [728, 105] on button "Yes" at bounding box center [721, 109] width 31 height 19
click at [766, 298] on button "Save as new revision" at bounding box center [784, 307] width 121 height 24
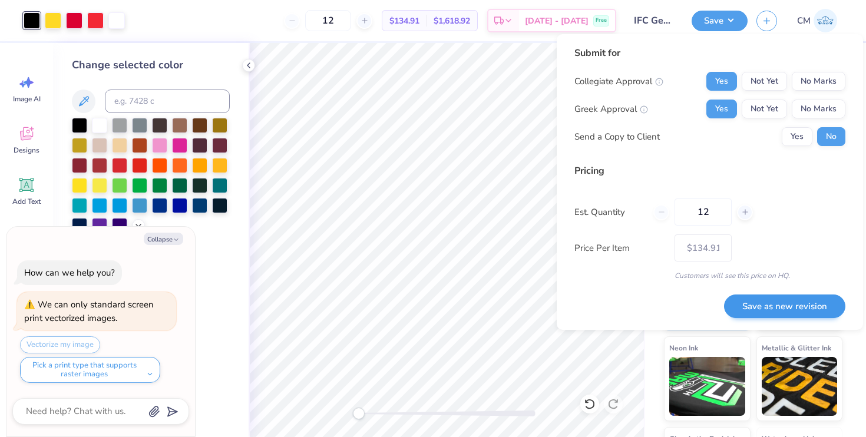
type textarea "x"
type input "– –"
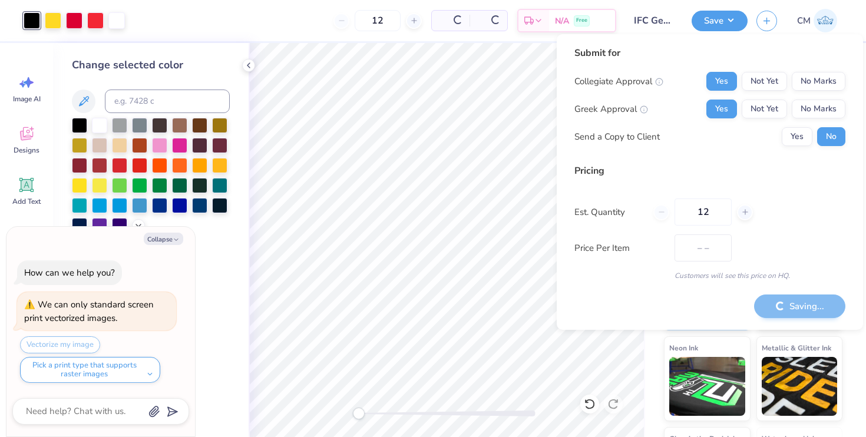
type textarea "x"
type input "$134.91"
type textarea "x"
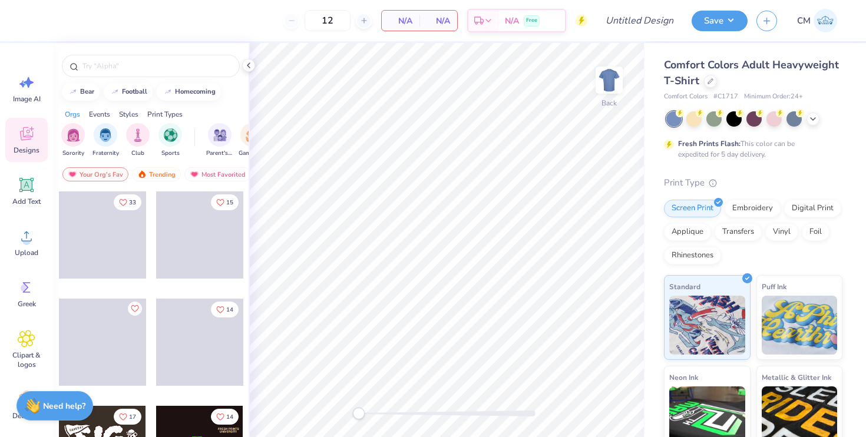
click at [715, 88] on div "Comfort Colors Adult Heavyweight T-Shirt" at bounding box center [753, 73] width 179 height 32
click at [705, 81] on div at bounding box center [710, 80] width 13 height 13
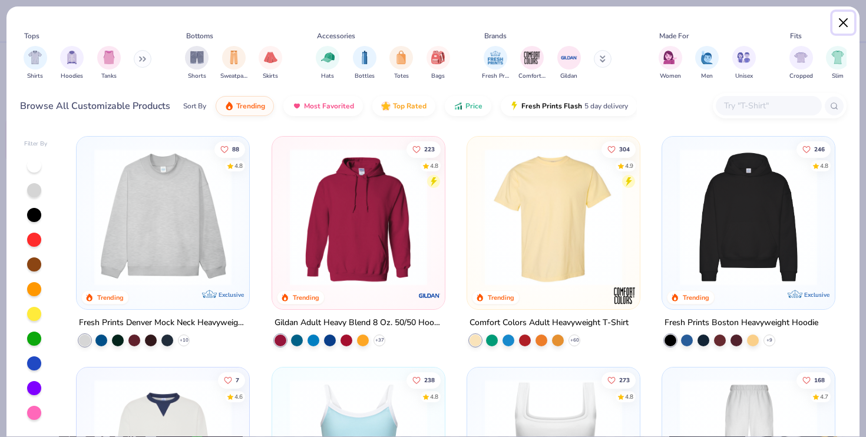
click at [842, 27] on button "Close" at bounding box center [843, 23] width 22 height 22
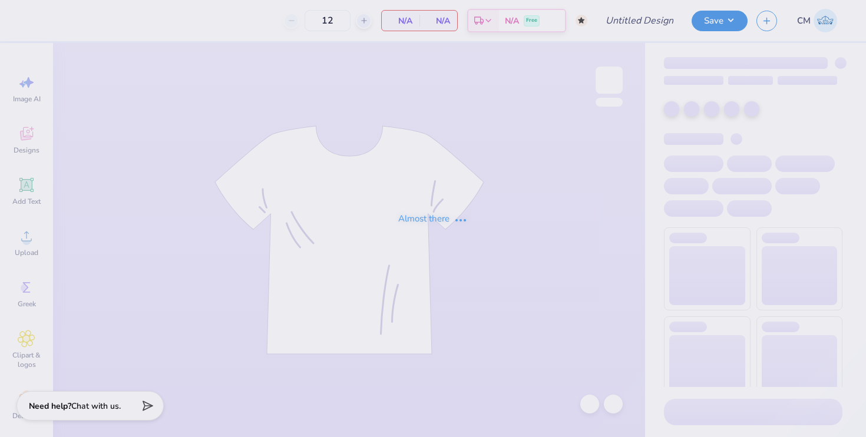
type input "50"
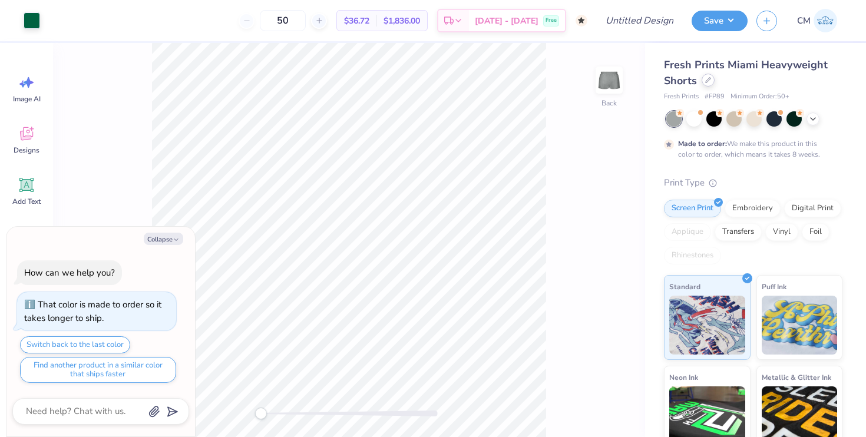
click at [710, 80] on icon at bounding box center [708, 80] width 6 height 6
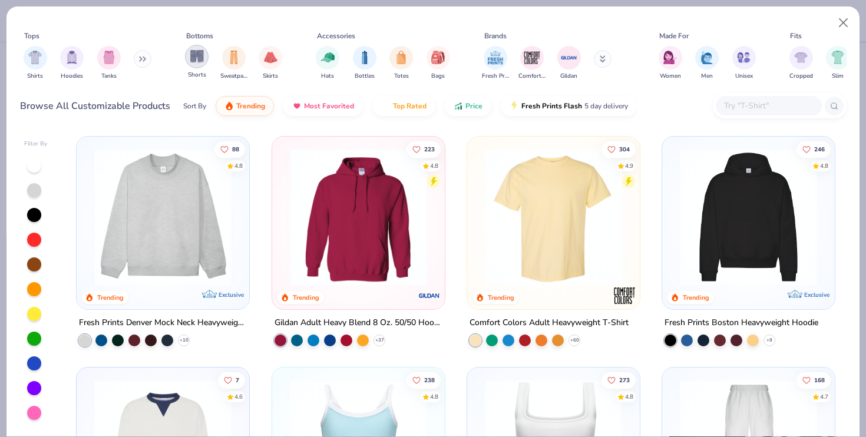
click at [200, 61] on img "filter for Shorts" at bounding box center [197, 56] width 14 height 14
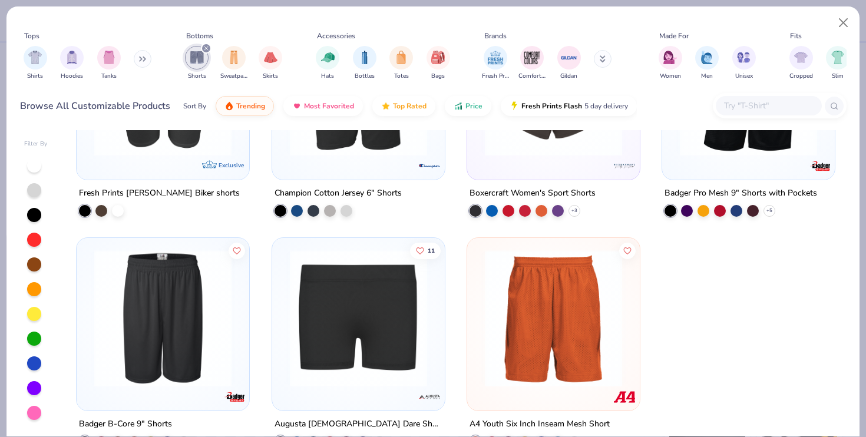
scroll to position [2010, 0]
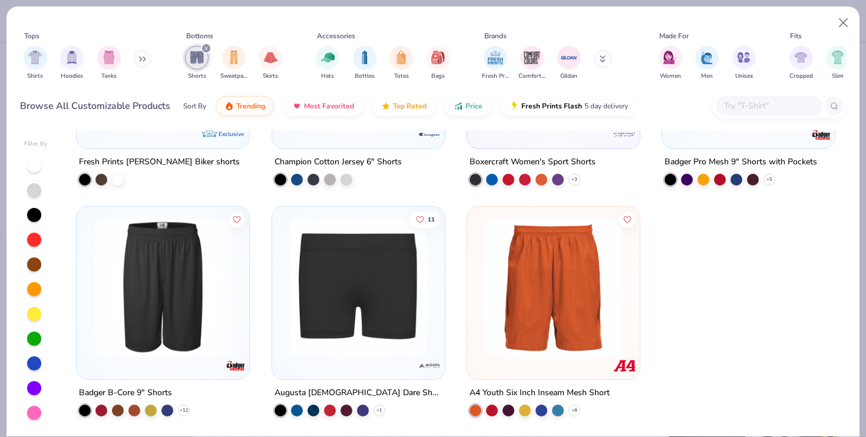
click at [370, 298] on img at bounding box center [358, 287] width 149 height 137
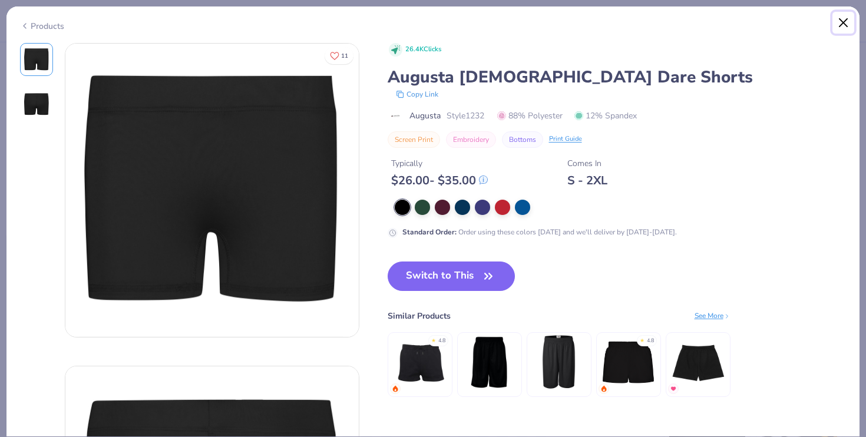
click at [842, 19] on button "Close" at bounding box center [843, 23] width 22 height 22
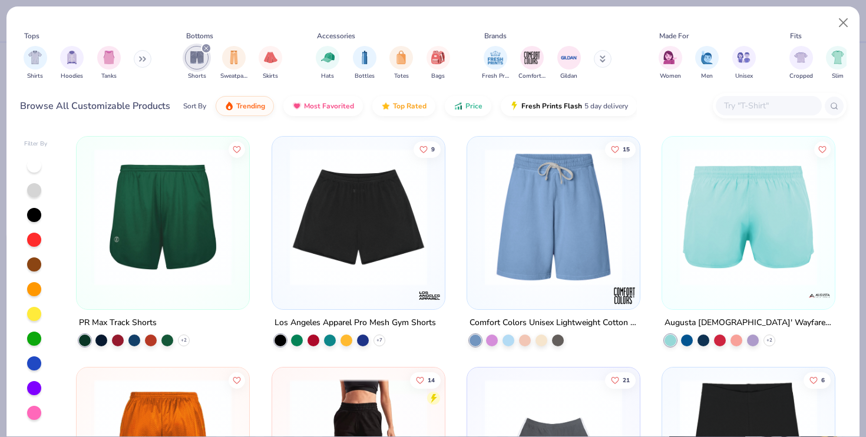
scroll to position [926, 0]
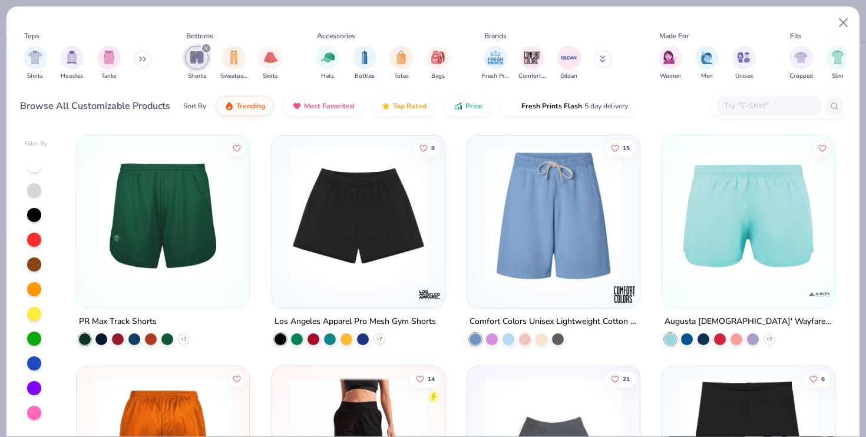
click at [721, 267] on img at bounding box center [748, 215] width 149 height 137
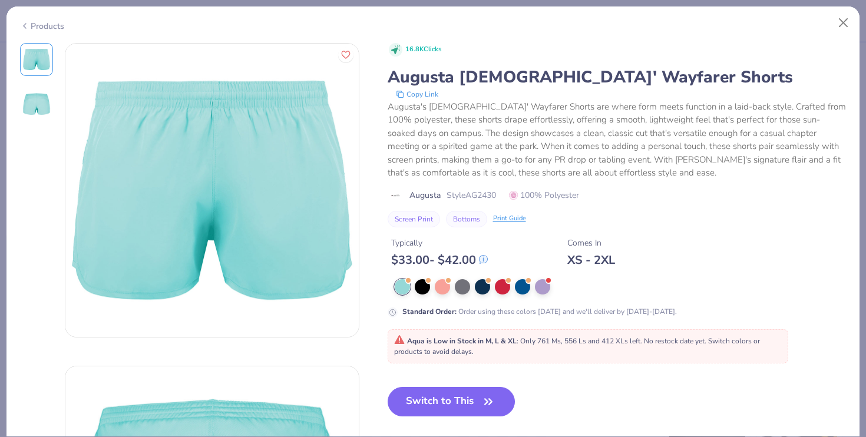
click at [568, 288] on div at bounding box center [621, 286] width 452 height 15
click at [425, 286] on div at bounding box center [422, 285] width 15 height 15
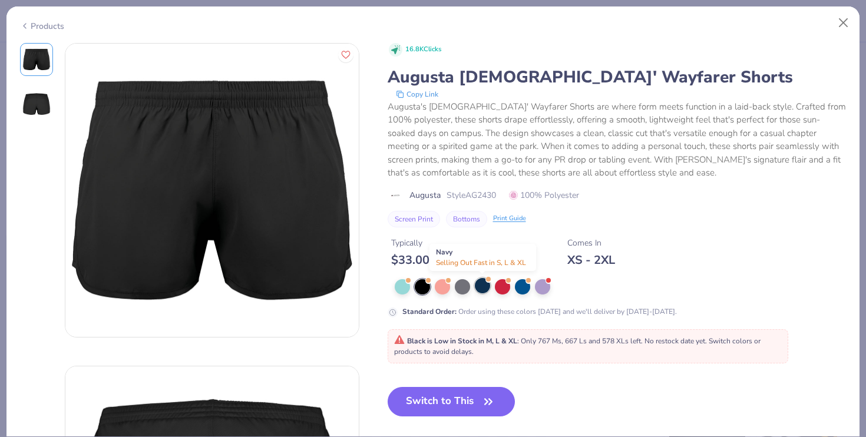
click at [480, 285] on div at bounding box center [482, 285] width 15 height 15
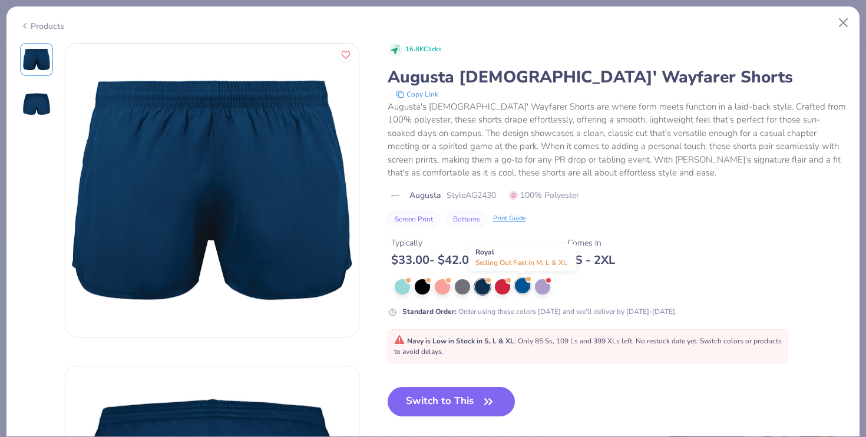
click at [523, 285] on div at bounding box center [522, 285] width 15 height 15
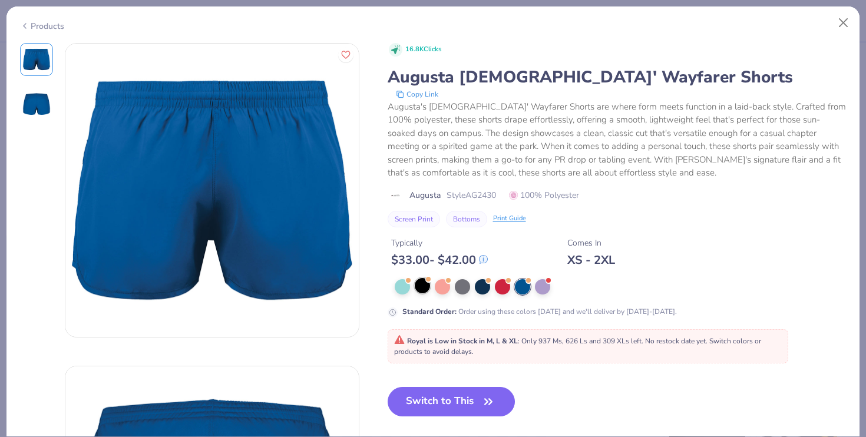
click at [415, 287] on div at bounding box center [422, 285] width 15 height 15
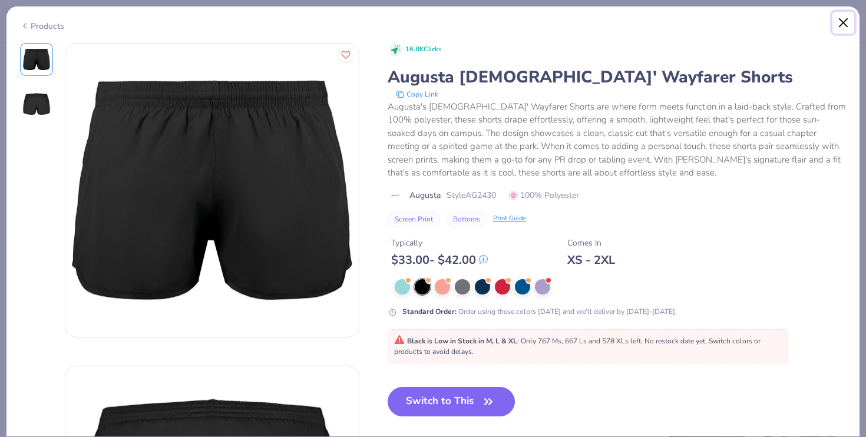
click at [845, 24] on button "Close" at bounding box center [843, 23] width 22 height 22
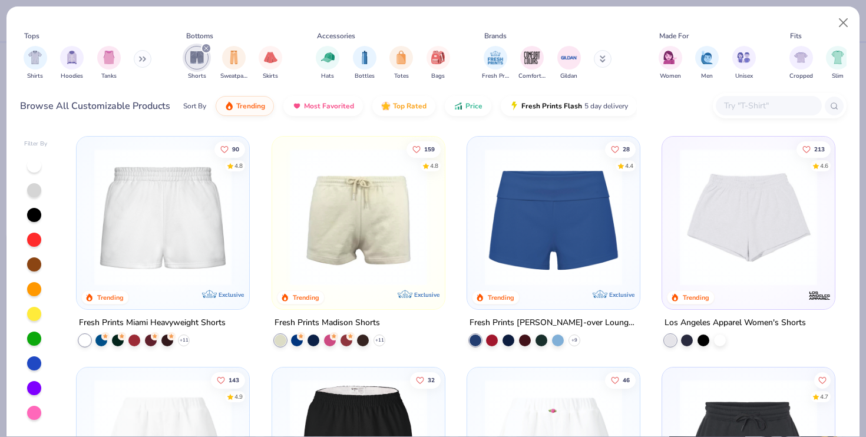
click at [612, 226] on img at bounding box center [553, 216] width 149 height 137
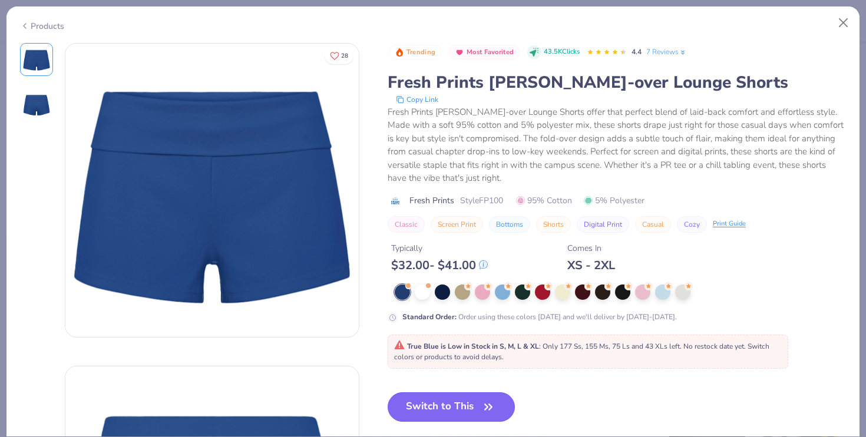
click at [473, 415] on button "Switch to This" at bounding box center [452, 406] width 128 height 29
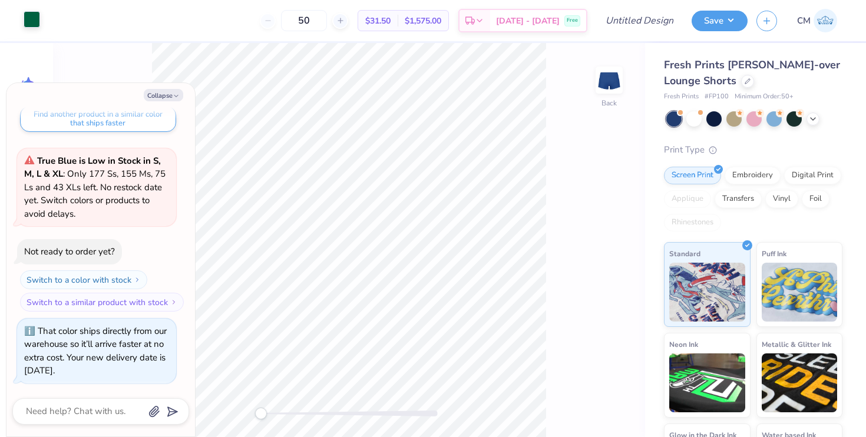
click at [40, 28] on div at bounding box center [32, 19] width 16 height 16
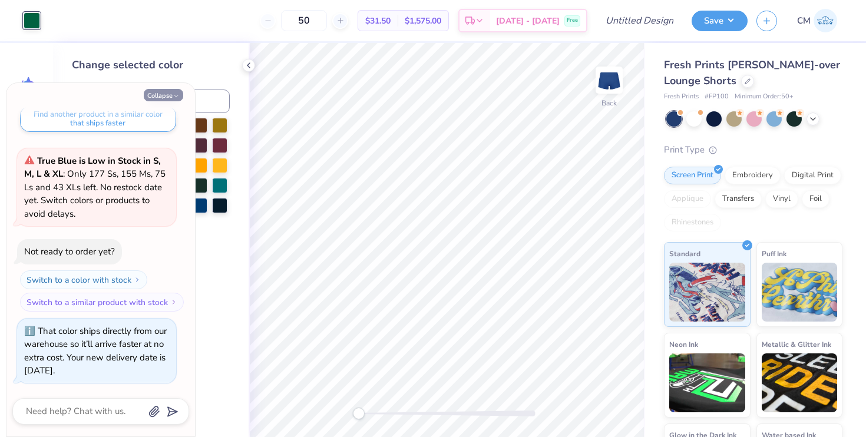
click at [175, 96] on polyline "button" at bounding box center [176, 96] width 4 height 2
type textarea "x"
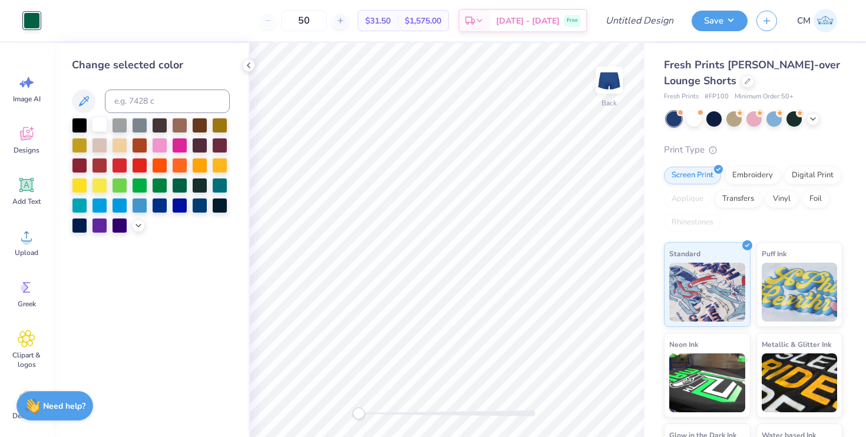
click at [95, 125] on div at bounding box center [99, 124] width 15 height 15
click at [249, 63] on polyline at bounding box center [248, 65] width 2 height 5
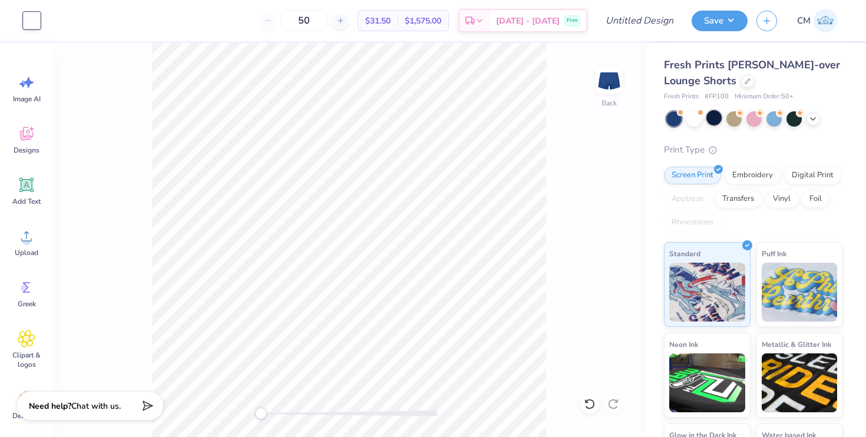
click at [714, 116] on div at bounding box center [713, 117] width 15 height 15
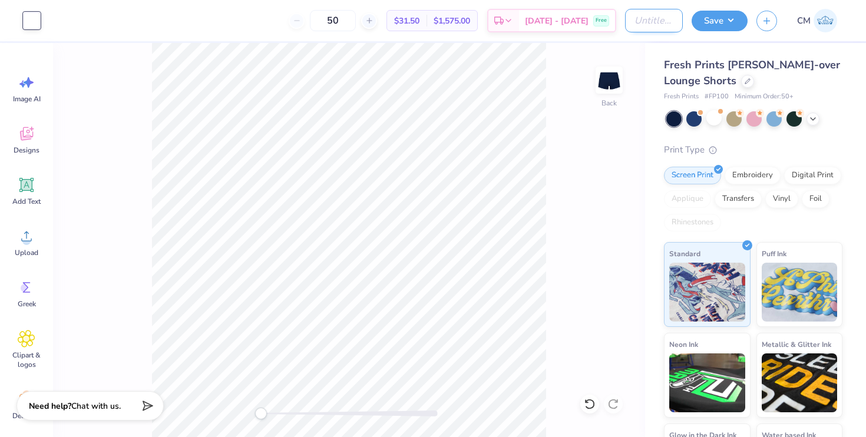
click at [660, 18] on input "Design Title" at bounding box center [654, 21] width 58 height 24
type input "AXiD Workout"
click at [718, 27] on button "Save" at bounding box center [720, 19] width 56 height 21
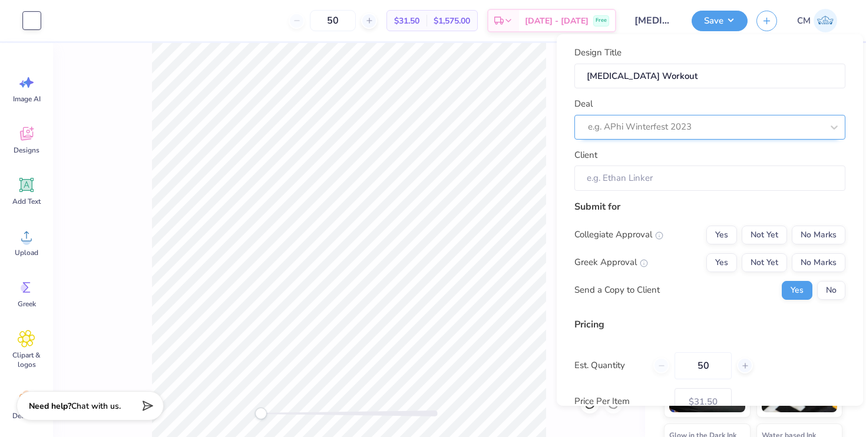
click at [713, 117] on div "e.g. APhi Winterfest 2023" at bounding box center [709, 127] width 271 height 25
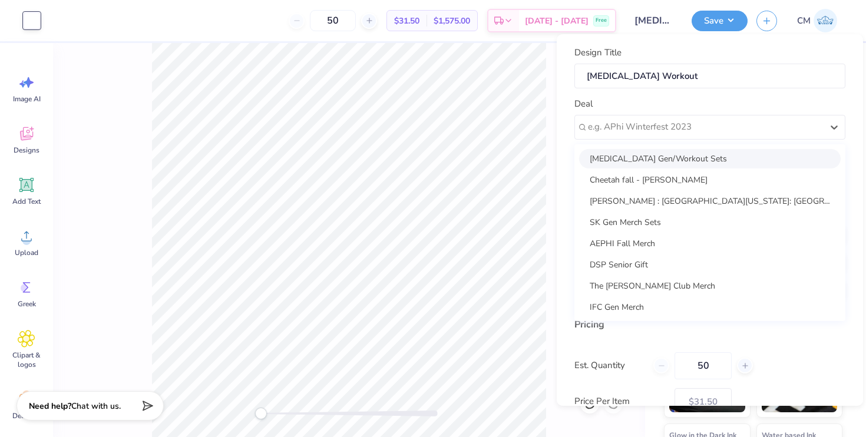
click at [677, 163] on div "AXiD Gen/Workout Sets" at bounding box center [710, 158] width 262 height 19
type input "Amma Amankwah"
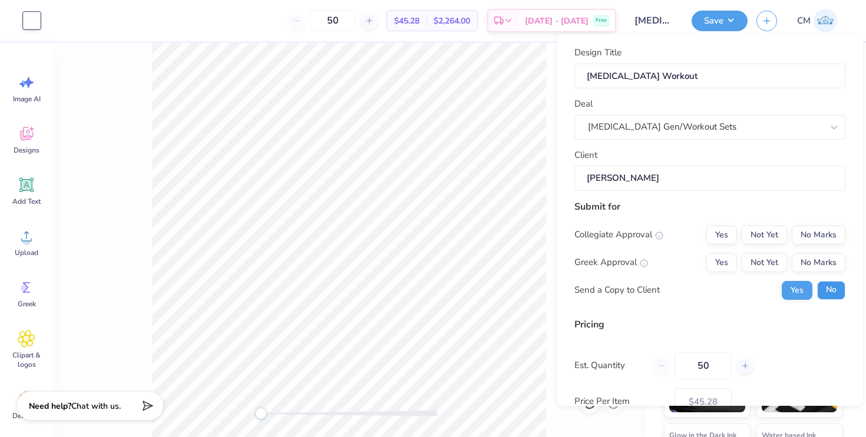
click at [827, 286] on button "No" at bounding box center [831, 290] width 28 height 19
click at [797, 237] on button "No Marks" at bounding box center [819, 235] width 54 height 19
click at [726, 257] on button "Yes" at bounding box center [721, 262] width 31 height 19
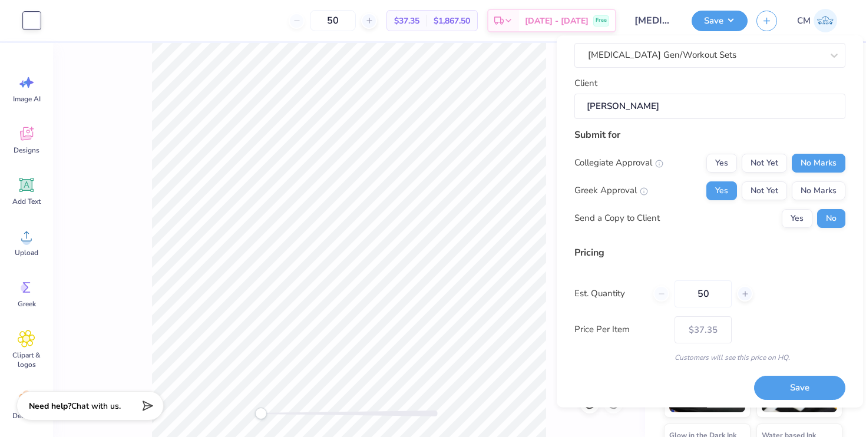
scroll to position [78, 0]
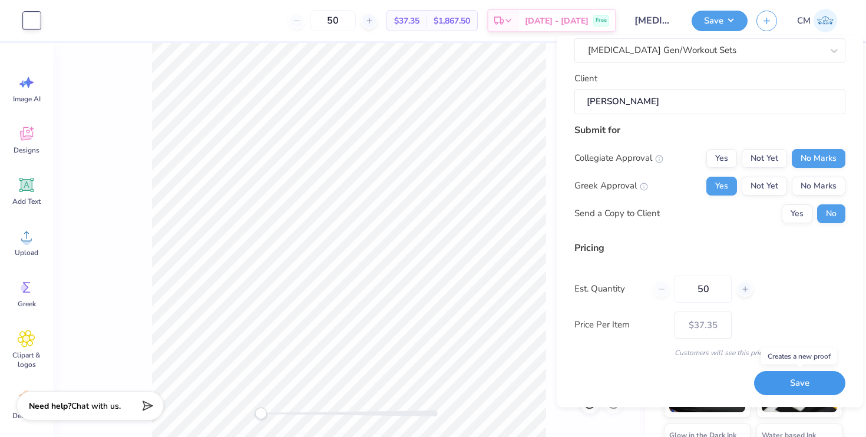
click at [780, 378] on button "Save" at bounding box center [799, 384] width 91 height 24
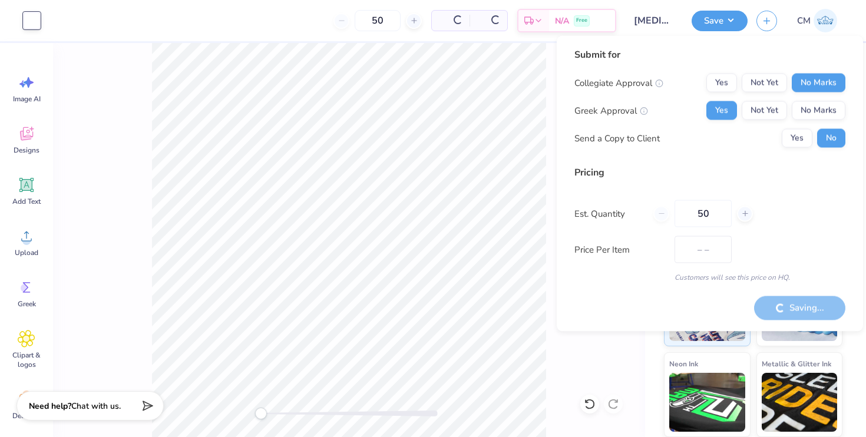
type input "$37.35"
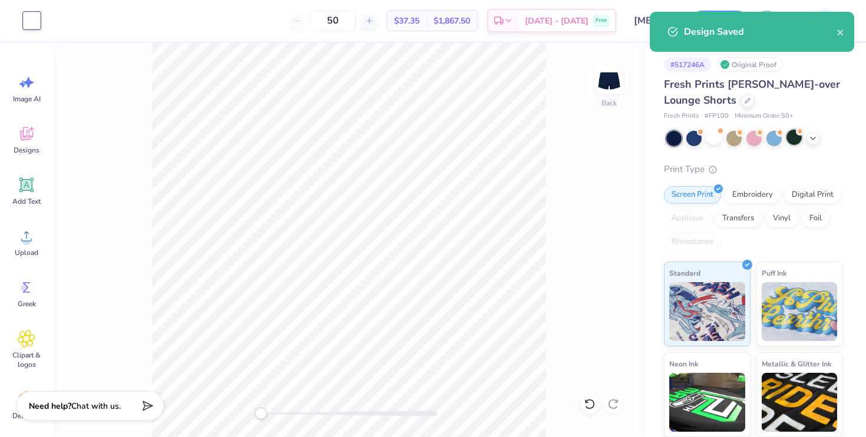
click at [795, 135] on div at bounding box center [793, 137] width 15 height 15
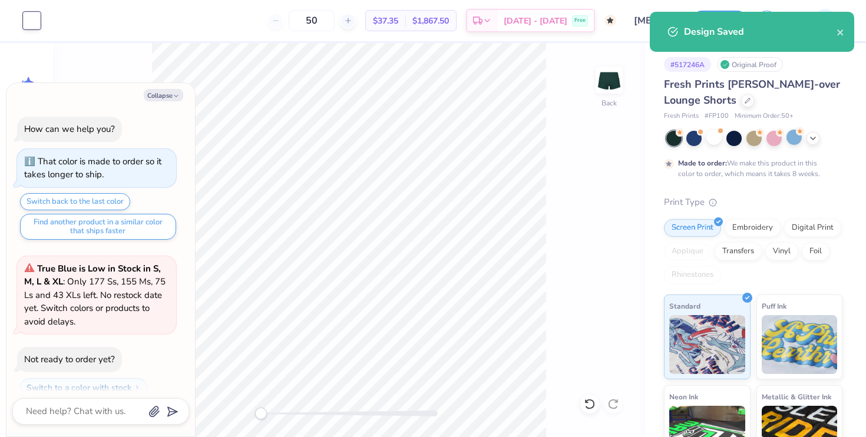
scroll to position [219, 0]
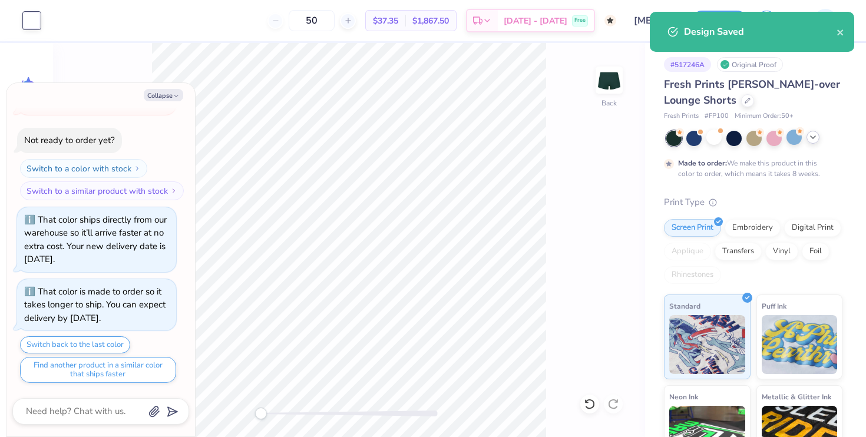
click at [812, 140] on icon at bounding box center [812, 137] width 9 height 9
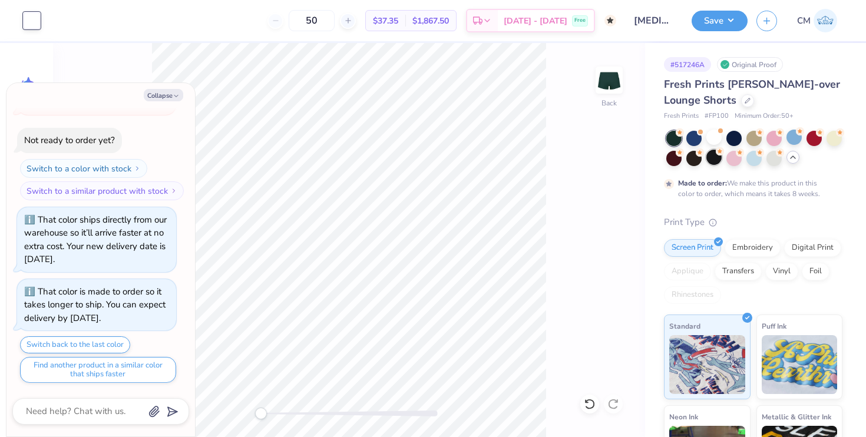
click at [714, 158] on div at bounding box center [713, 157] width 15 height 15
click at [735, 137] on div at bounding box center [733, 137] width 15 height 15
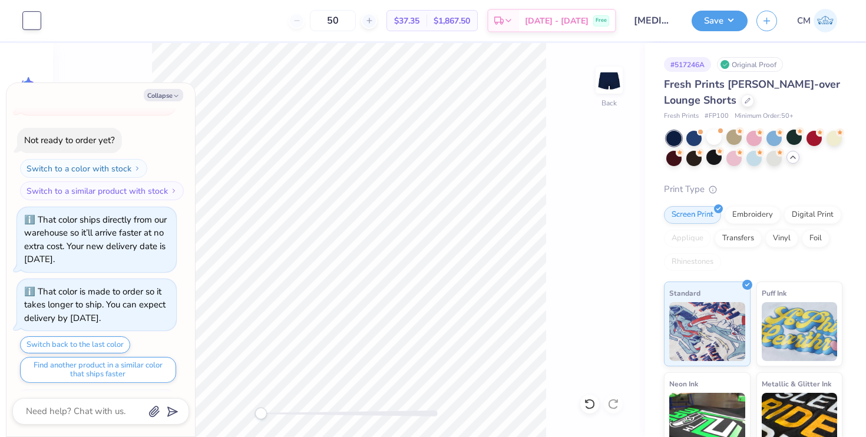
scroll to position [291, 0]
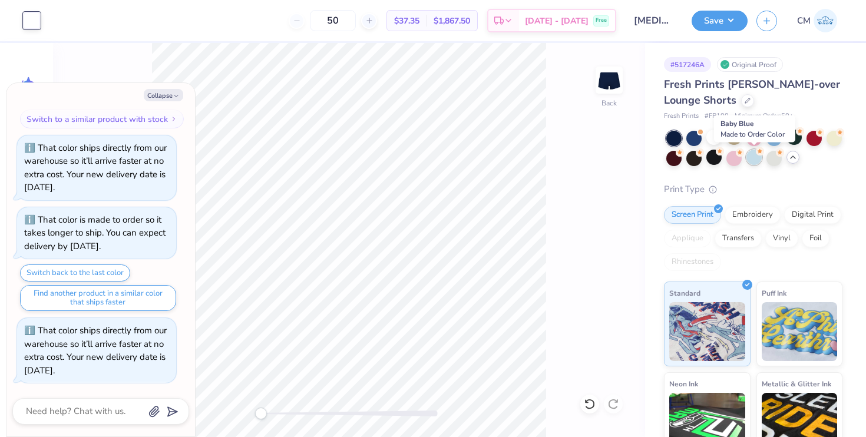
click at [757, 160] on div at bounding box center [753, 157] width 15 height 15
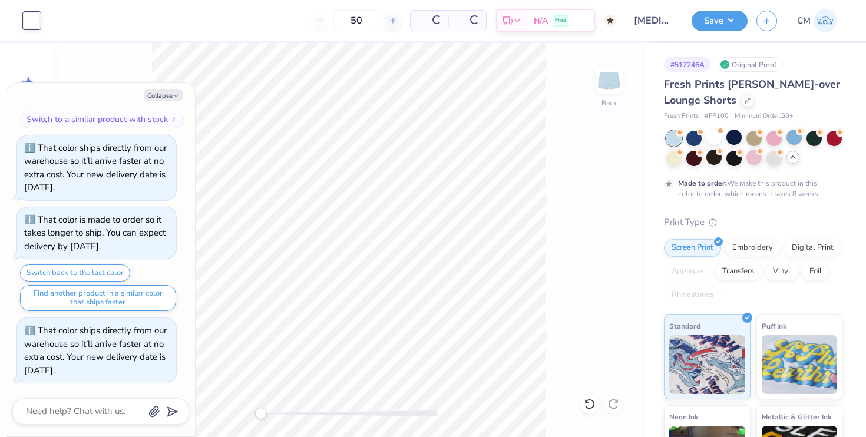
scroll to position [402, 0]
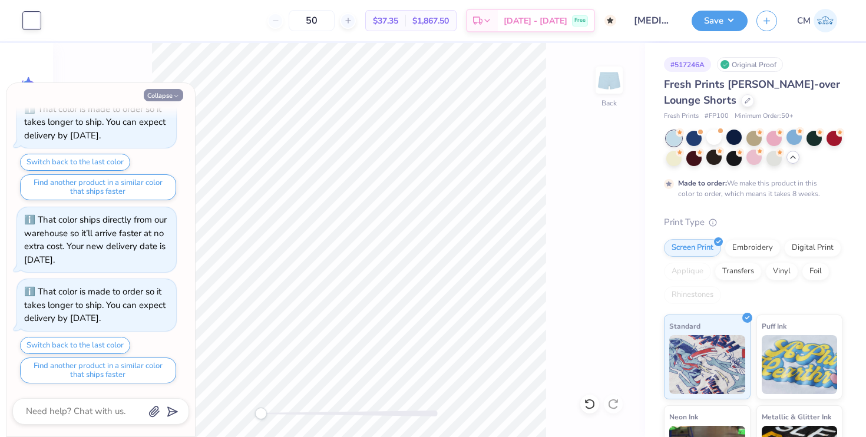
click at [173, 92] on icon "button" at bounding box center [176, 95] width 7 height 7
type textarea "x"
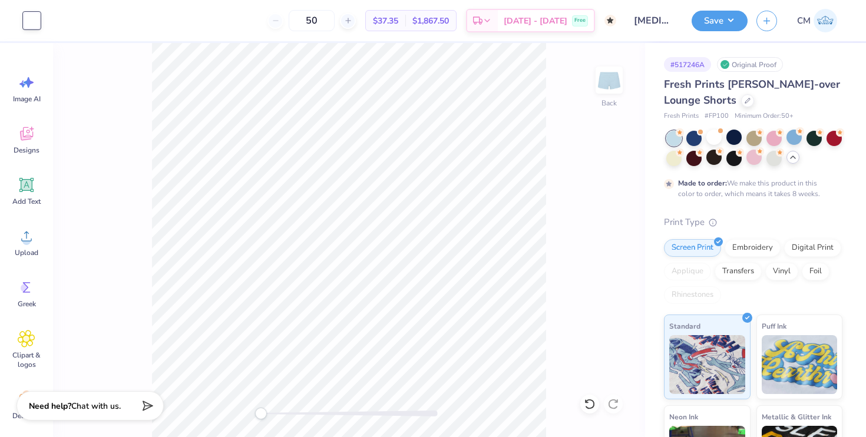
click at [31, 22] on div at bounding box center [32, 20] width 16 height 16
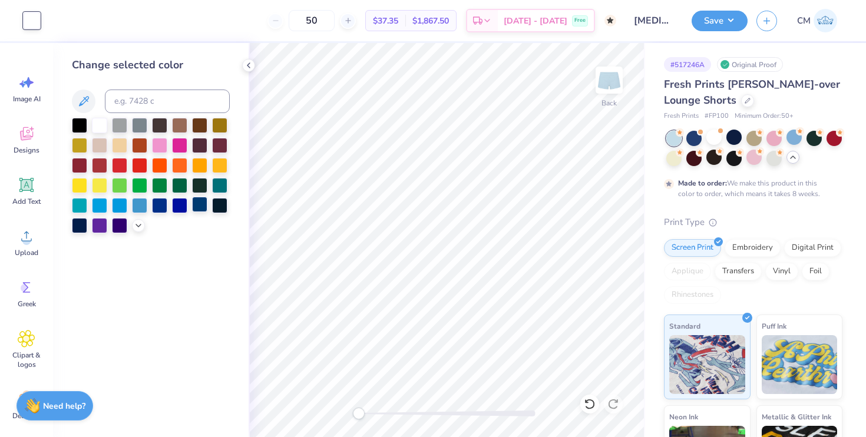
click at [204, 206] on div at bounding box center [199, 204] width 15 height 15
click at [723, 30] on div "Save" at bounding box center [720, 21] width 56 height 21
click at [723, 24] on button "Save" at bounding box center [720, 19] width 56 height 21
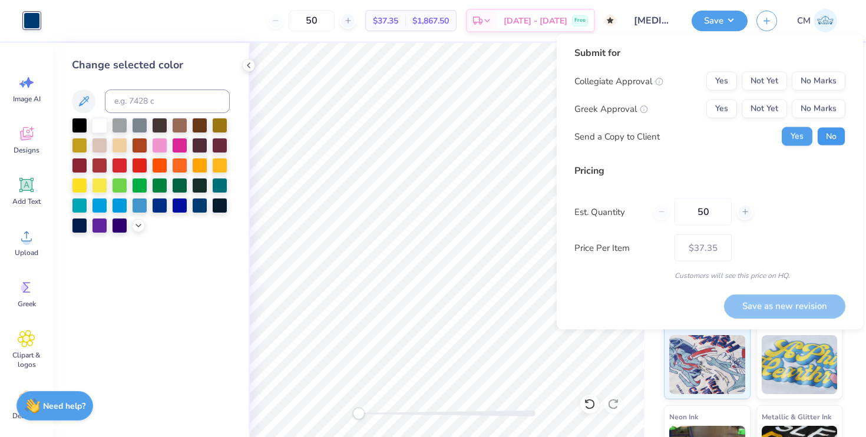
click at [833, 144] on button "No" at bounding box center [831, 136] width 28 height 19
click at [808, 85] on button "No Marks" at bounding box center [819, 81] width 54 height 19
click at [731, 105] on button "Yes" at bounding box center [721, 109] width 31 height 19
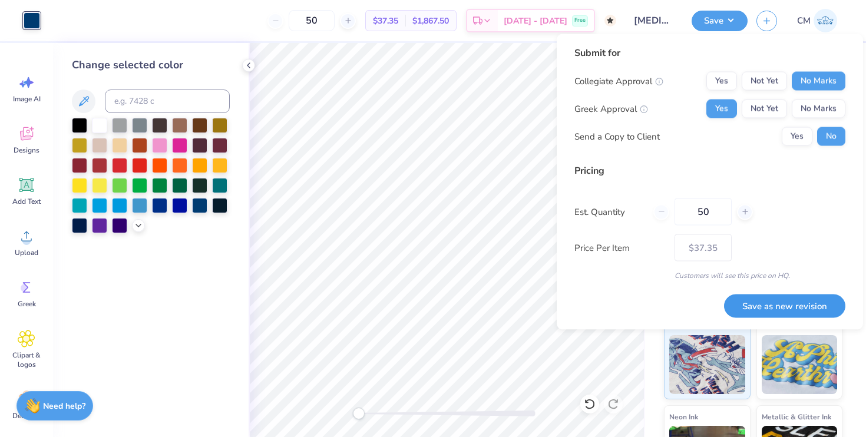
click at [793, 317] on button "Save as new revision" at bounding box center [784, 306] width 121 height 24
type input "$37.35"
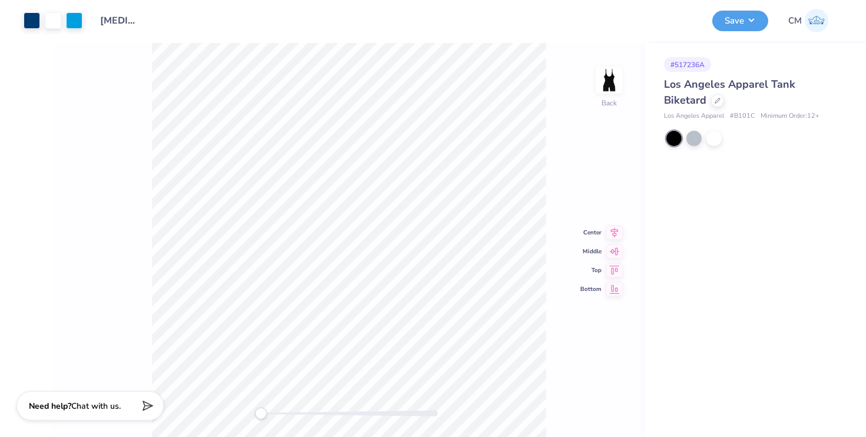
click at [105, 24] on input "[MEDICAL_DATA] Workout" at bounding box center [120, 21] width 58 height 24
click at [57, 23] on div at bounding box center [53, 19] width 16 height 16
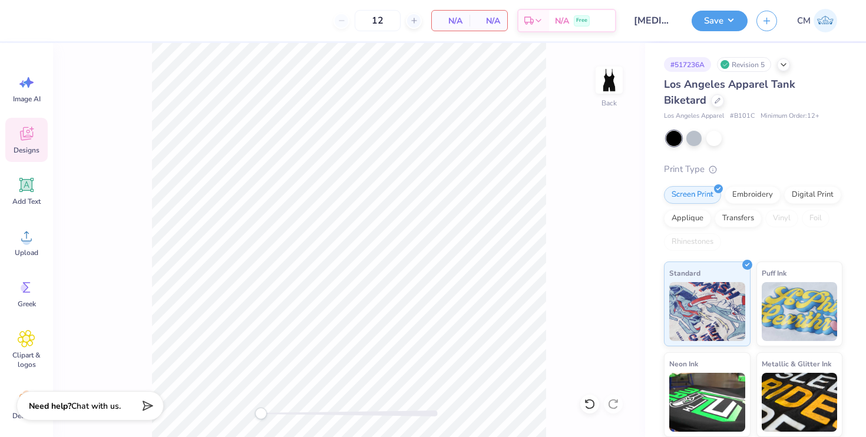
click at [31, 150] on span "Designs" at bounding box center [27, 150] width 26 height 9
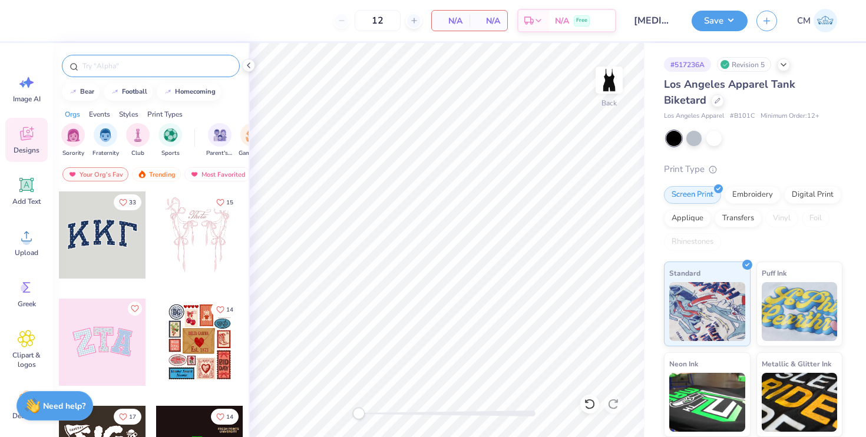
click at [128, 66] on input "text" at bounding box center [156, 66] width 151 height 12
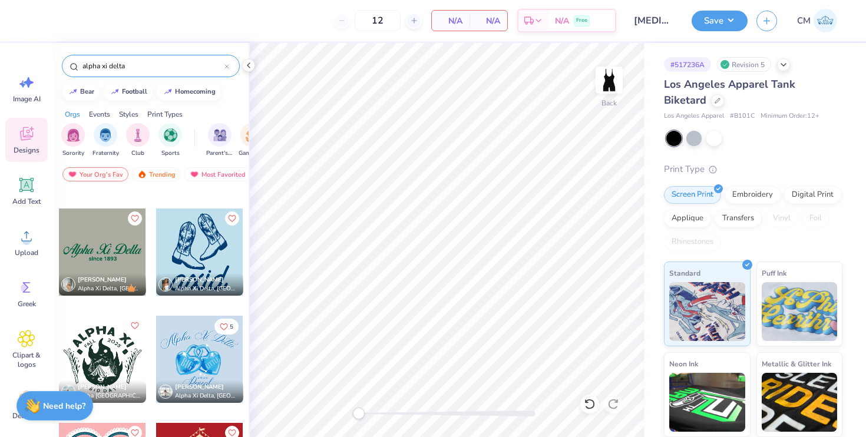
scroll to position [3951, 0]
type input "alpha xi delta"
click at [105, 265] on div at bounding box center [102, 251] width 87 height 87
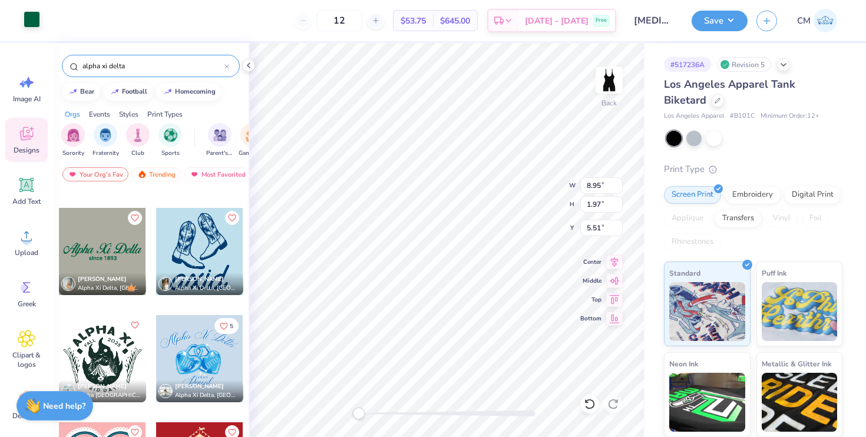
click at [32, 15] on div at bounding box center [32, 19] width 16 height 16
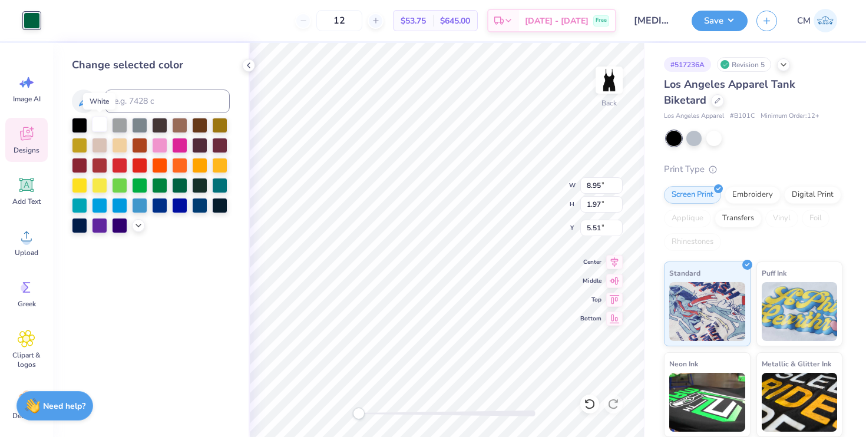
click at [101, 120] on div at bounding box center [99, 124] width 15 height 15
click at [138, 227] on icon at bounding box center [138, 224] width 9 height 9
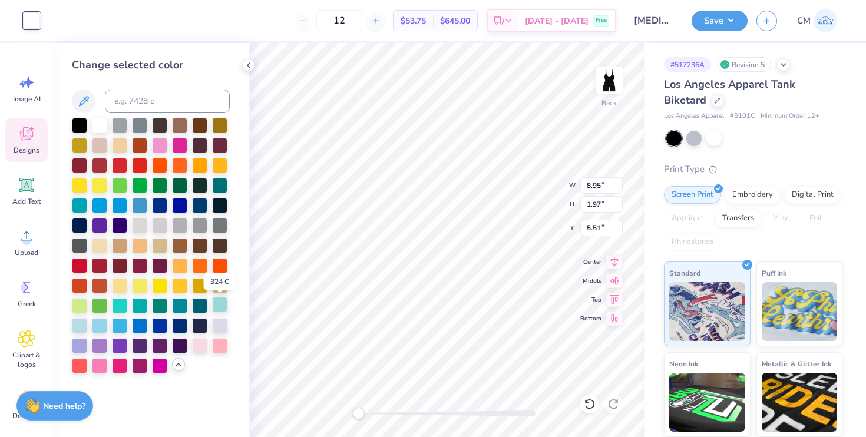
click at [222, 309] on div at bounding box center [219, 304] width 15 height 15
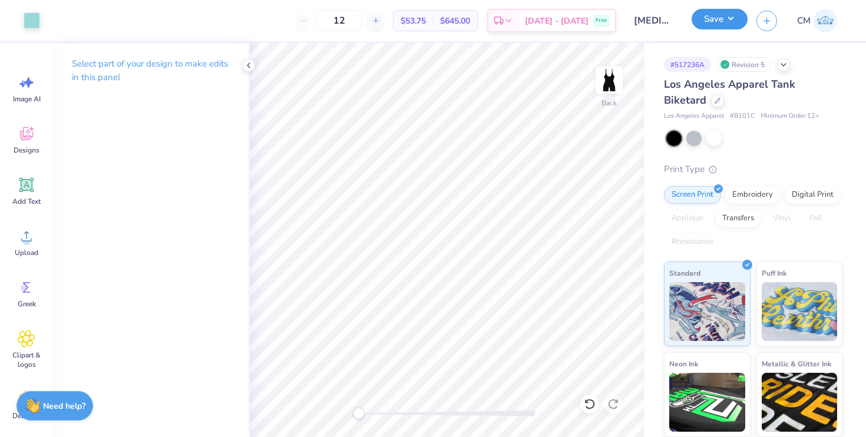
click at [706, 20] on button "Save" at bounding box center [720, 19] width 56 height 21
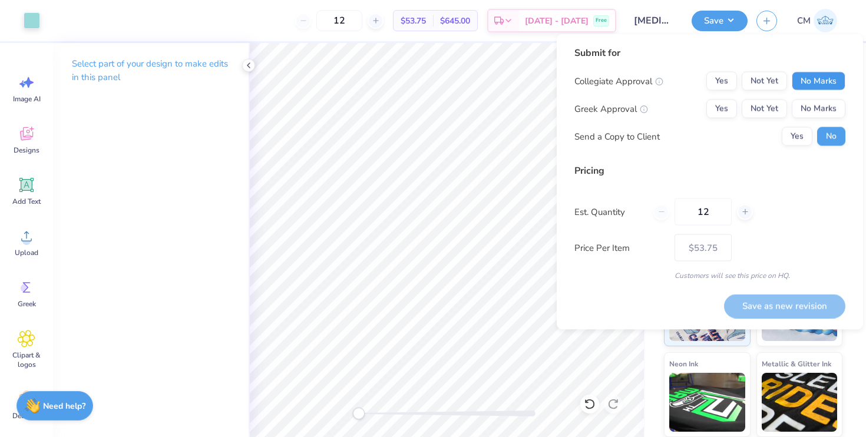
click at [812, 75] on button "No Marks" at bounding box center [819, 81] width 54 height 19
click at [716, 106] on button "Yes" at bounding box center [721, 109] width 31 height 19
click at [777, 300] on button "Save as new revision" at bounding box center [784, 306] width 121 height 24
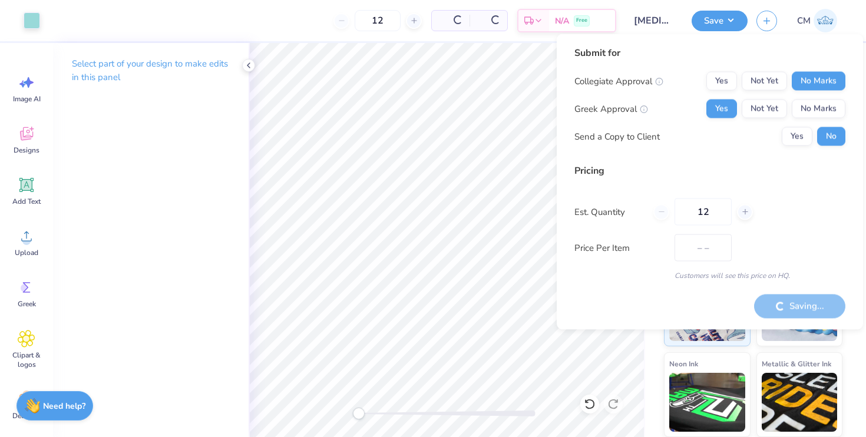
type input "$53.75"
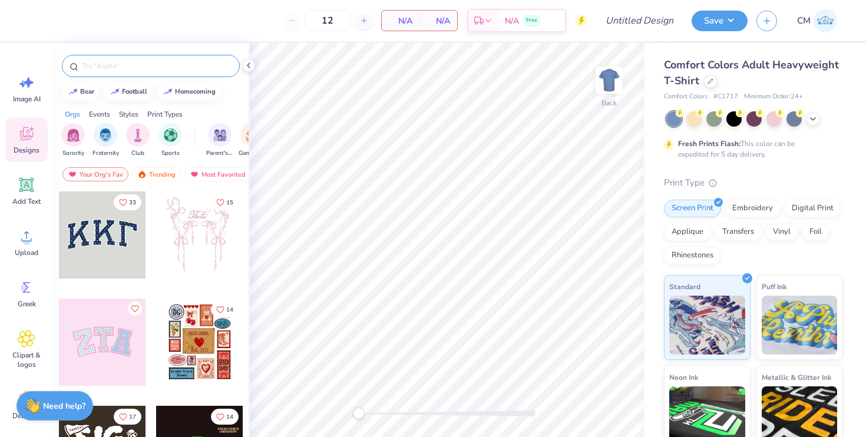
click at [174, 71] on input "text" at bounding box center [156, 66] width 151 height 12
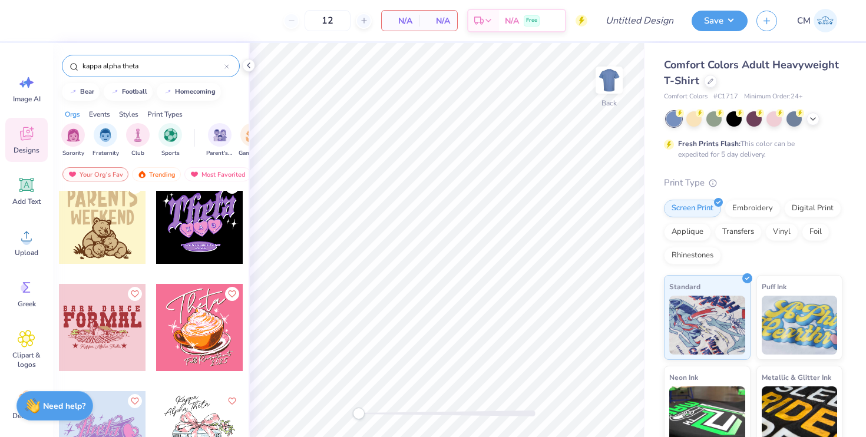
scroll to position [6665, 0]
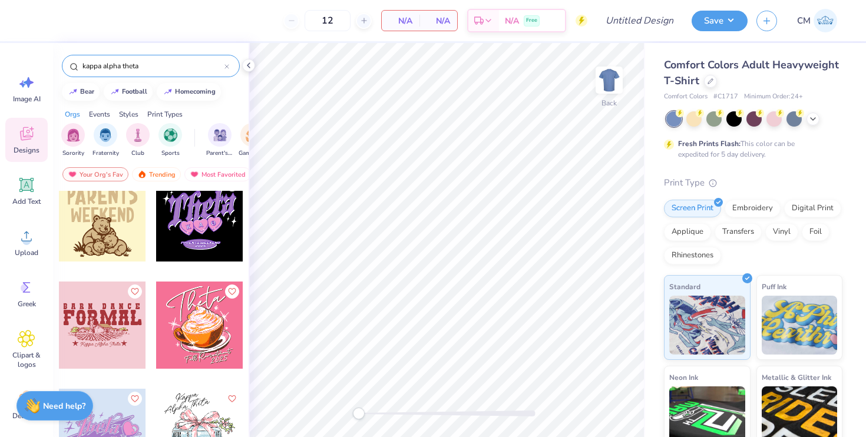
type input "kappa alpha theta"
